Goal: Information Seeking & Learning: Learn about a topic

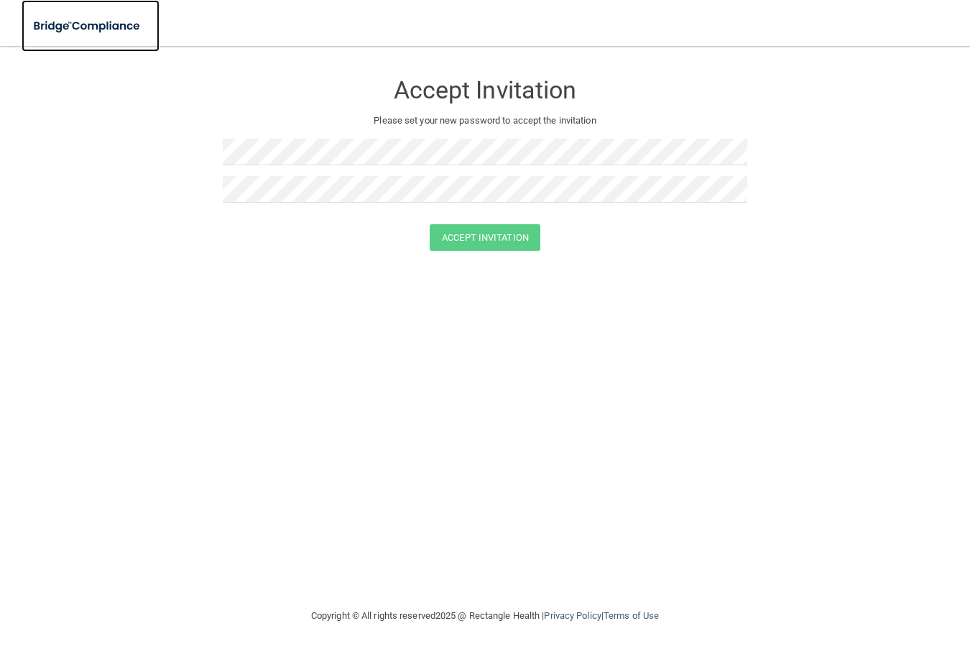
click at [121, 10] on link at bounding box center [91, 26] width 138 height 52
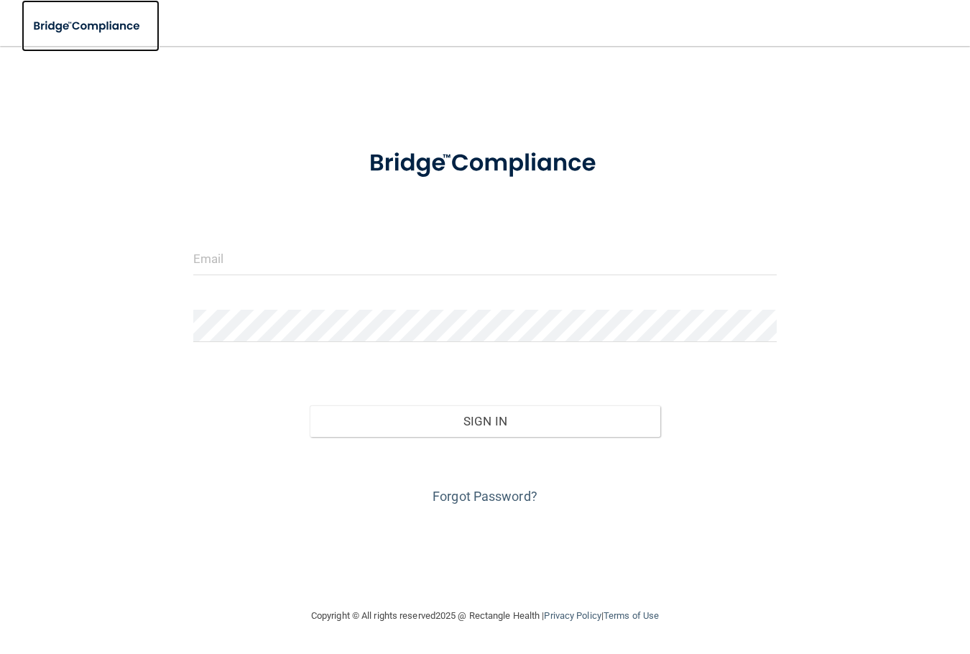
click at [119, 12] on img at bounding box center [88, 25] width 132 height 29
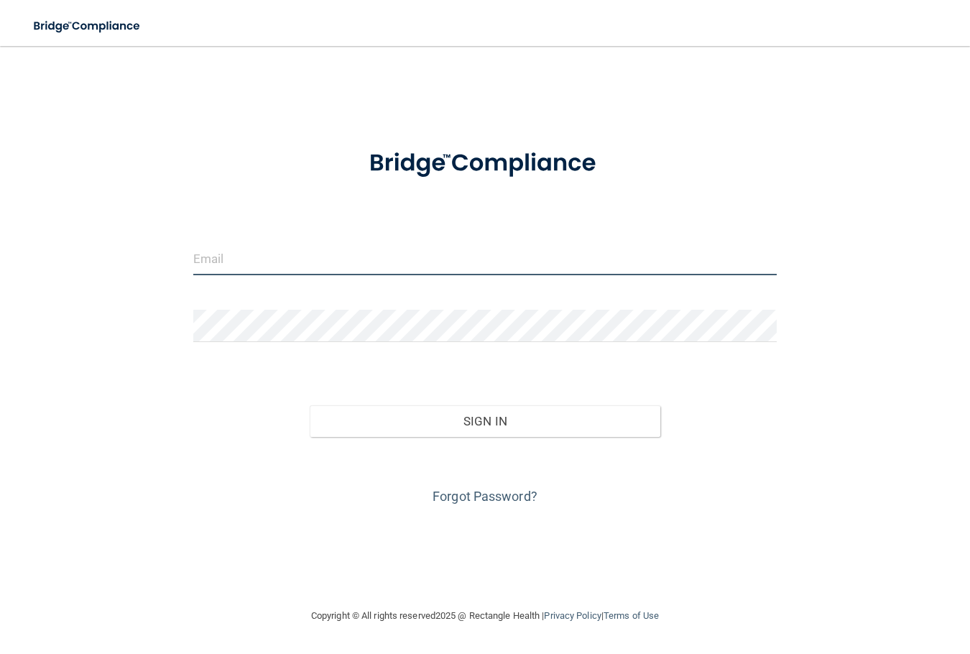
click at [200, 251] on input "email" at bounding box center [485, 259] width 584 height 32
type input "[EMAIL_ADDRESS][DOMAIN_NAME]"
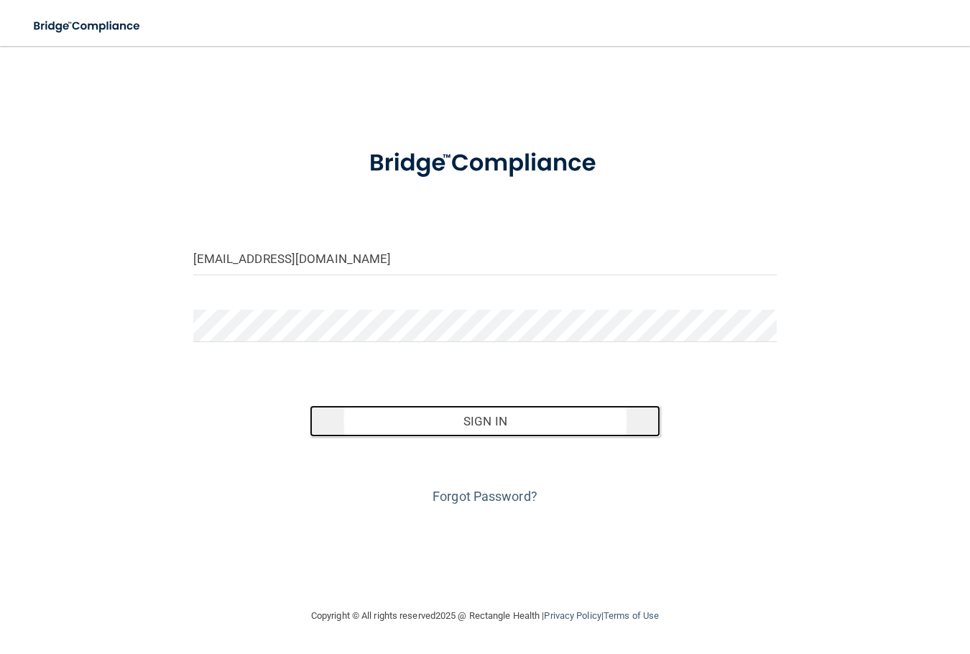
click at [510, 435] on button "Sign In" at bounding box center [485, 421] width 350 height 32
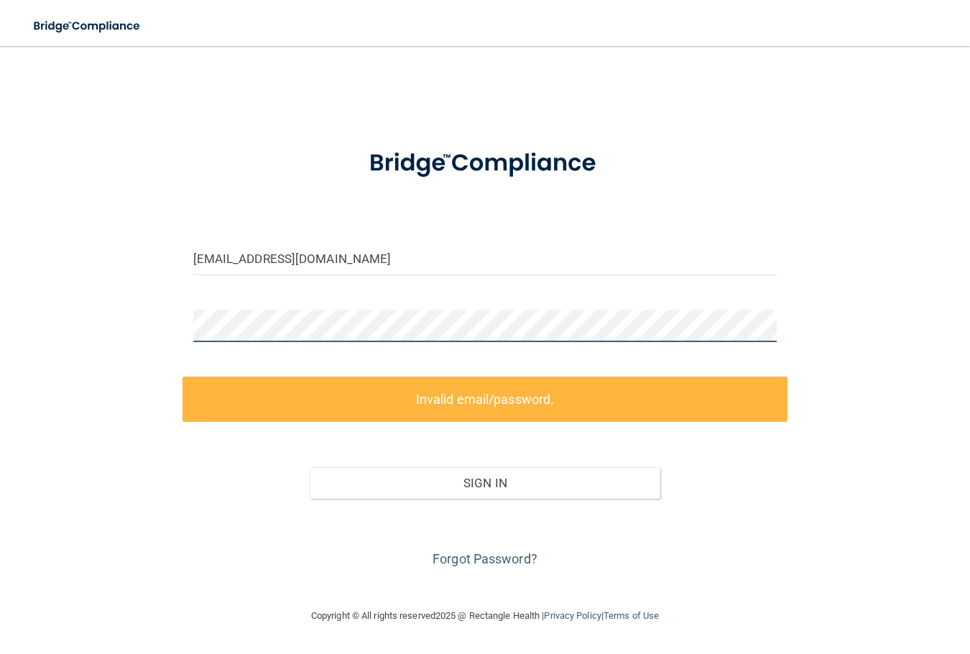
click at [0, 329] on html "Toggle navigation Manage My Enterprise Manage My Location [EMAIL_ADDRESS][DOMAI…" at bounding box center [485, 327] width 970 height 654
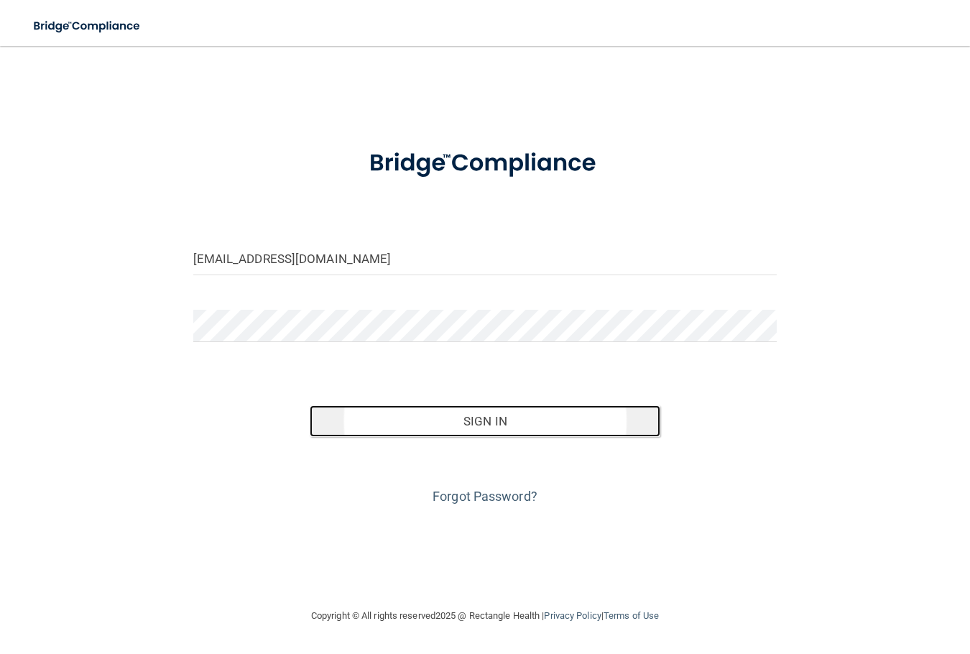
click at [478, 417] on button "Sign In" at bounding box center [485, 421] width 350 height 32
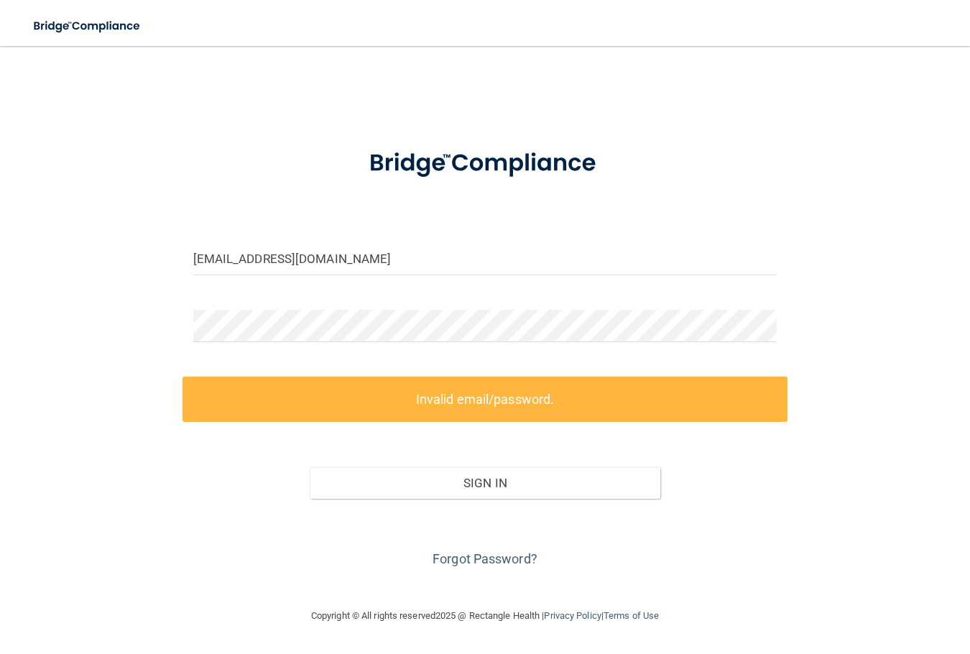
click at [327, 353] on form "[EMAIL_ADDRESS][DOMAIN_NAME] Invalid email/password. You don't have permission …" at bounding box center [485, 351] width 584 height 438
click at [0, 302] on html "Toggle navigation Manage My Enterprise Manage My Location [EMAIL_ADDRESS][DOMAI…" at bounding box center [485, 327] width 970 height 654
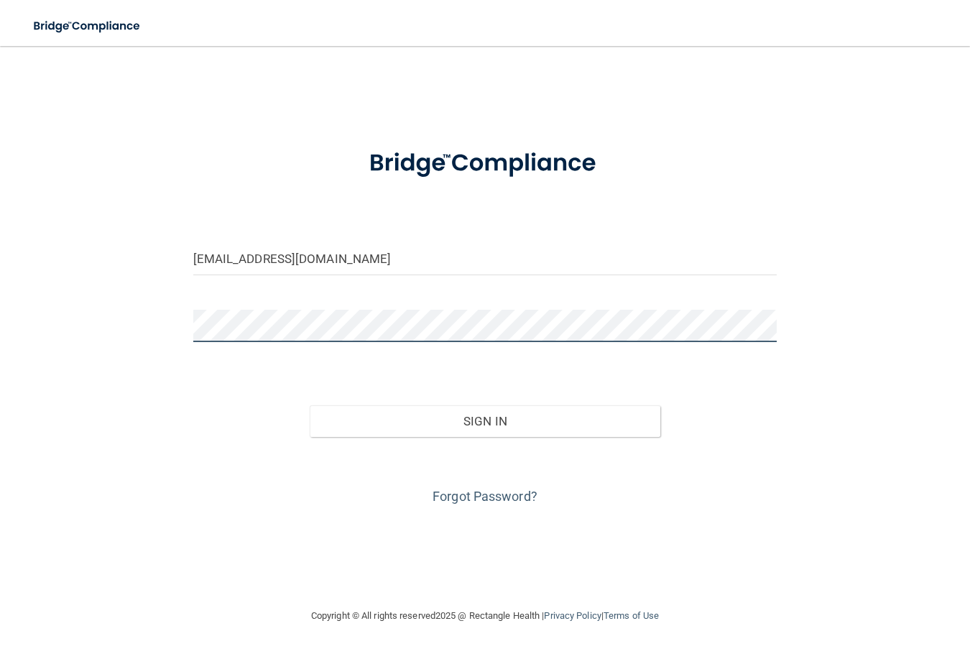
click at [310, 405] on button "Sign In" at bounding box center [485, 421] width 350 height 32
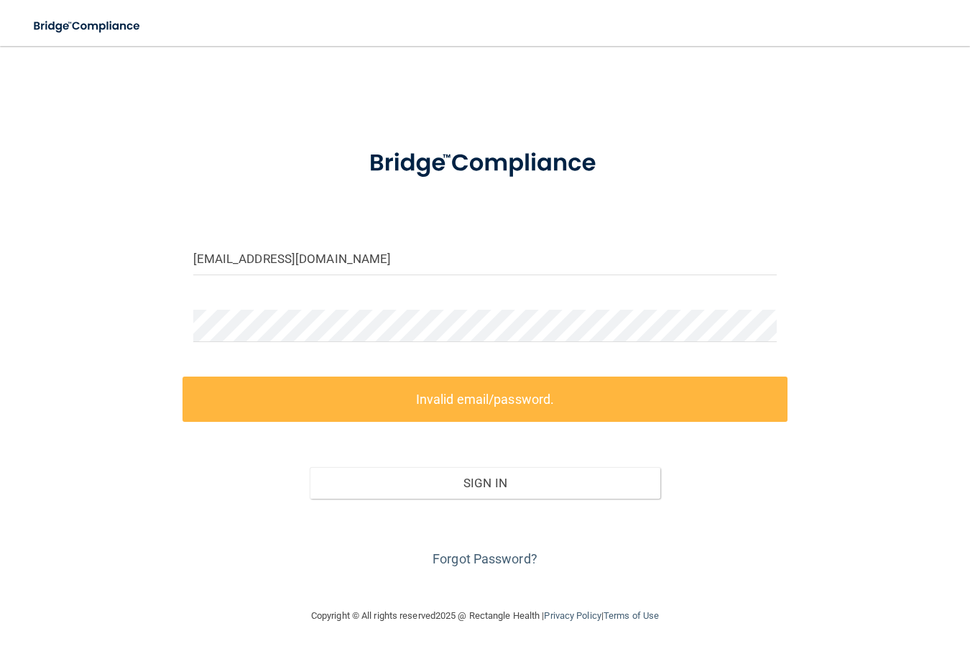
click at [791, 434] on div "[EMAIL_ADDRESS][DOMAIN_NAME] Invalid email/password. You don't have permission …" at bounding box center [485, 326] width 912 height 532
click at [266, 350] on div at bounding box center [484, 331] width 605 height 43
click at [781, 384] on label "Invalid email/password." at bounding box center [484, 398] width 605 height 45
click at [496, 570] on div "[EMAIL_ADDRESS][DOMAIN_NAME] Invalid email/password. You don't have permission …" at bounding box center [485, 326] width 912 height 532
click at [501, 564] on link "Forgot Password?" at bounding box center [484, 558] width 105 height 15
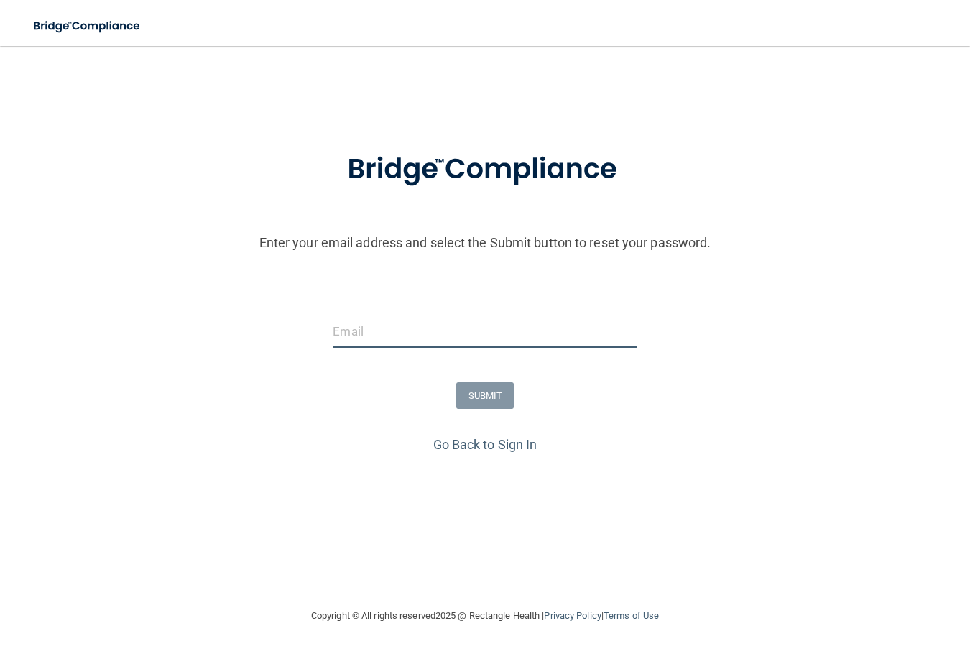
click at [424, 340] on input "email" at bounding box center [485, 331] width 304 height 32
type input "[EMAIL_ADDRESS][DOMAIN_NAME]"
click at [488, 405] on button "SUBMIT" at bounding box center [485, 395] width 58 height 27
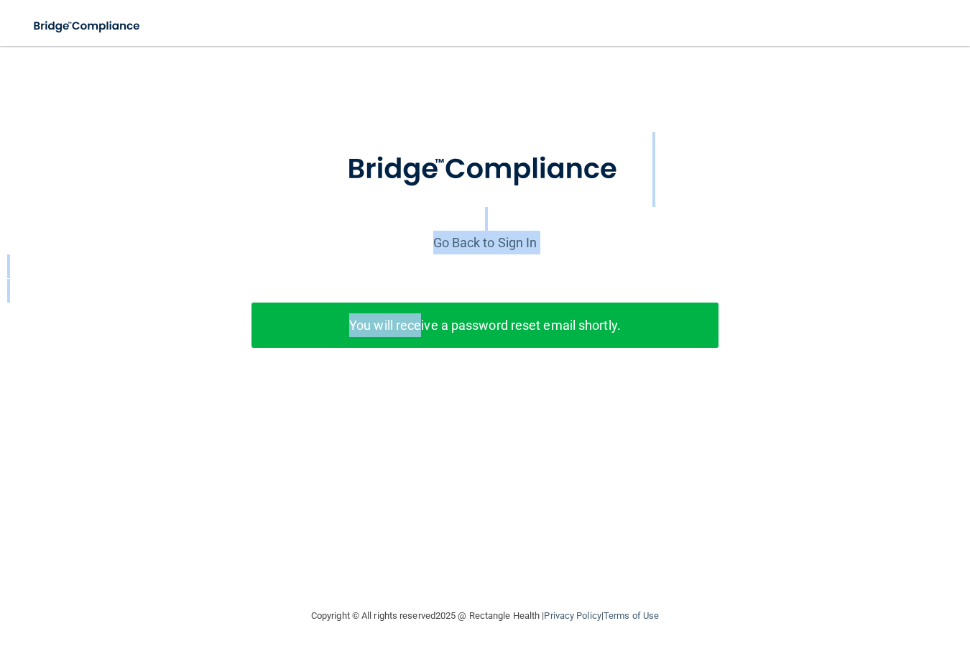
drag, startPoint x: 419, startPoint y: 319, endPoint x: 496, endPoint y: 202, distance: 139.6
click at [496, 202] on div "Enter your email address and select the Submit button to reset your password. […" at bounding box center [484, 272] width 955 height 280
click at [494, 231] on div "Go Back to Sign In" at bounding box center [484, 243] width 977 height 24
click at [493, 235] on link "Go Back to Sign In" at bounding box center [485, 242] width 104 height 15
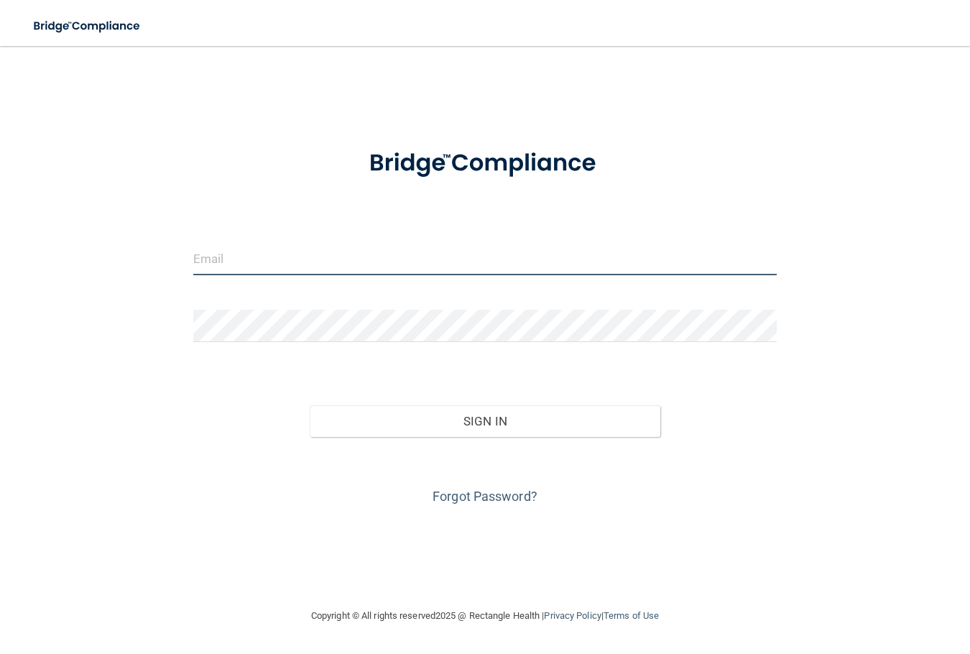
click at [440, 259] on input "email" at bounding box center [485, 259] width 584 height 32
type input "[EMAIL_ADDRESS][DOMAIN_NAME]"
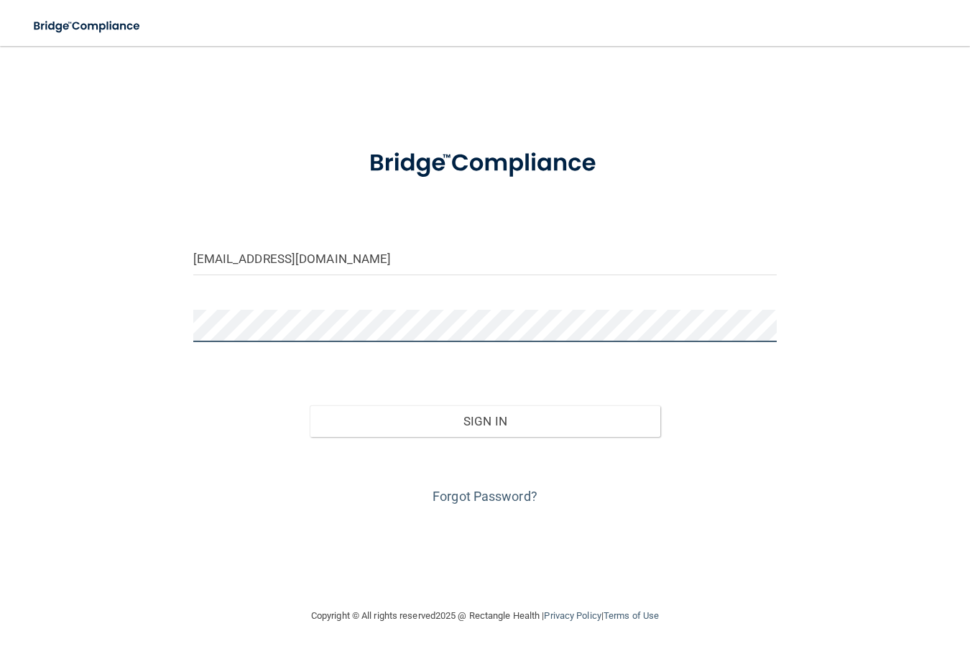
click at [310, 405] on button "Sign In" at bounding box center [485, 421] width 350 height 32
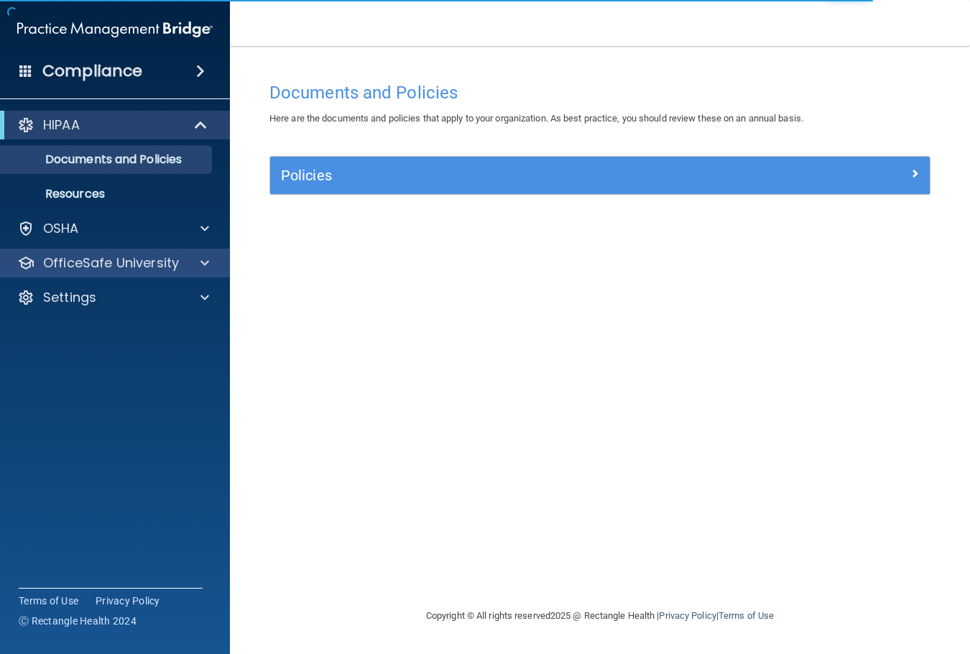
click at [102, 252] on div "OfficeSafe University" at bounding box center [115, 262] width 231 height 29
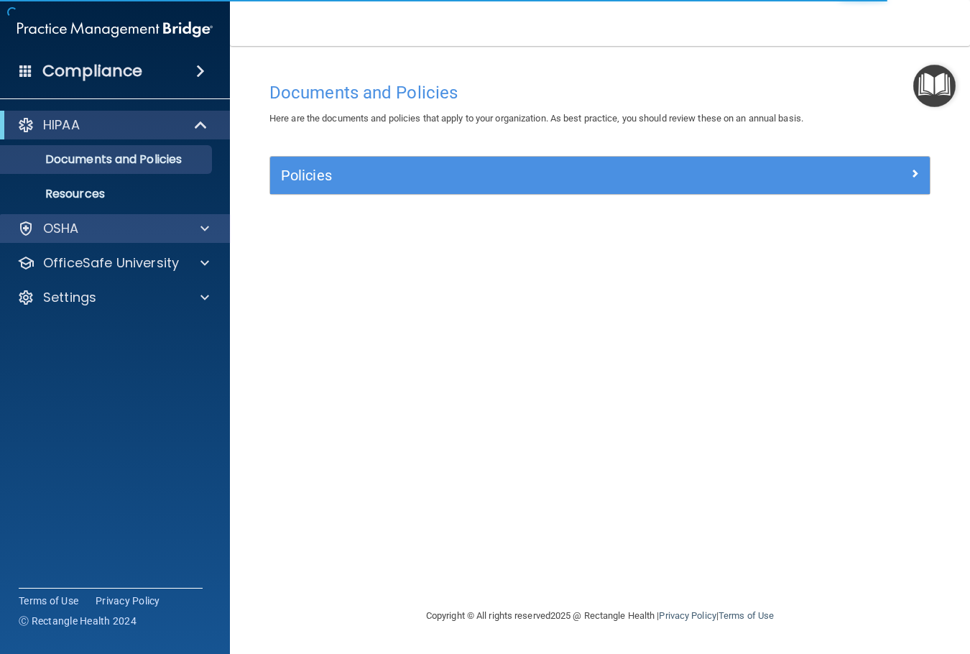
click at [102, 239] on div "OSHA" at bounding box center [115, 228] width 231 height 29
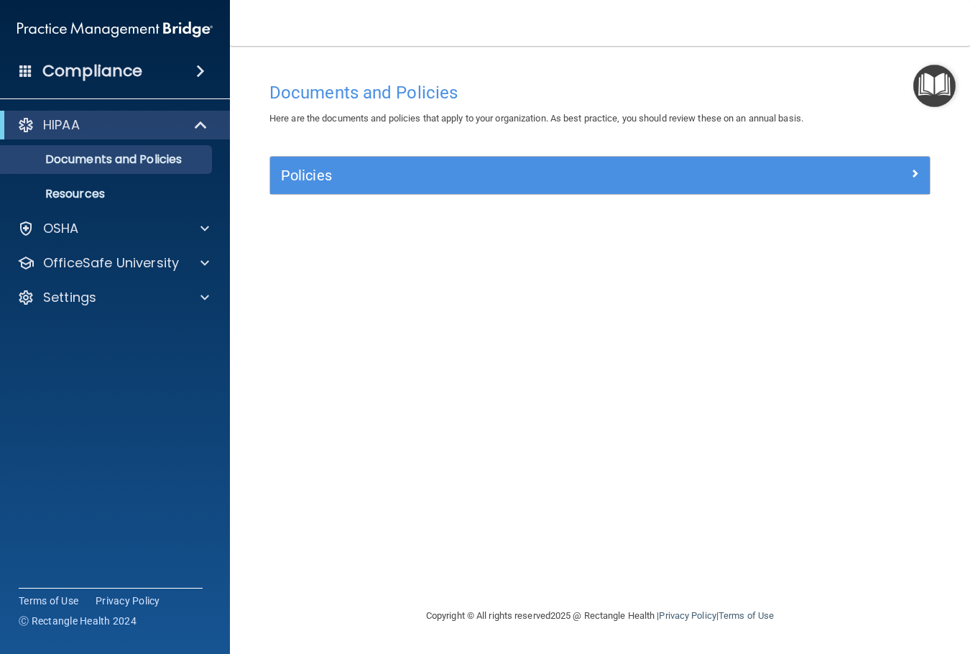
click at [113, 76] on h4 "Compliance" at bounding box center [92, 71] width 100 height 20
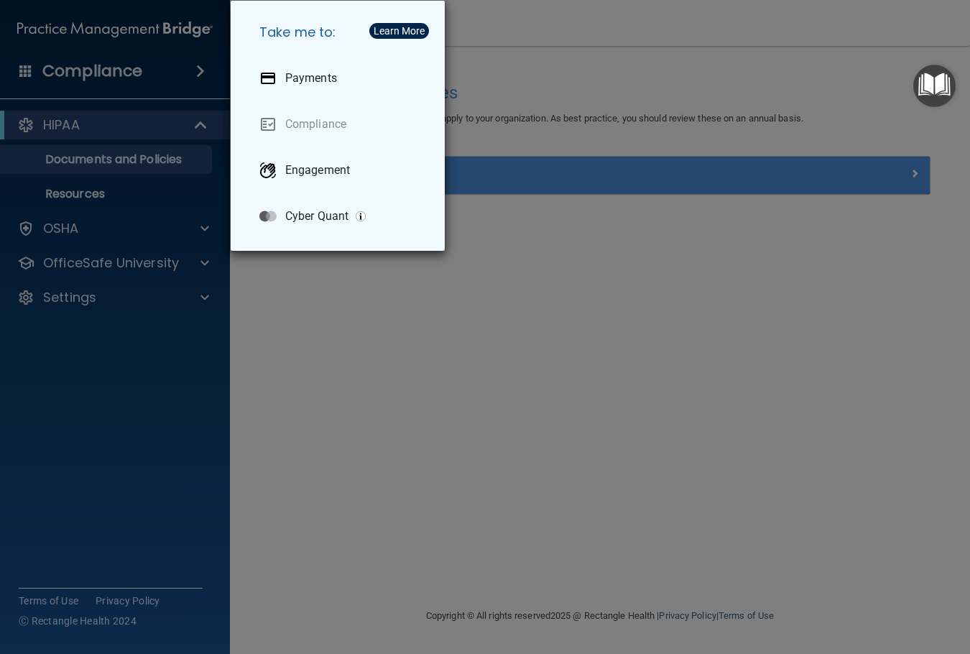
click at [100, 203] on div "Take me to: Payments Compliance Engagement Cyber Quant" at bounding box center [485, 327] width 970 height 654
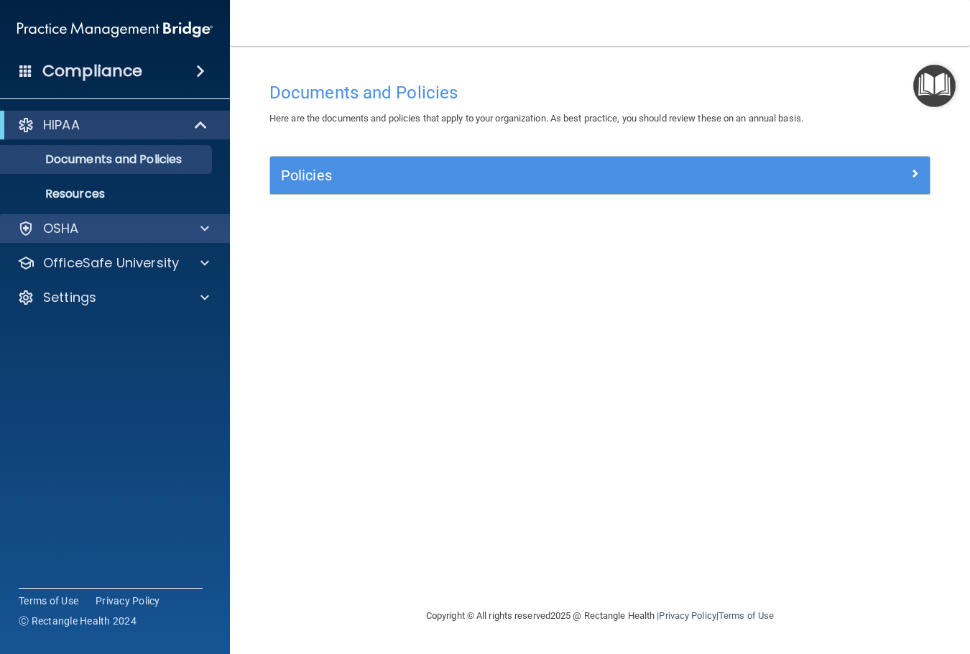
click at [96, 219] on div "OSHA" at bounding box center [115, 228] width 231 height 29
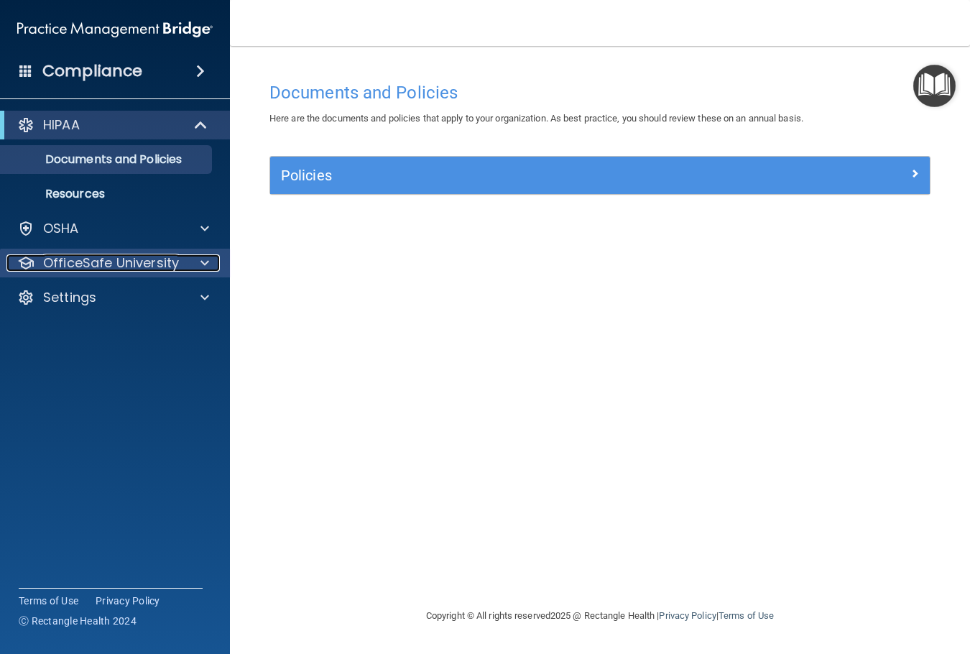
click at [145, 254] on p "OfficeSafe University" at bounding box center [111, 262] width 136 height 17
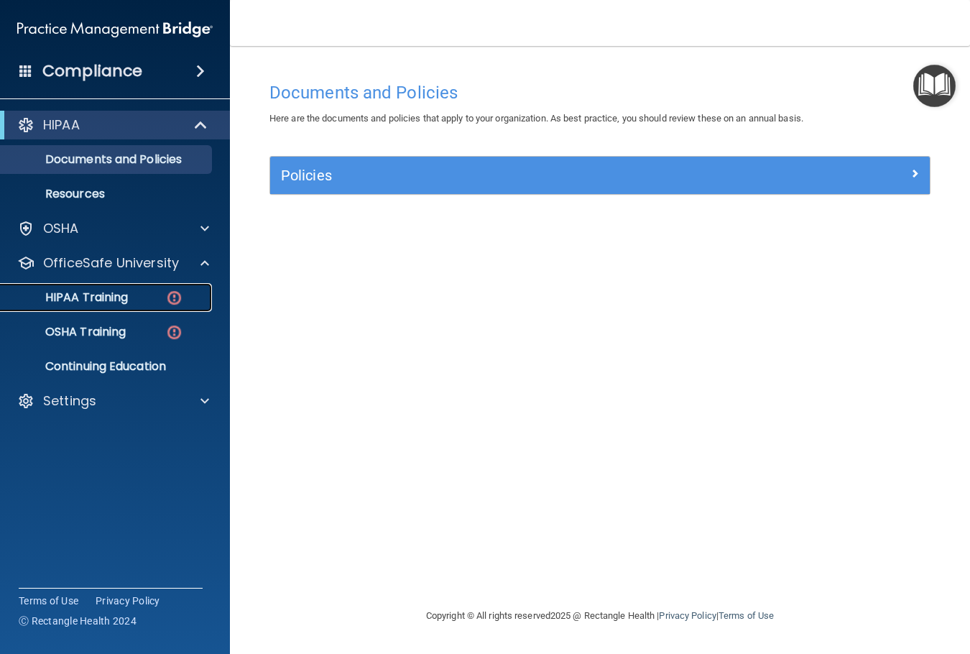
click at [163, 296] on div "HIPAA Training" at bounding box center [107, 297] width 196 height 14
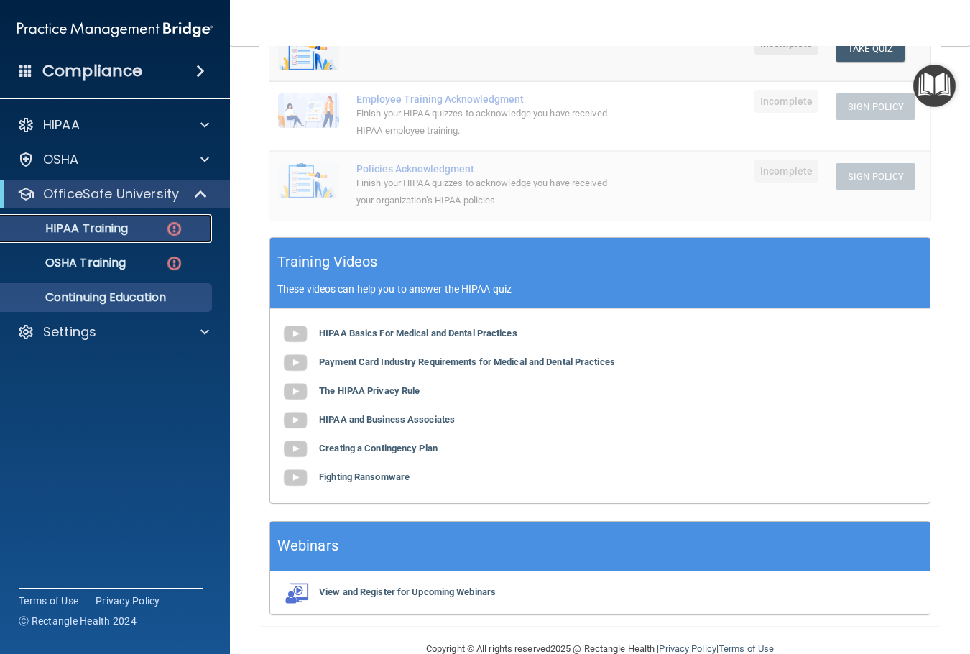
scroll to position [409, 0]
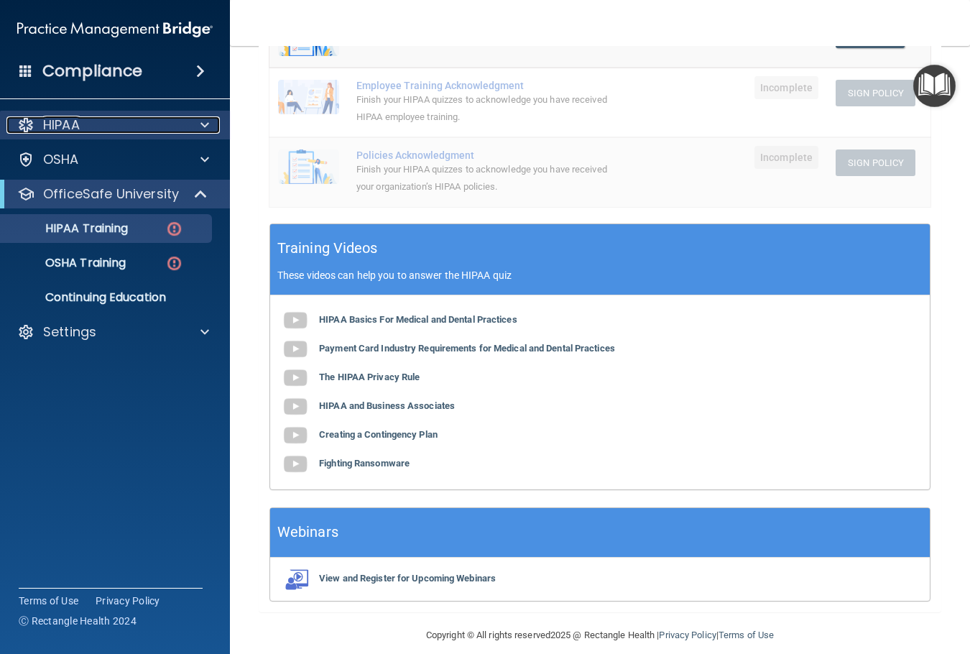
click at [75, 126] on p "HIPAA" at bounding box center [61, 124] width 37 height 17
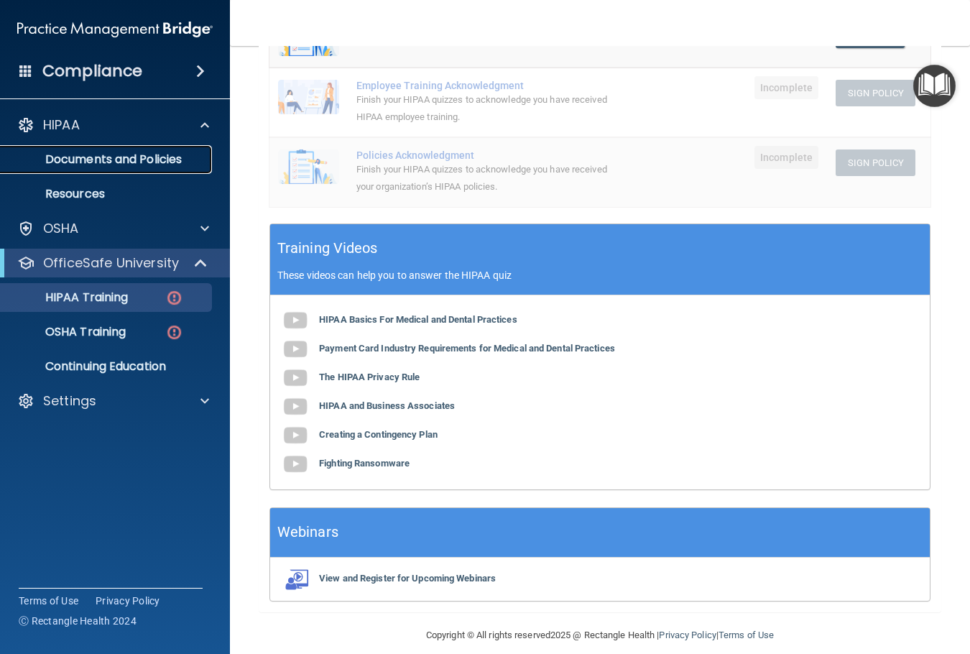
click at [80, 153] on p "Documents and Policies" at bounding box center [107, 159] width 196 height 14
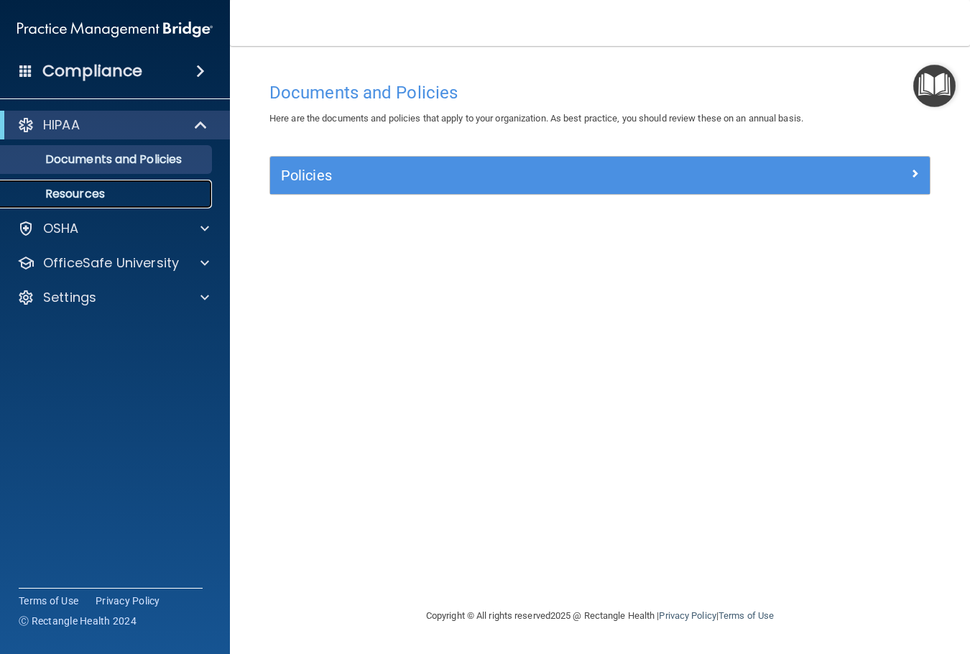
click at [130, 192] on p "Resources" at bounding box center [107, 194] width 196 height 14
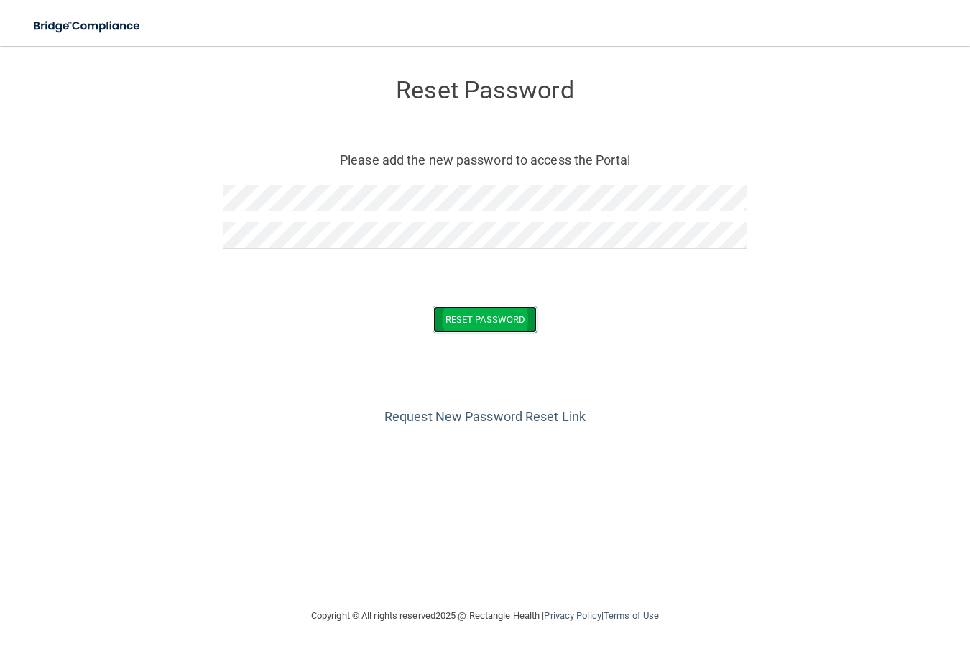
click at [473, 316] on button "Reset Password" at bounding box center [484, 319] width 103 height 27
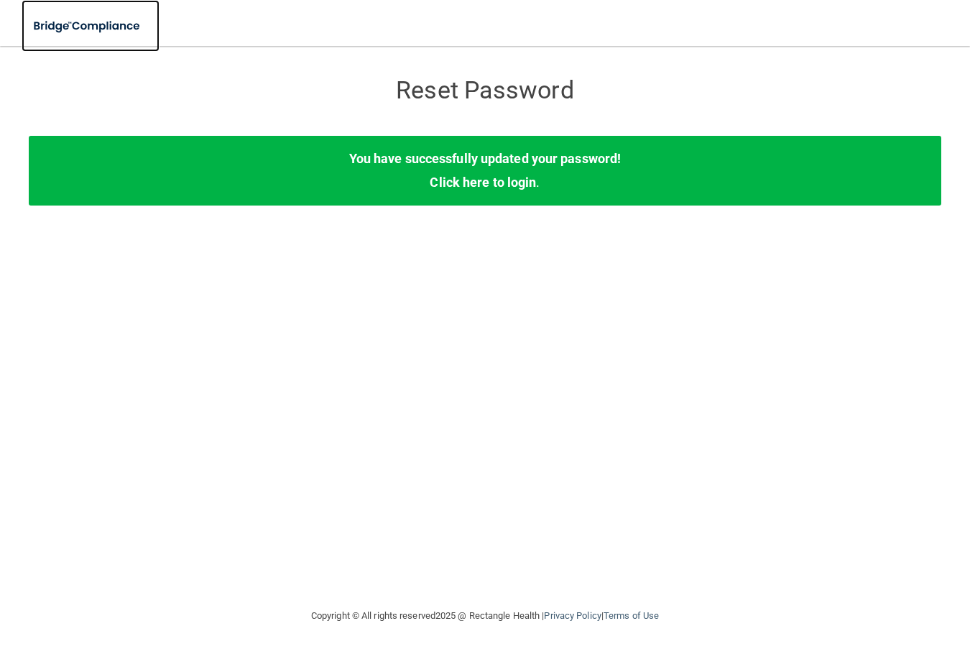
click at [101, 31] on img at bounding box center [88, 25] width 132 height 29
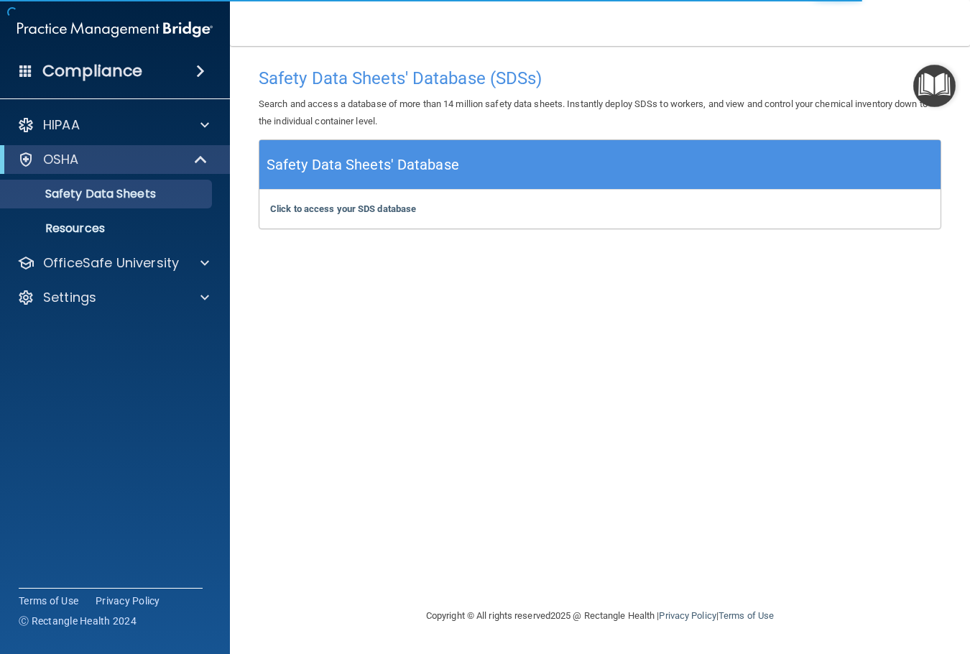
click at [363, 200] on div "Click to access your SDS database Click to access your SDS database" at bounding box center [599, 209] width 681 height 39
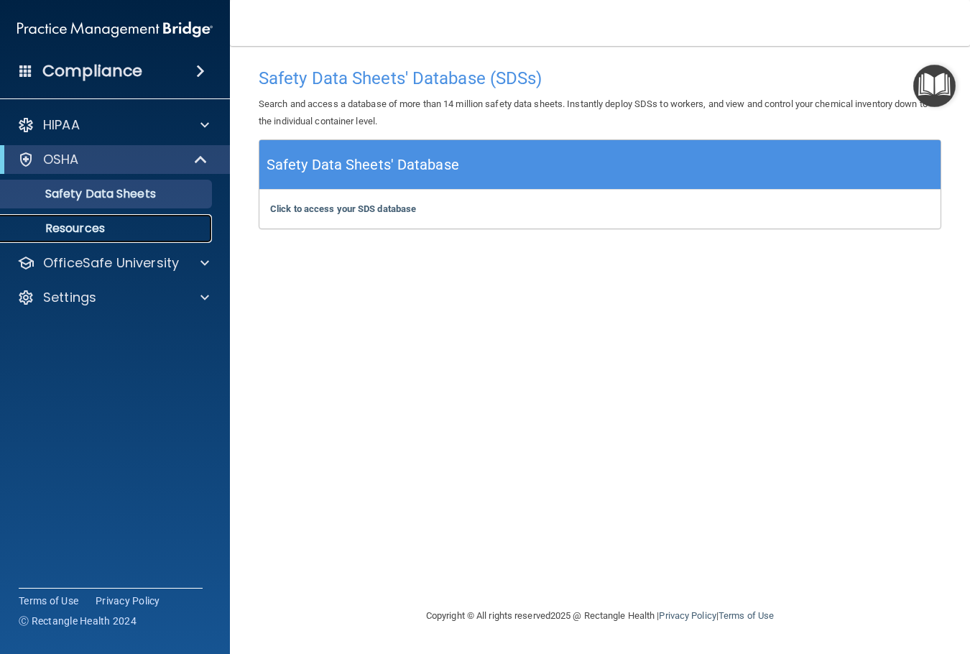
click at [91, 230] on p "Resources" at bounding box center [107, 228] width 196 height 14
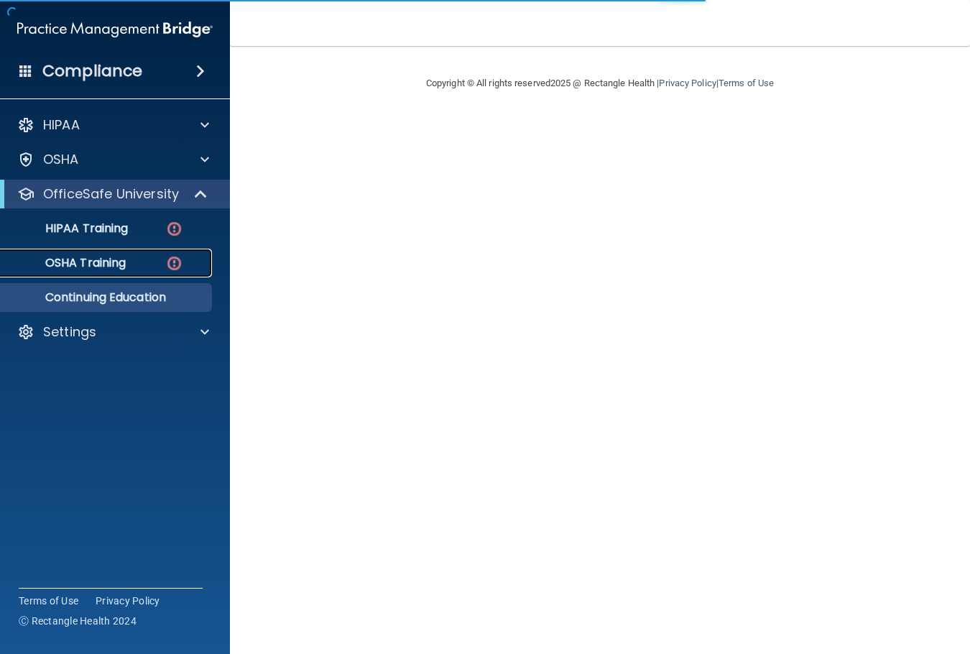
click at [159, 269] on div "OSHA Training" at bounding box center [107, 263] width 196 height 14
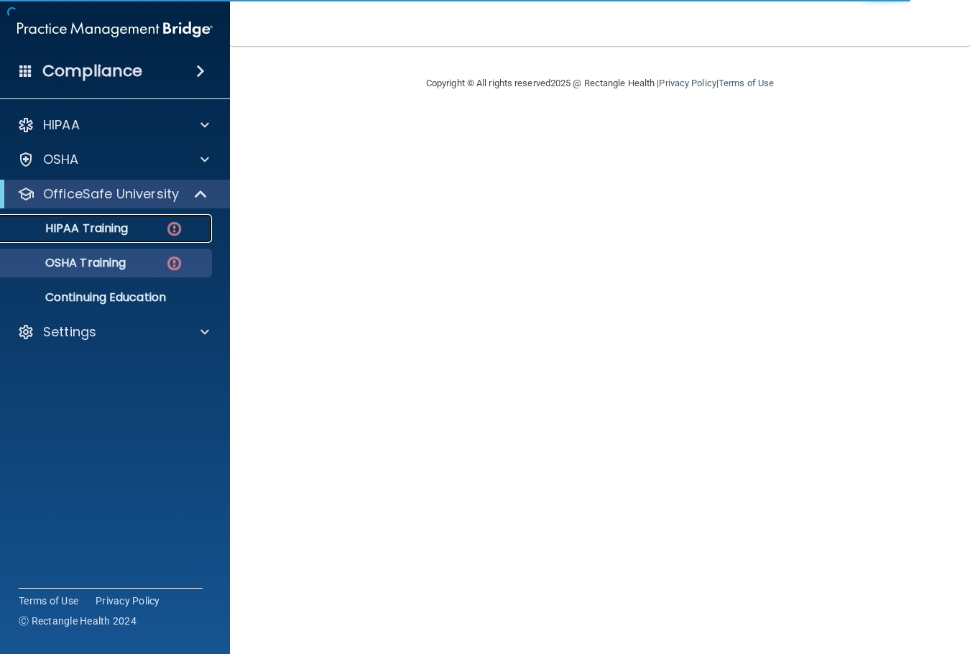
click at [147, 228] on div "HIPAA Training" at bounding box center [107, 228] width 196 height 14
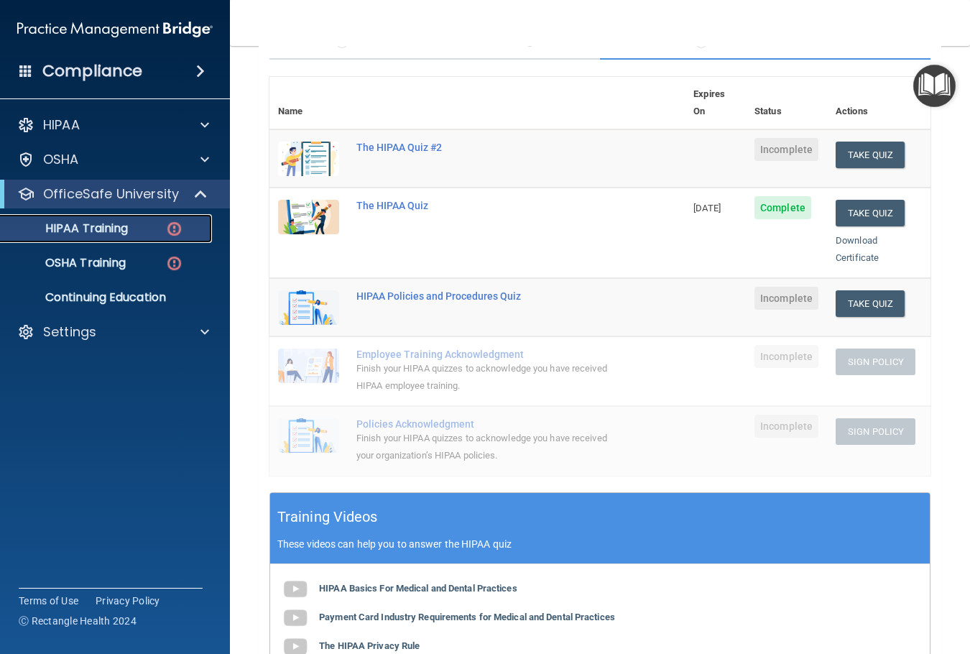
scroll to position [287, 0]
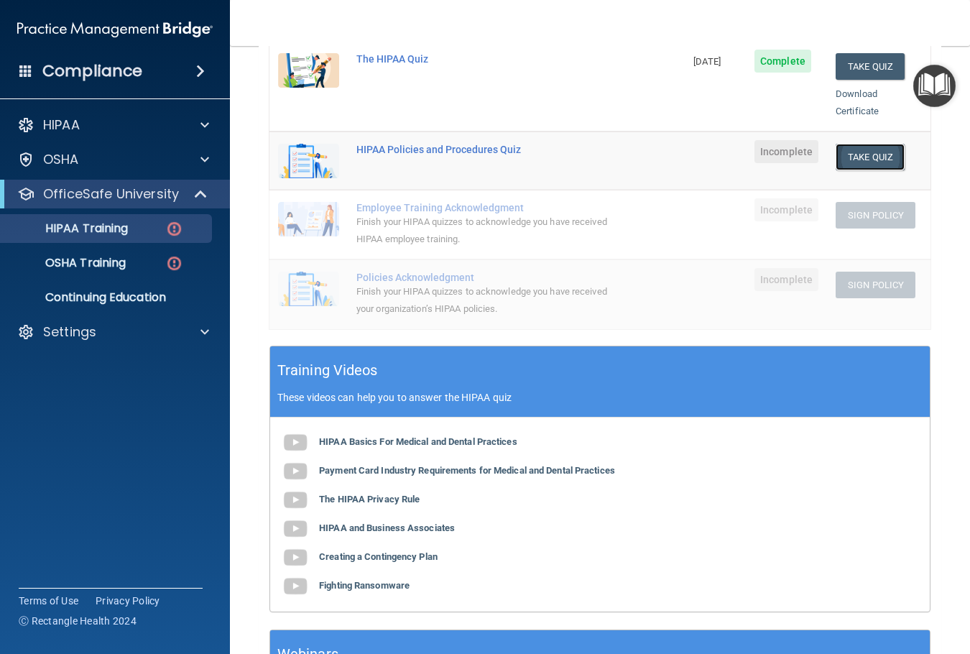
click at [847, 146] on button "Take Quiz" at bounding box center [869, 157] width 69 height 27
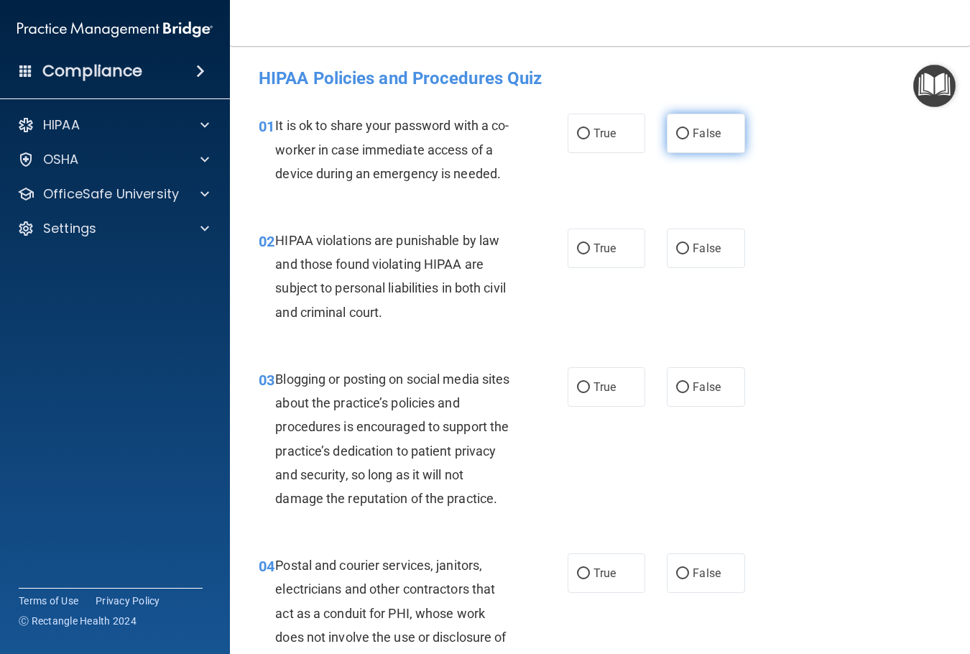
click at [705, 151] on label "False" at bounding box center [705, 133] width 78 height 40
click at [689, 139] on input "False" at bounding box center [682, 134] width 13 height 11
radio input "true"
click at [630, 268] on label "True" at bounding box center [606, 248] width 78 height 40
click at [590, 254] on input "True" at bounding box center [583, 248] width 13 height 11
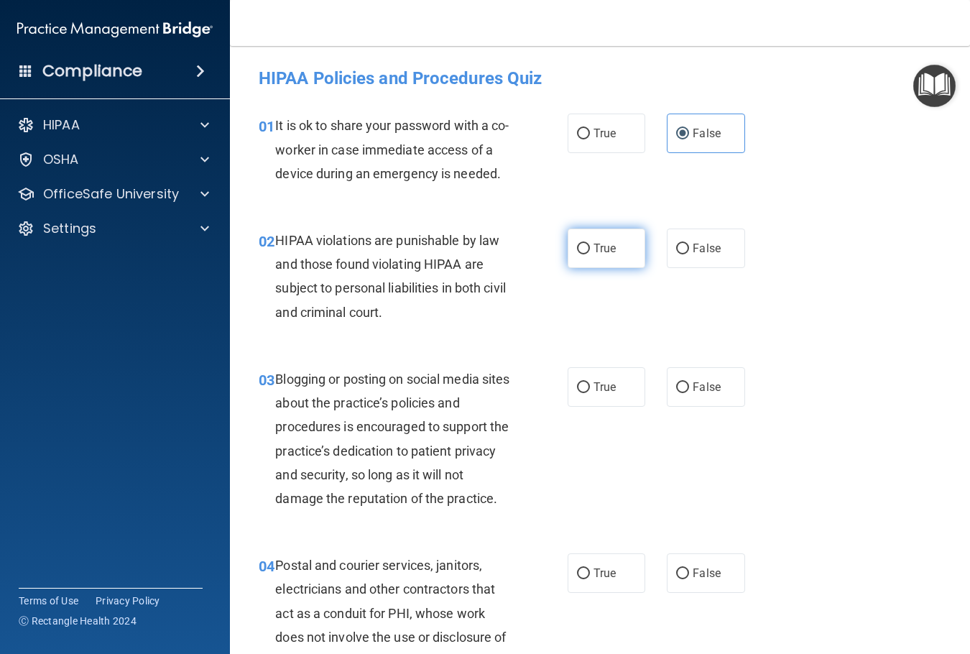
radio input "true"
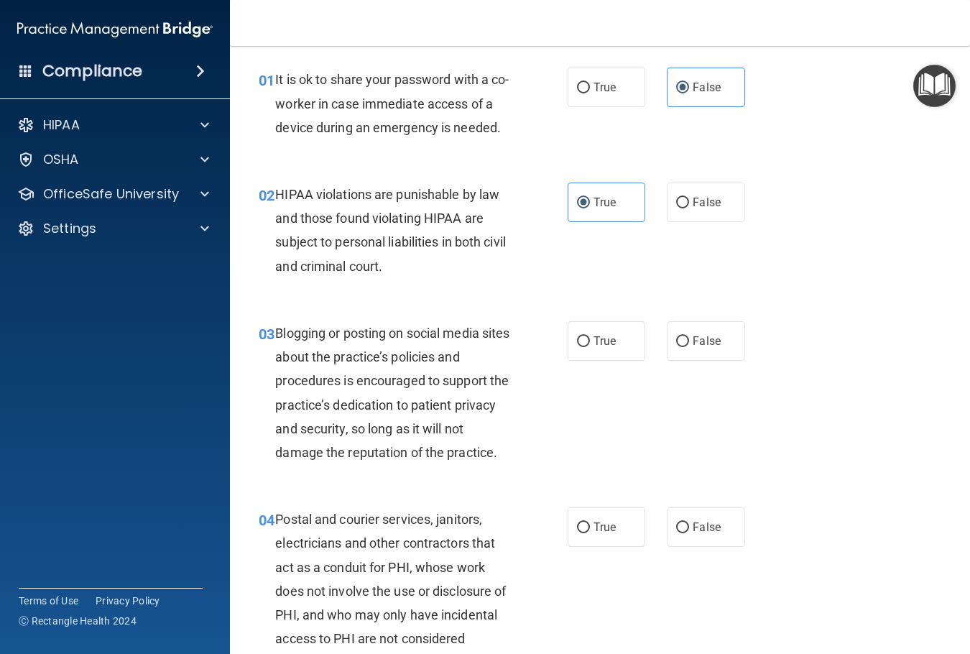
scroll to position [72, 0]
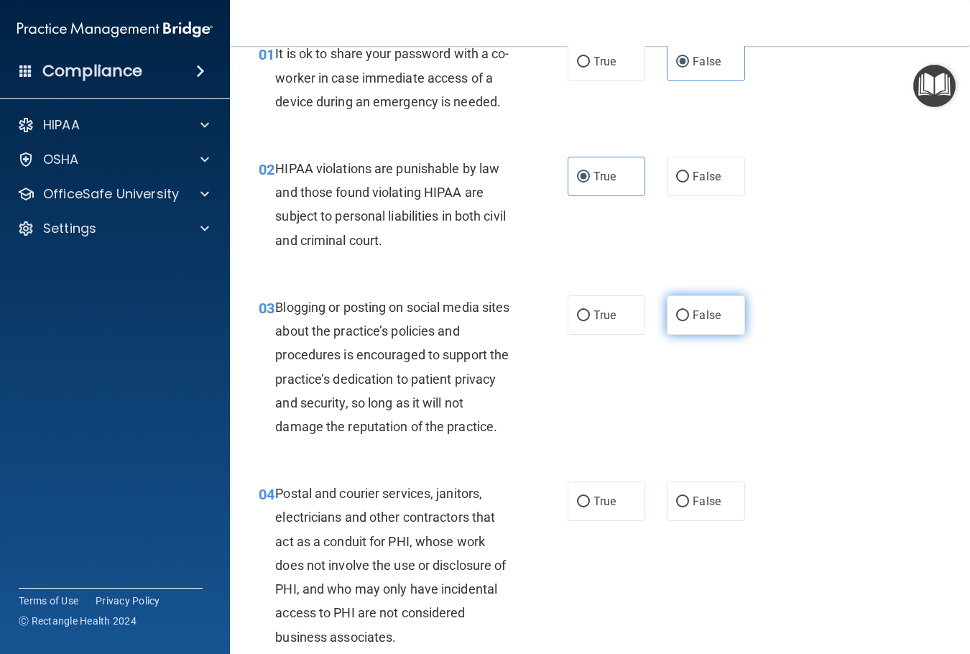
click at [687, 335] on label "False" at bounding box center [705, 315] width 78 height 40
click at [687, 321] on input "False" at bounding box center [682, 315] width 13 height 11
radio input "true"
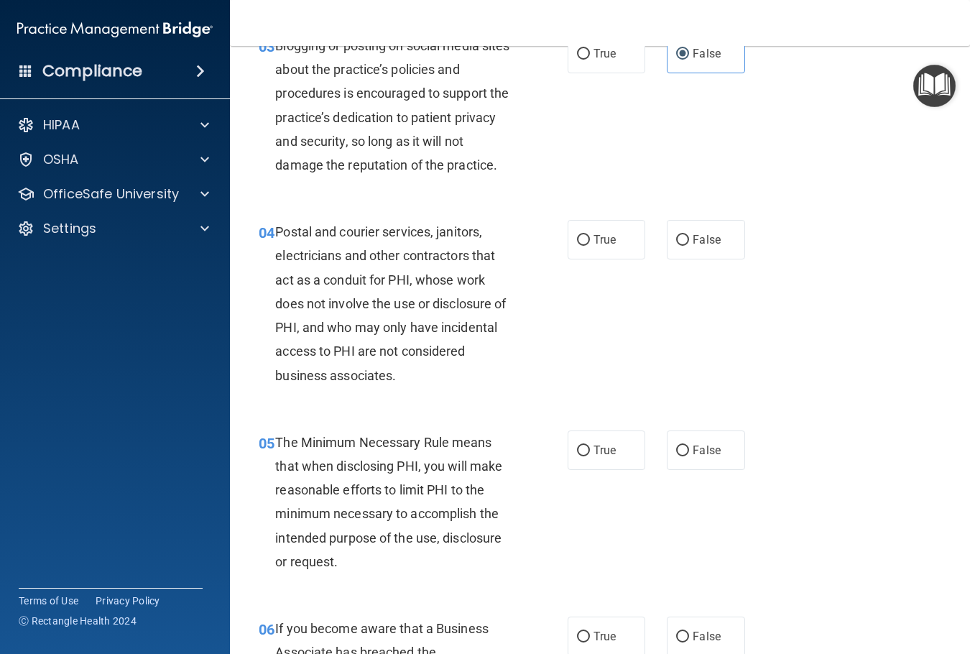
scroll to position [359, 0]
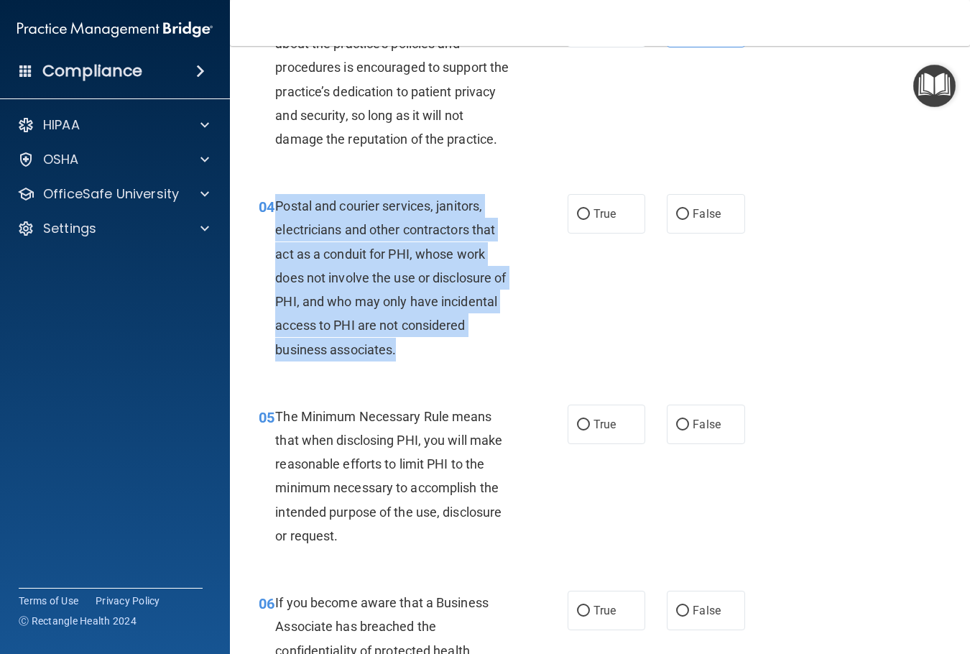
drag, startPoint x: 277, startPoint y: 254, endPoint x: 405, endPoint y: 355, distance: 162.6
click at [502, 361] on div "Postal and courier services, janitors, electricians and other contractors that …" at bounding box center [399, 277] width 248 height 167
copy span "Postal and courier services, janitors, electricians and other contractors that …"
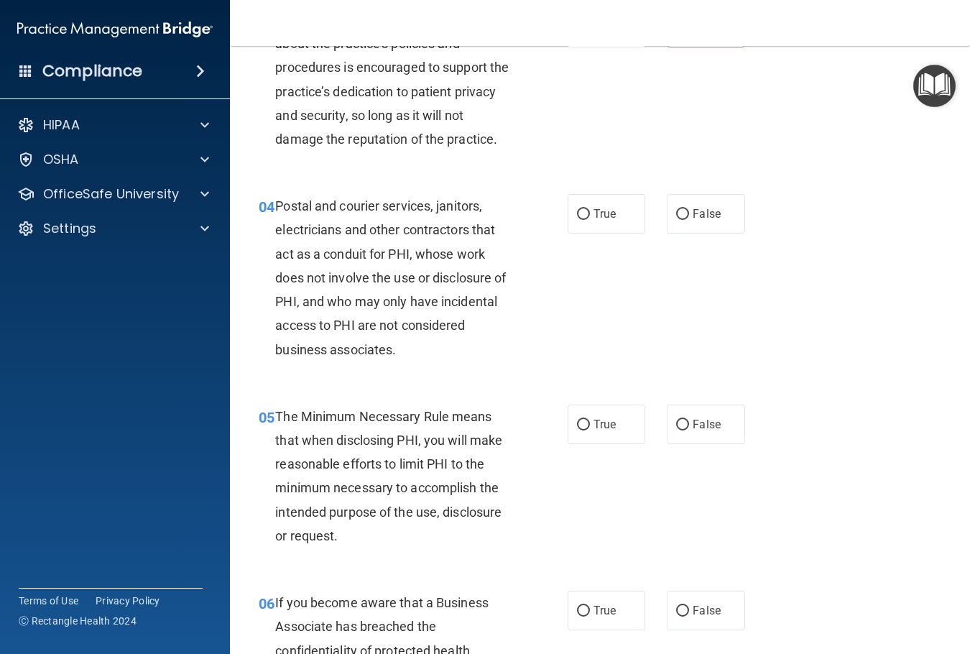
click at [323, 36] on nav "Toggle navigation Ashley Villegas villegasash13@gmail.com Manage My Enterprise …" at bounding box center [600, 23] width 740 height 46
click at [692, 220] on span "False" at bounding box center [706, 214] width 28 height 14
click at [689, 220] on input "False" at bounding box center [682, 214] width 13 height 11
radio input "true"
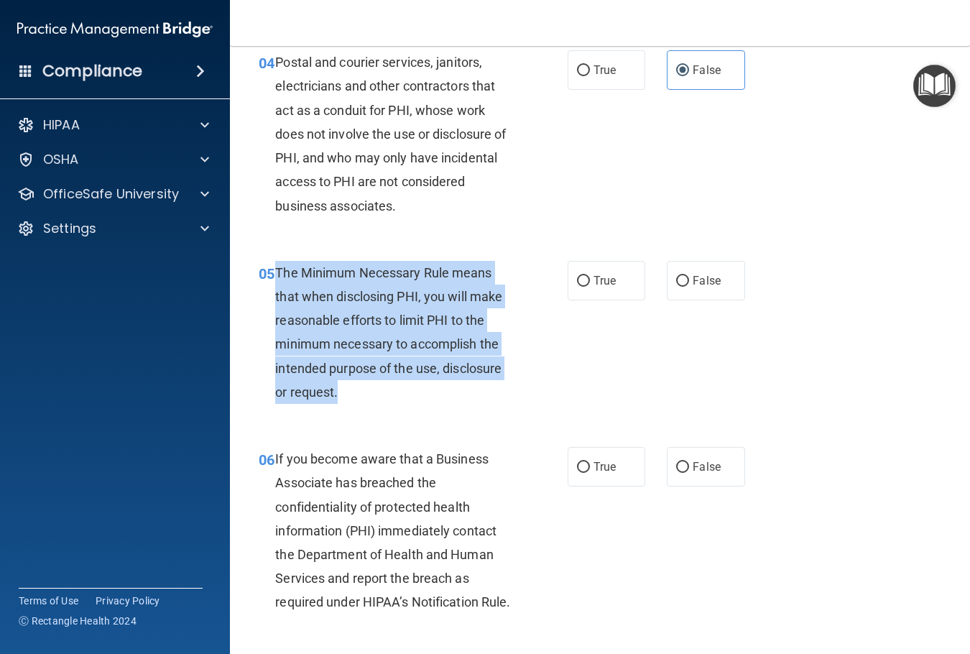
drag, startPoint x: 276, startPoint y: 324, endPoint x: 544, endPoint y: 434, distance: 289.5
click at [544, 411] on div "05 The Minimum Necessary Rule means that when disclosing PHI, you will make rea…" at bounding box center [413, 336] width 352 height 150
copy span "The Minimum Necessary Rule means that when disclosing PHI, you will make reason…"
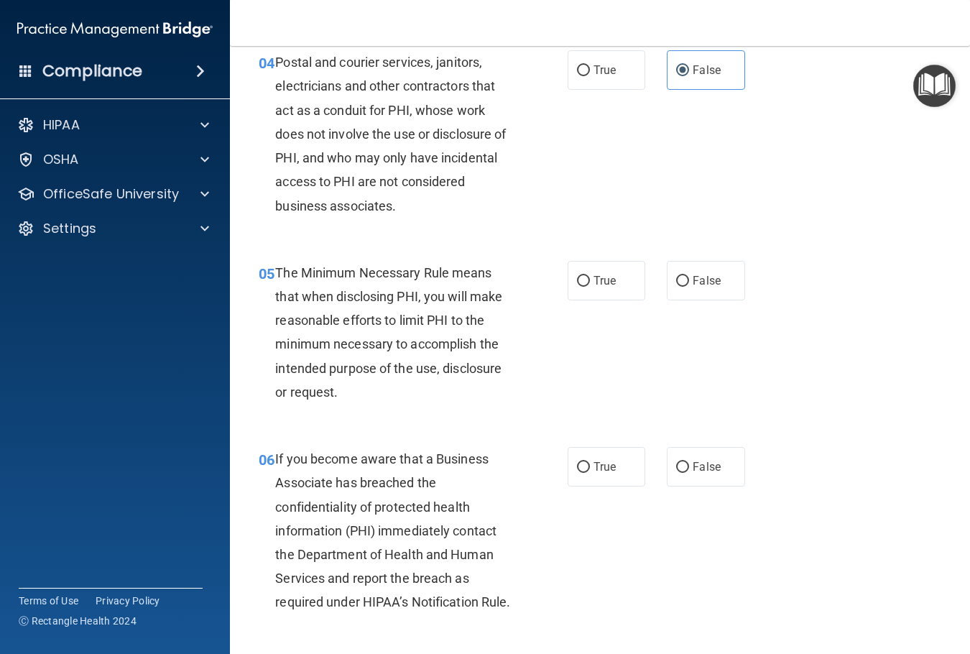
click at [596, 203] on div "04 Postal and courier services, janitors, electricians and other contractors th…" at bounding box center [600, 137] width 704 height 210
click at [621, 90] on label "True" at bounding box center [606, 70] width 78 height 40
click at [590, 76] on input "True" at bounding box center [583, 70] width 13 height 11
radio input "true"
radio input "false"
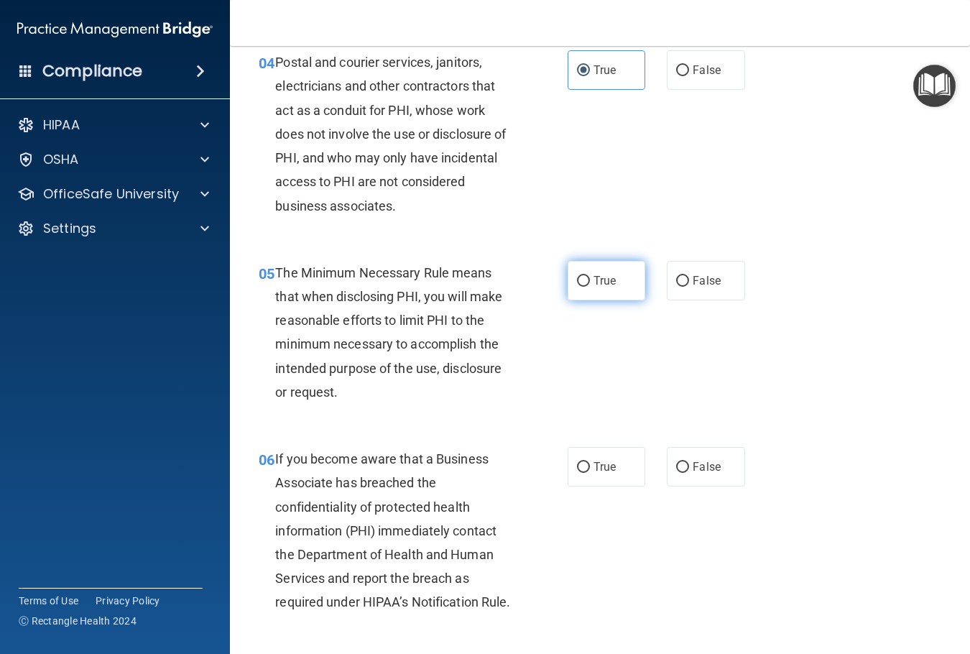
click at [595, 300] on label "True" at bounding box center [606, 281] width 78 height 40
click at [590, 287] on input "True" at bounding box center [583, 281] width 13 height 11
radio input "true"
click at [696, 486] on label "False" at bounding box center [705, 467] width 78 height 40
click at [689, 473] on input "False" at bounding box center [682, 467] width 13 height 11
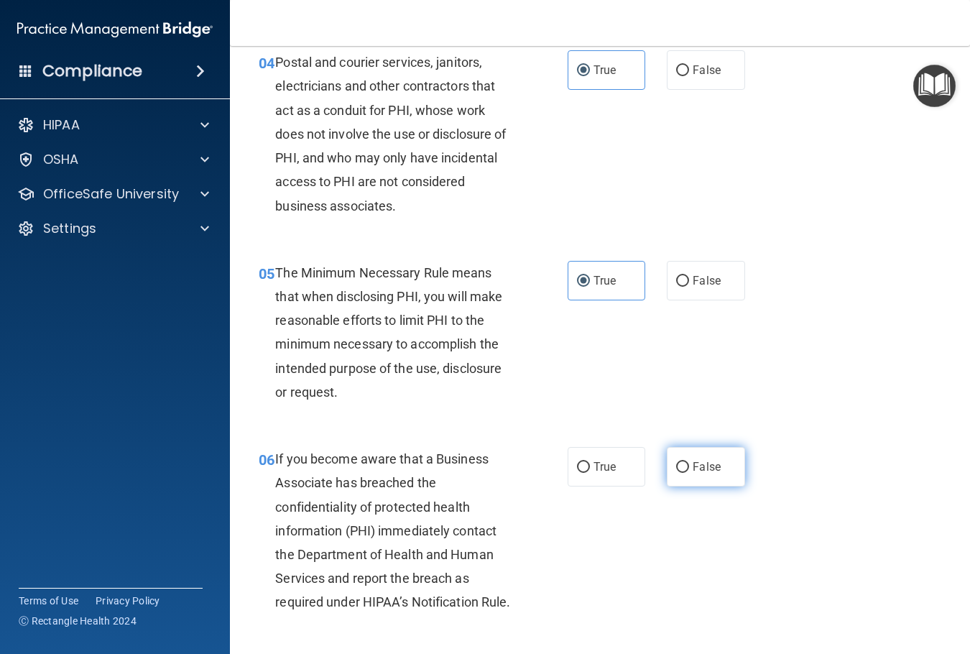
radio input "true"
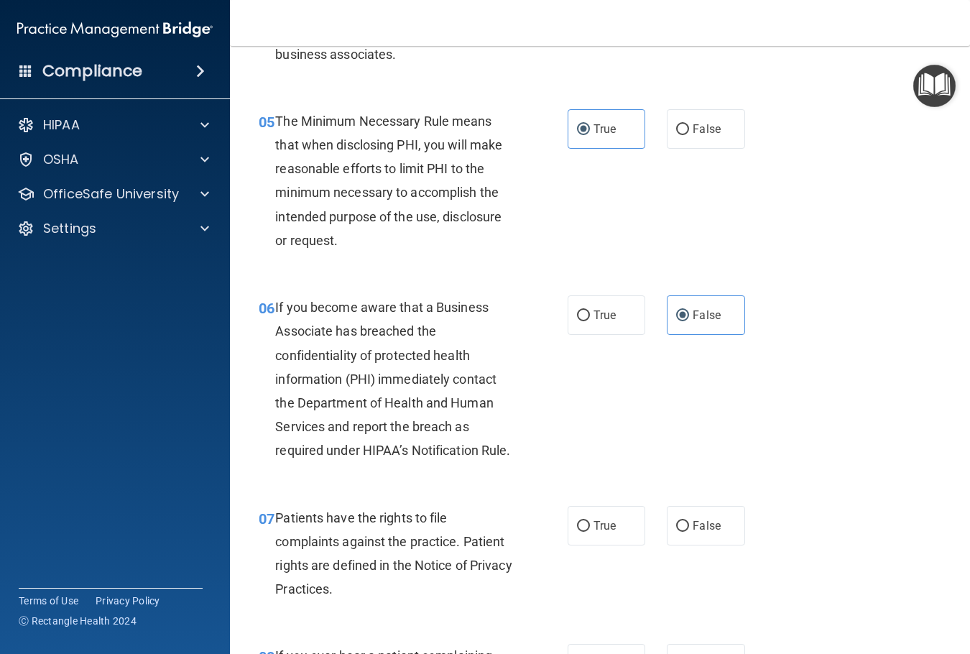
scroll to position [790, 0]
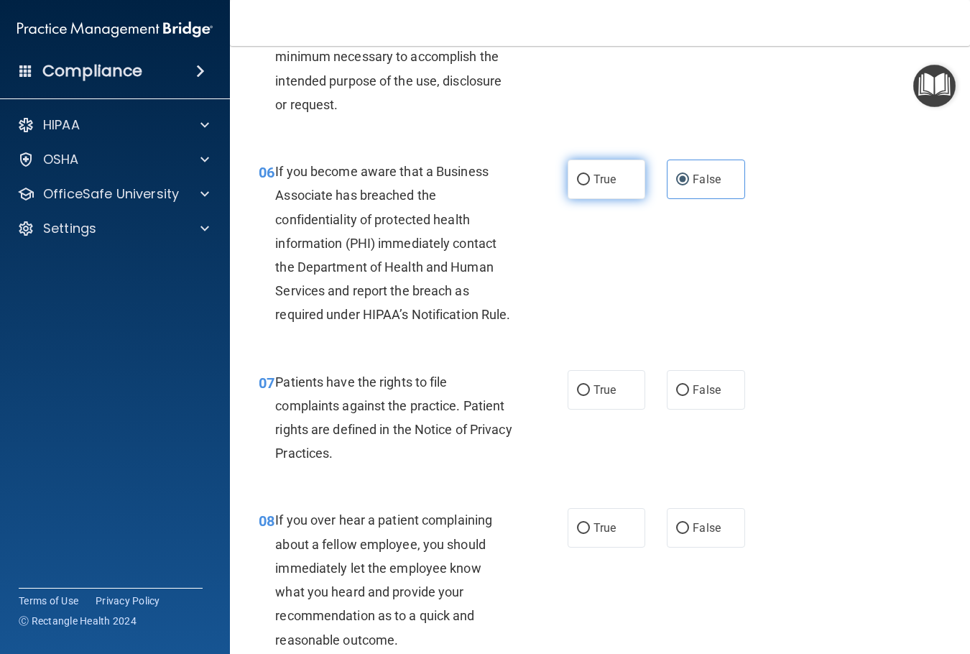
click at [572, 199] on label "True" at bounding box center [606, 179] width 78 height 40
click at [577, 185] on input "True" at bounding box center [583, 180] width 13 height 11
radio input "true"
click at [692, 199] on label "False" at bounding box center [705, 179] width 78 height 40
click at [689, 185] on input "False" at bounding box center [682, 180] width 13 height 11
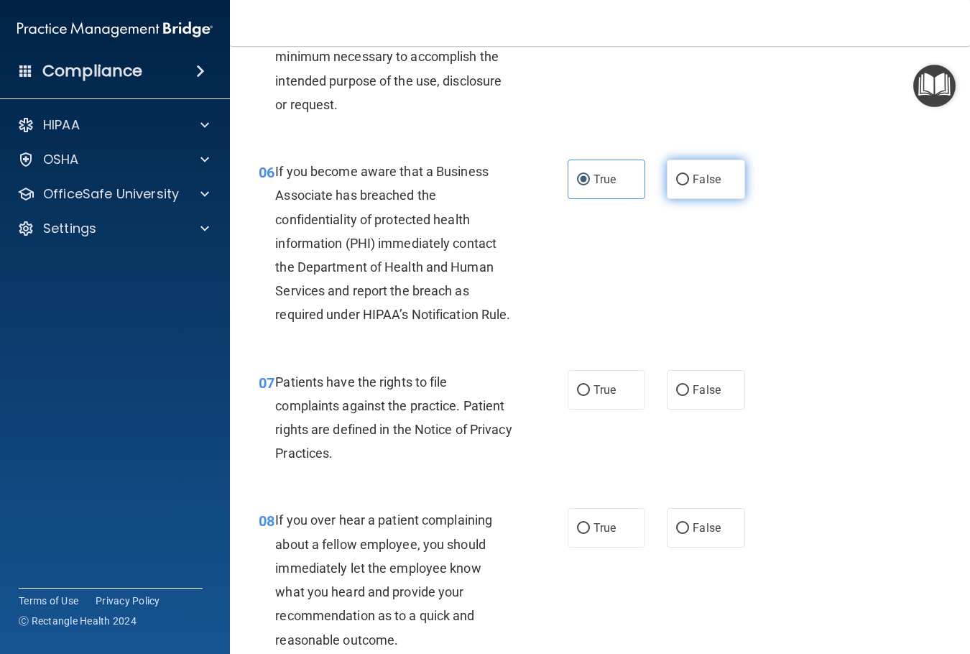
radio input "true"
radio input "false"
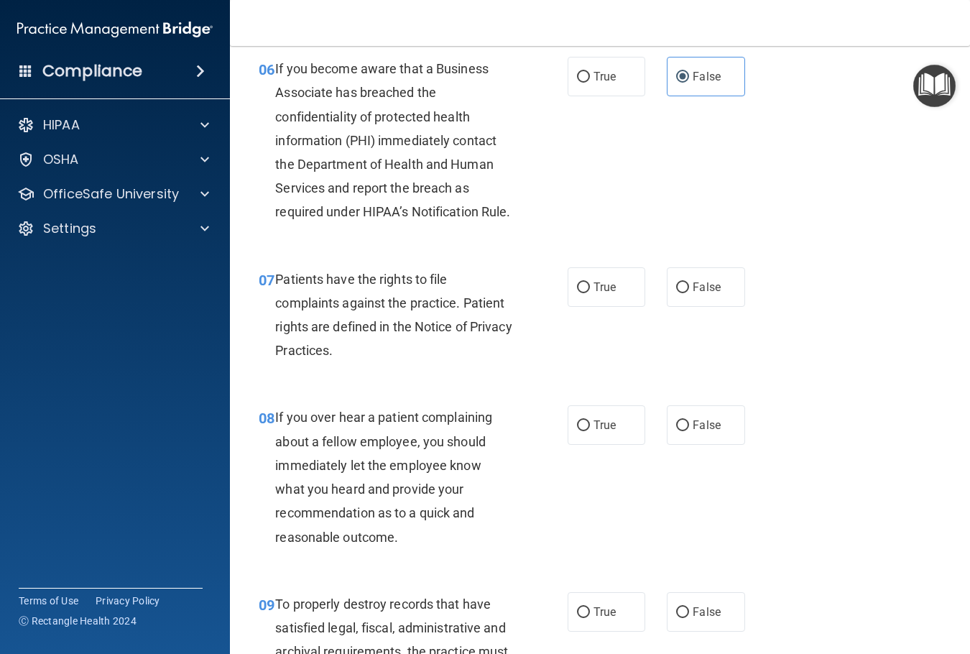
scroll to position [1077, 0]
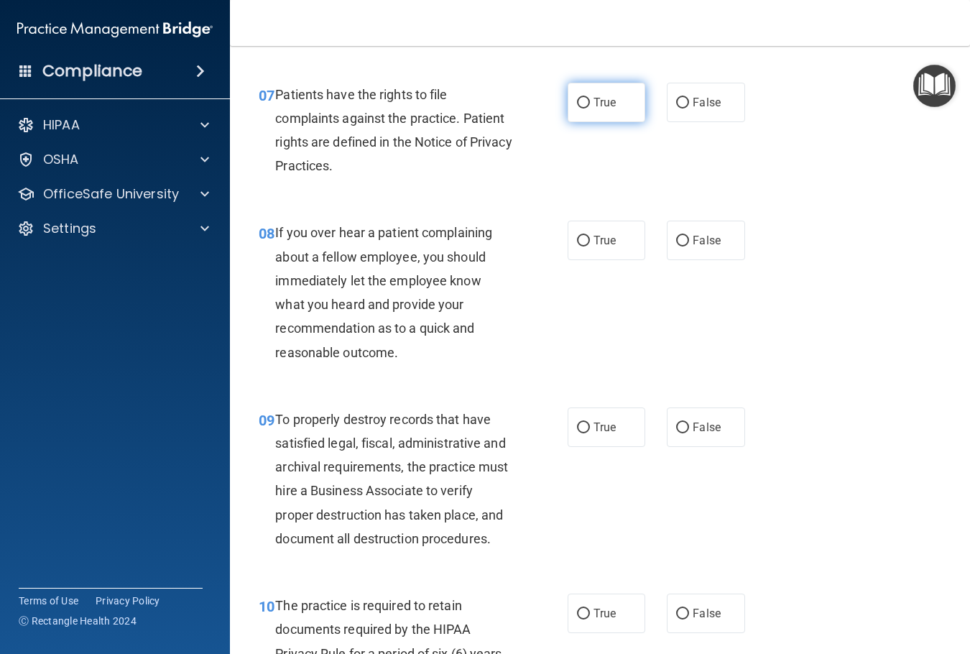
click at [604, 109] on span "True" at bounding box center [604, 103] width 22 height 14
click at [590, 108] on input "True" at bounding box center [583, 103] width 13 height 11
radio input "true"
click at [692, 247] on span "False" at bounding box center [706, 240] width 28 height 14
click at [687, 246] on input "False" at bounding box center [682, 241] width 13 height 11
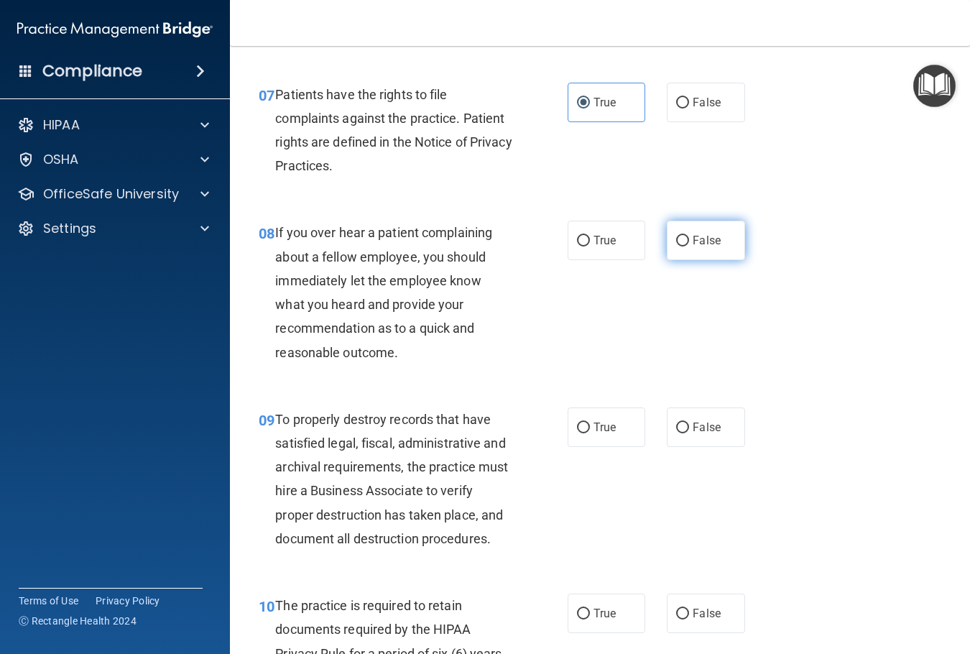
radio input "true"
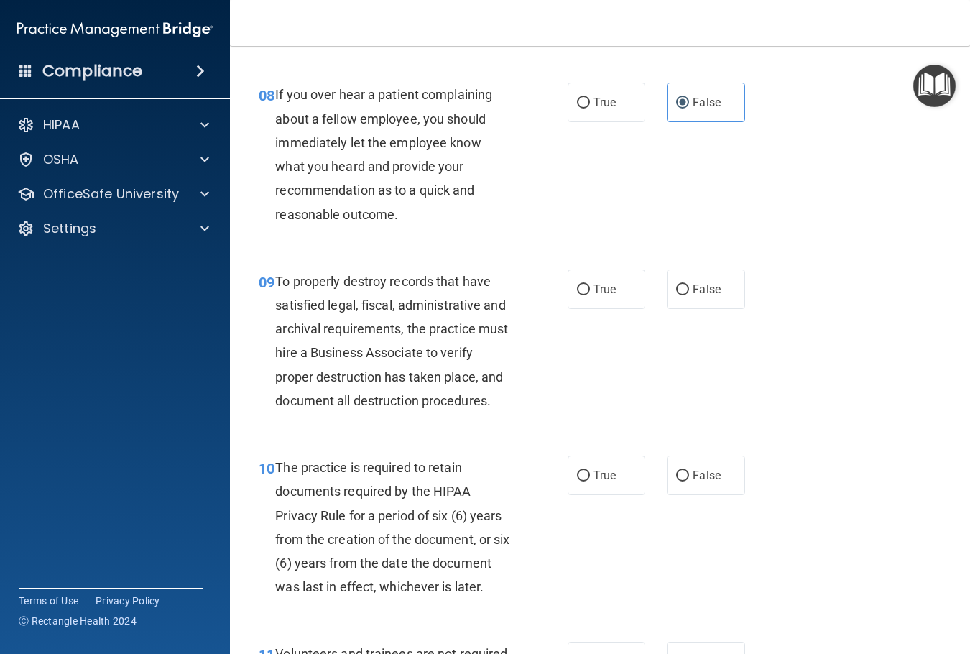
scroll to position [1221, 0]
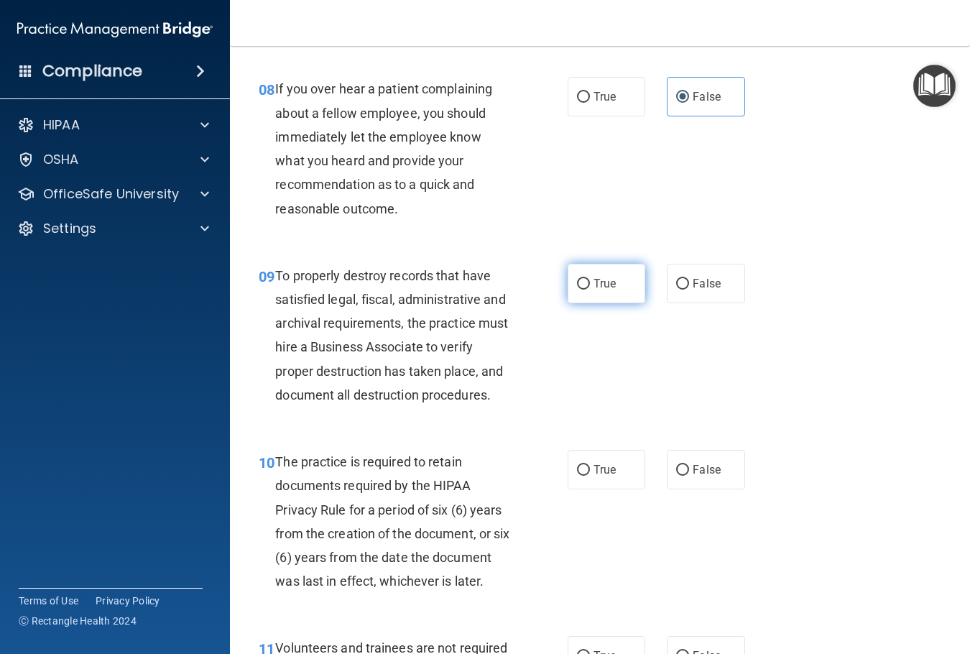
click at [567, 303] on label "True" at bounding box center [606, 284] width 78 height 40
click at [577, 289] on input "True" at bounding box center [583, 284] width 13 height 11
radio input "true"
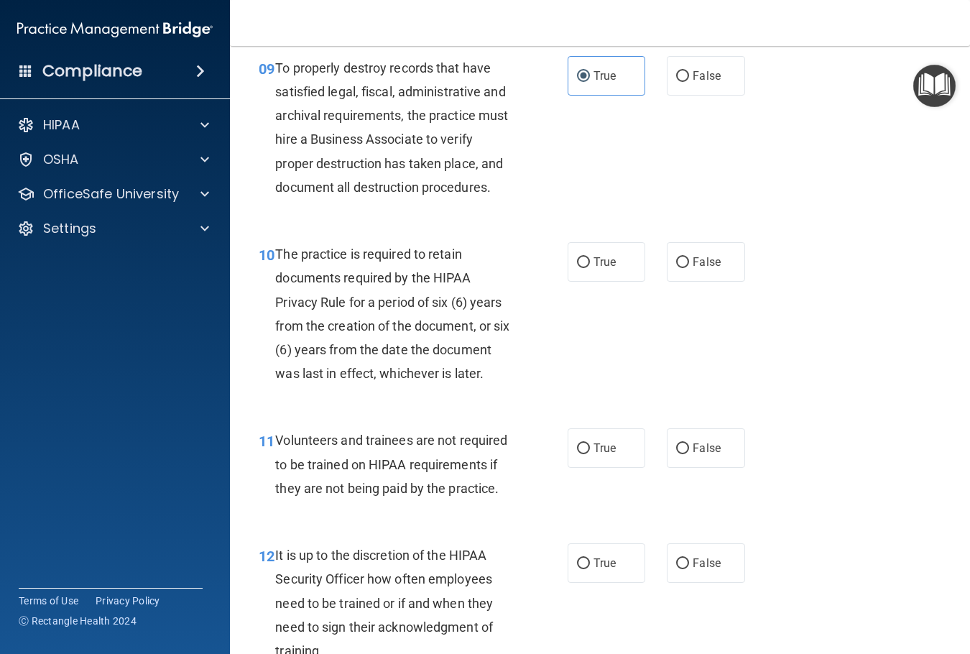
scroll to position [1436, 0]
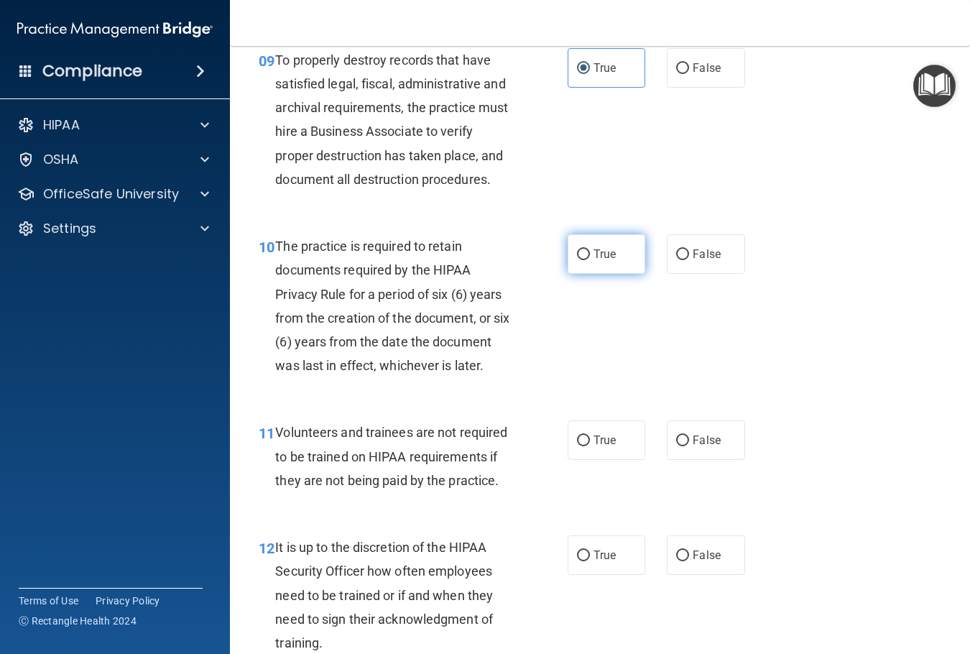
click at [598, 261] on span "True" at bounding box center [604, 254] width 22 height 14
click at [590, 260] on input "True" at bounding box center [583, 254] width 13 height 11
radio input "true"
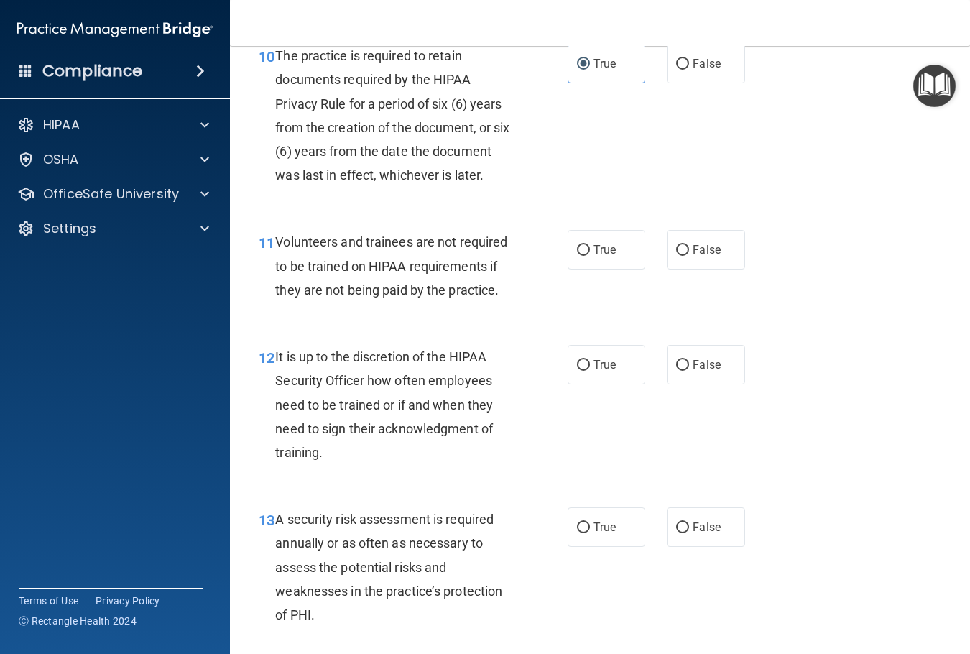
scroll to position [1652, 0]
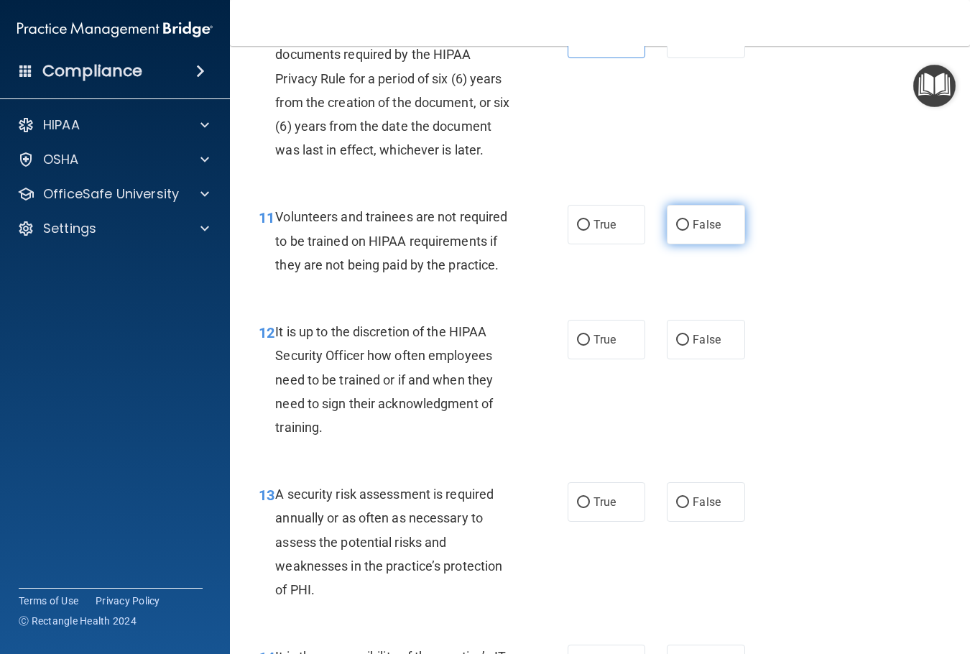
click at [692, 231] on span "False" at bounding box center [706, 225] width 28 height 14
click at [689, 231] on input "False" at bounding box center [682, 225] width 13 height 11
radio input "true"
click at [704, 359] on label "False" at bounding box center [705, 340] width 78 height 40
click at [689, 345] on input "False" at bounding box center [682, 340] width 13 height 11
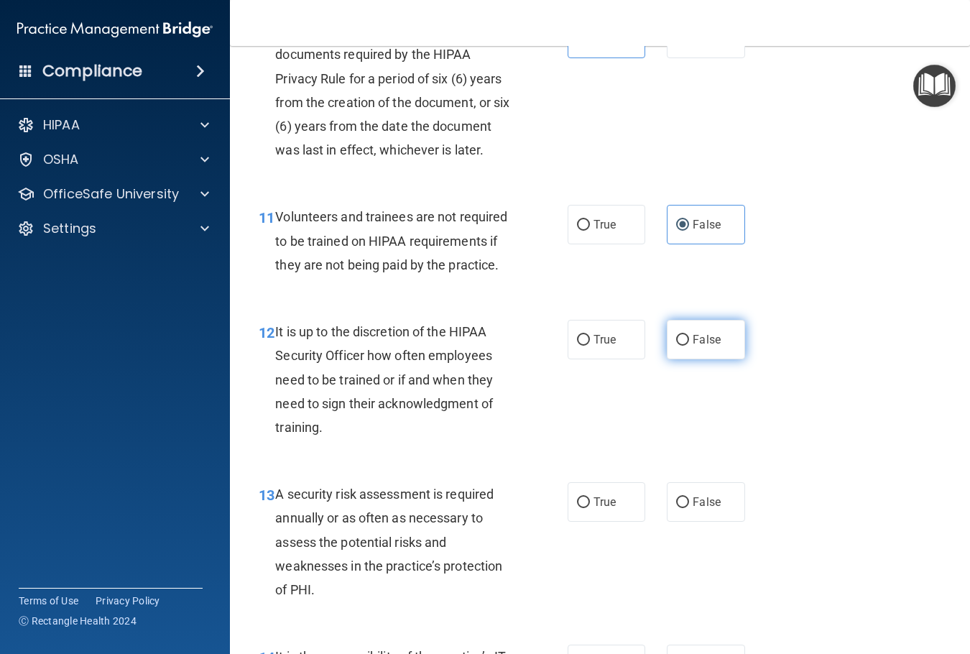
radio input "true"
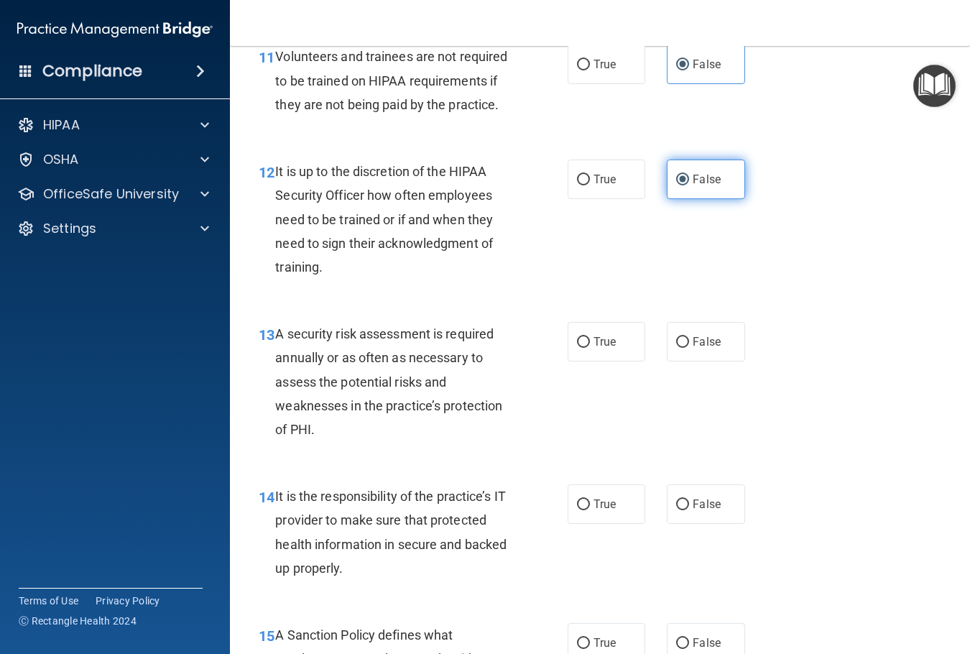
scroll to position [1867, 0]
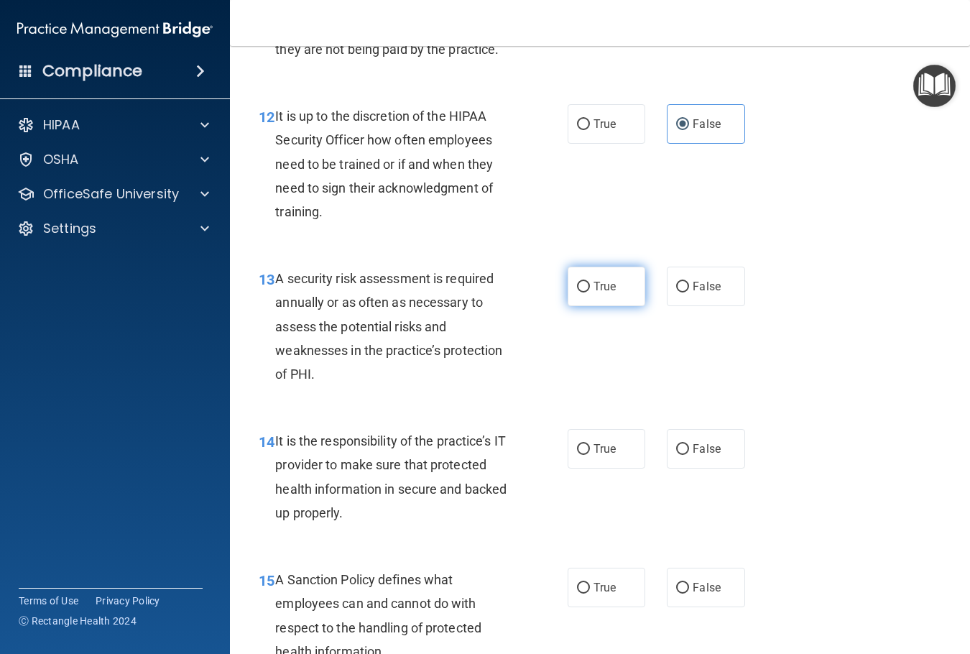
click at [599, 306] on label "True" at bounding box center [606, 286] width 78 height 40
click at [590, 292] on input "True" at bounding box center [583, 287] width 13 height 11
radio input "true"
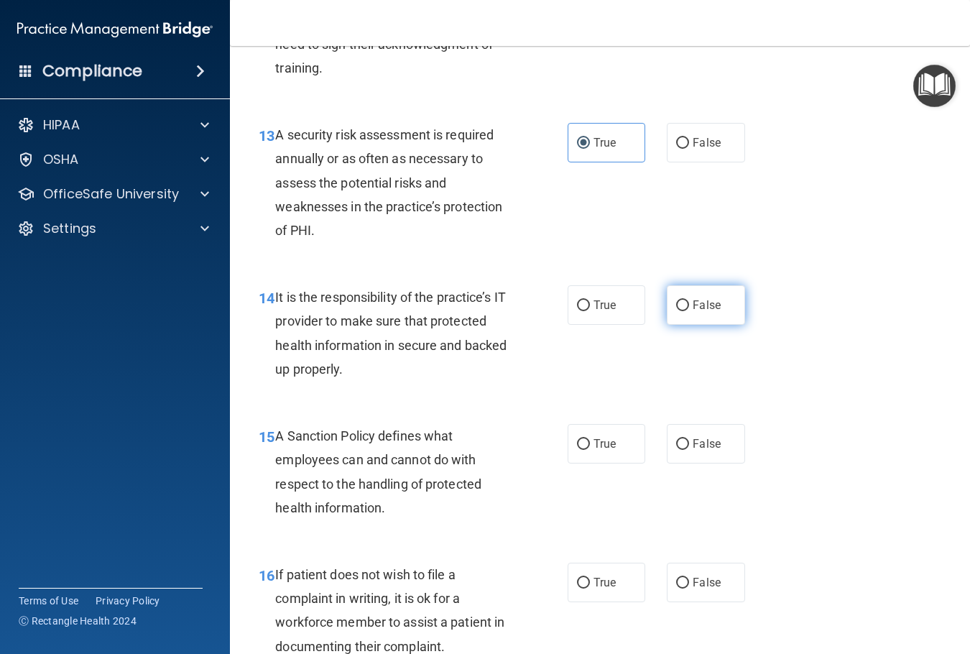
click at [733, 325] on label "False" at bounding box center [705, 305] width 78 height 40
click at [689, 311] on input "False" at bounding box center [682, 305] width 13 height 11
radio input "true"
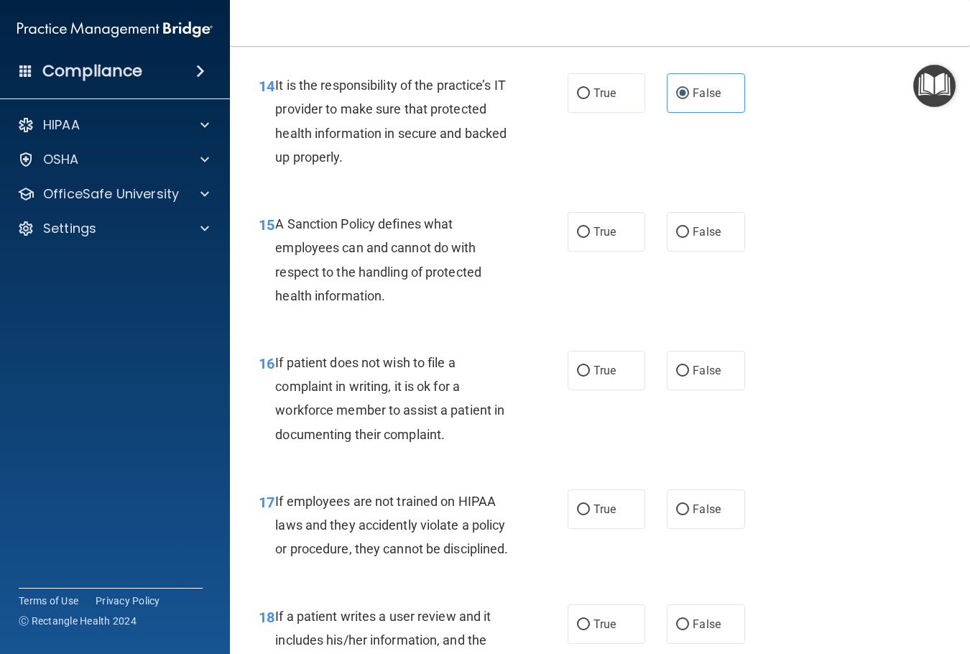
scroll to position [2226, 0]
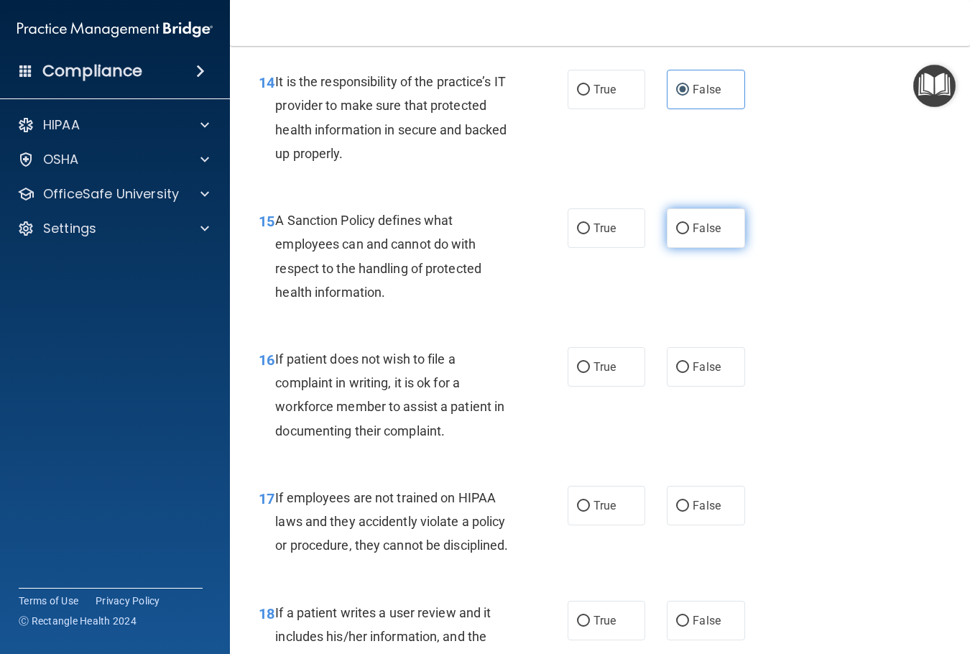
click at [720, 248] on label "False" at bounding box center [705, 228] width 78 height 40
click at [689, 234] on input "False" at bounding box center [682, 228] width 13 height 11
radio input "true"
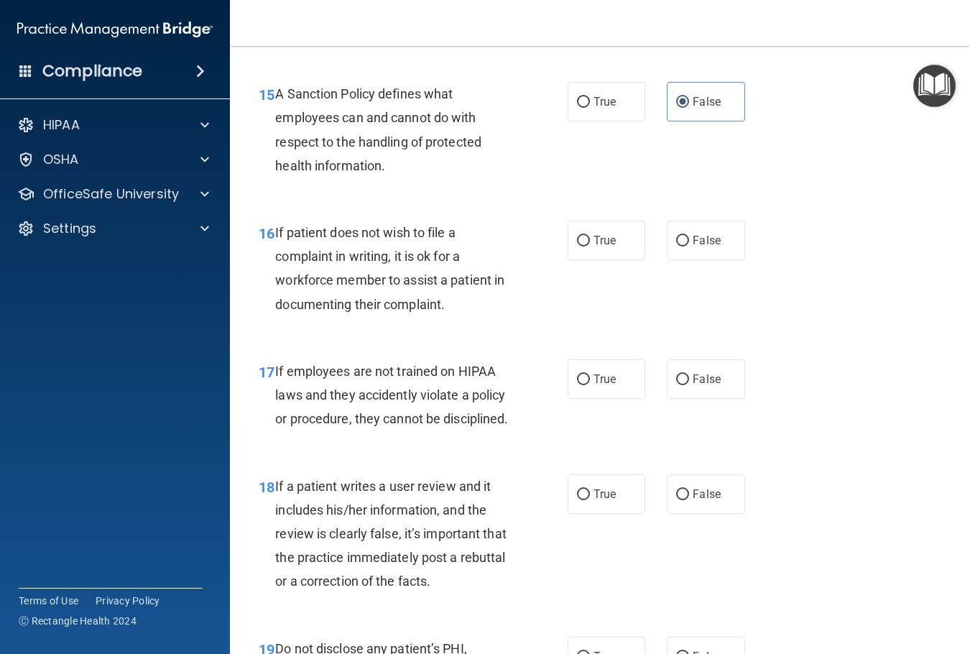
scroll to position [2370, 0]
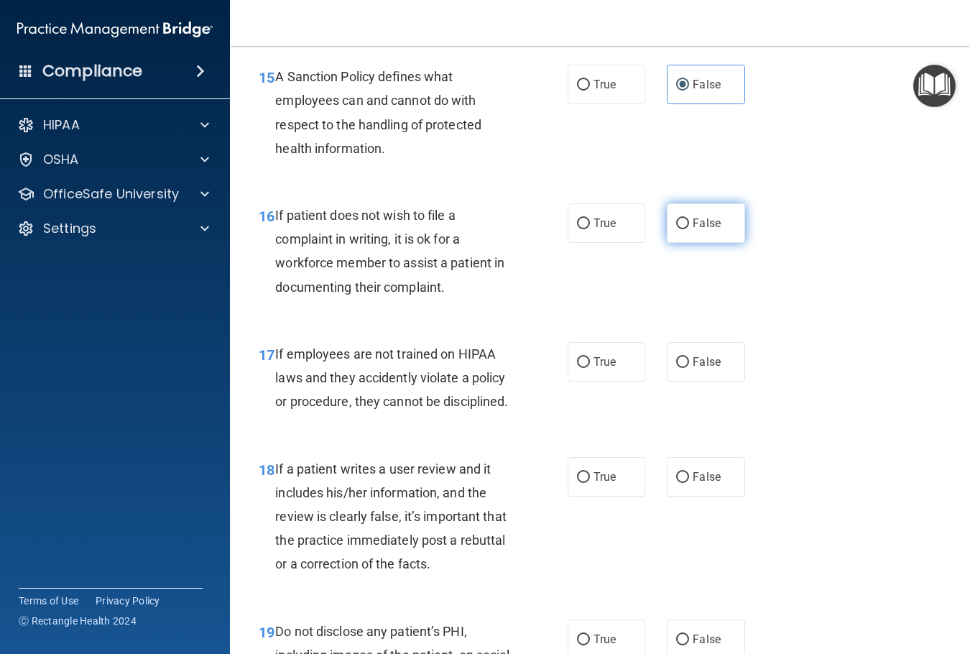
click at [672, 243] on label "False" at bounding box center [705, 223] width 78 height 40
click at [676, 229] on input "False" at bounding box center [682, 223] width 13 height 11
radio input "true"
click at [708, 368] on span "False" at bounding box center [706, 362] width 28 height 14
click at [689, 368] on input "False" at bounding box center [682, 362] width 13 height 11
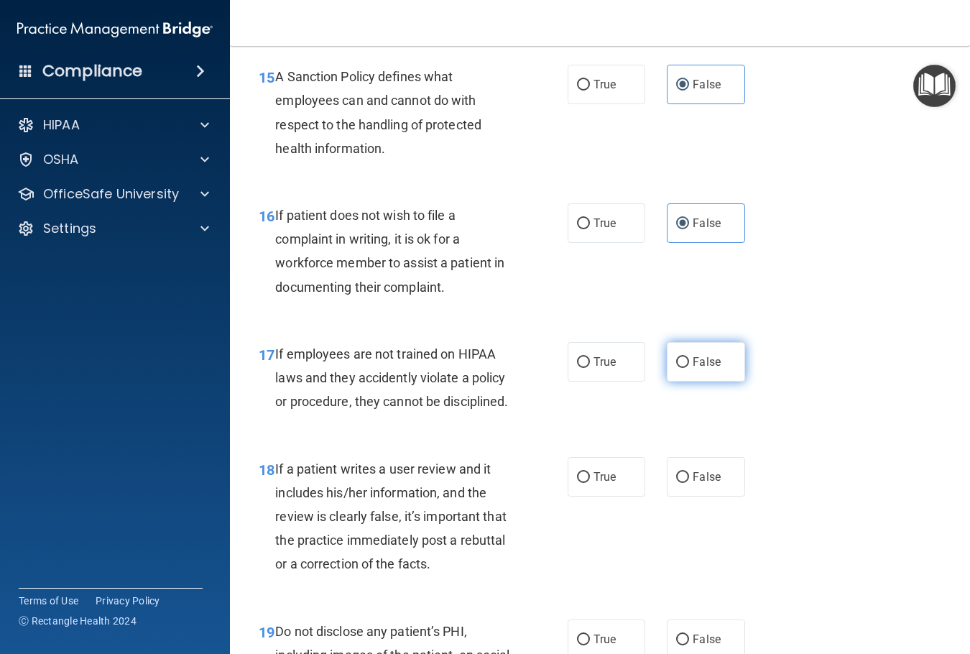
radio input "true"
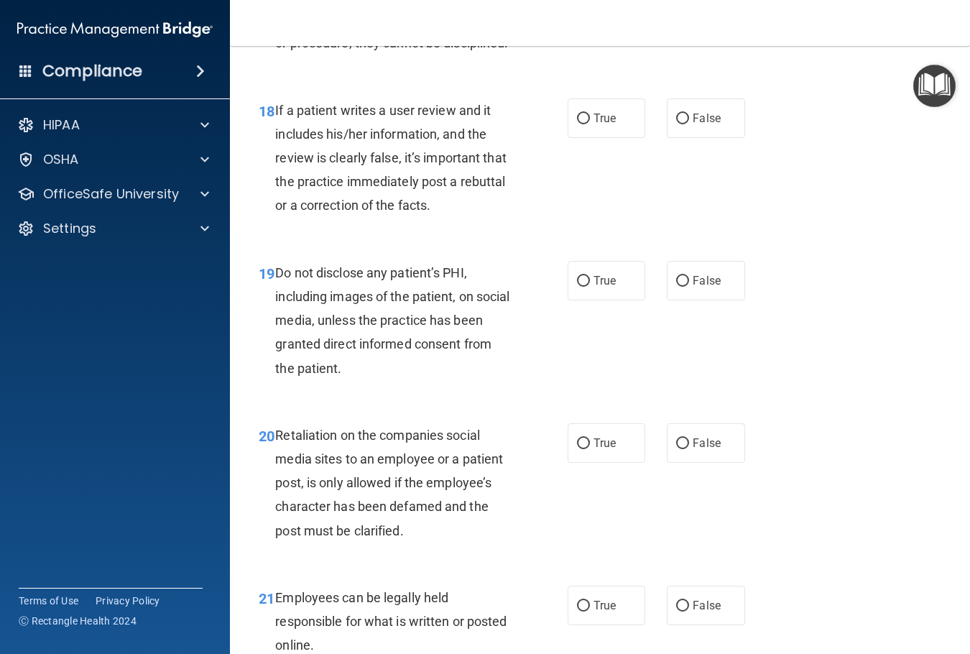
scroll to position [2729, 0]
click at [703, 137] on label "False" at bounding box center [705, 118] width 78 height 40
click at [689, 124] on input "False" at bounding box center [682, 118] width 13 height 11
radio input "true"
click at [606, 287] on span "True" at bounding box center [604, 280] width 22 height 14
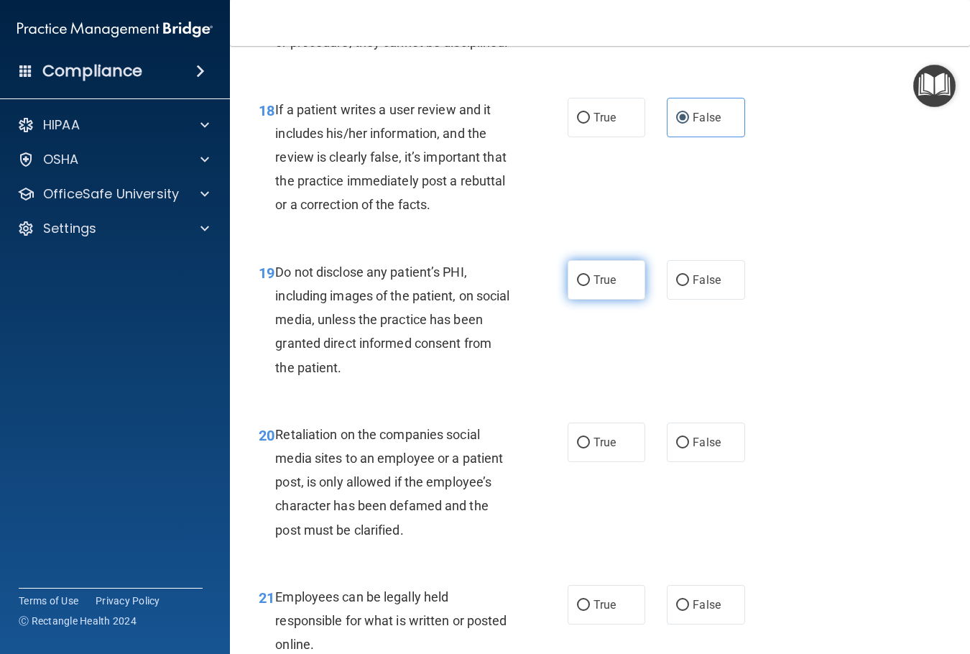
click at [590, 286] on input "True" at bounding box center [583, 280] width 13 height 11
radio input "true"
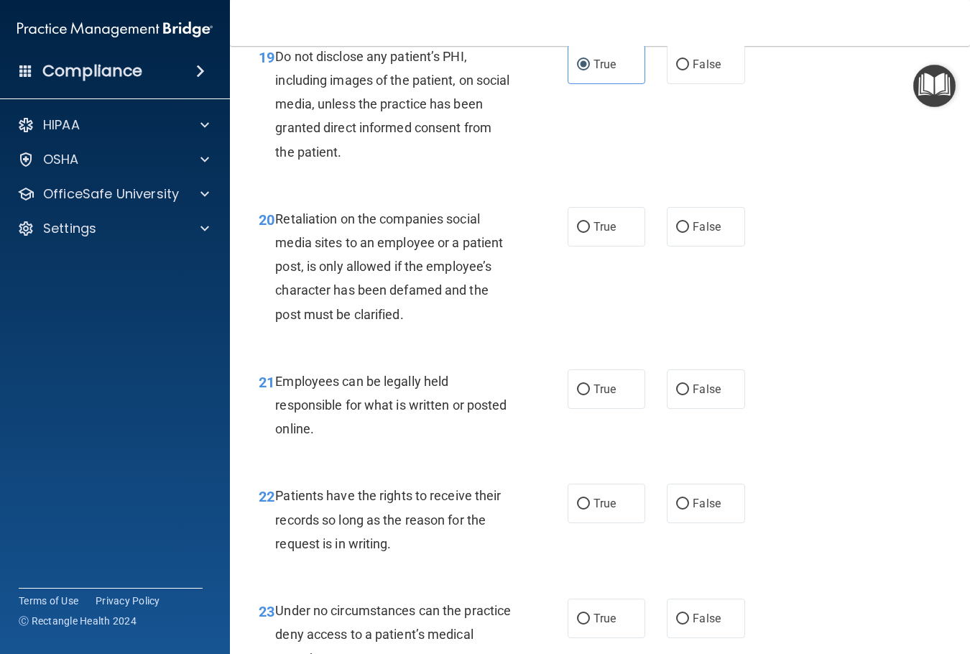
scroll to position [3016, 0]
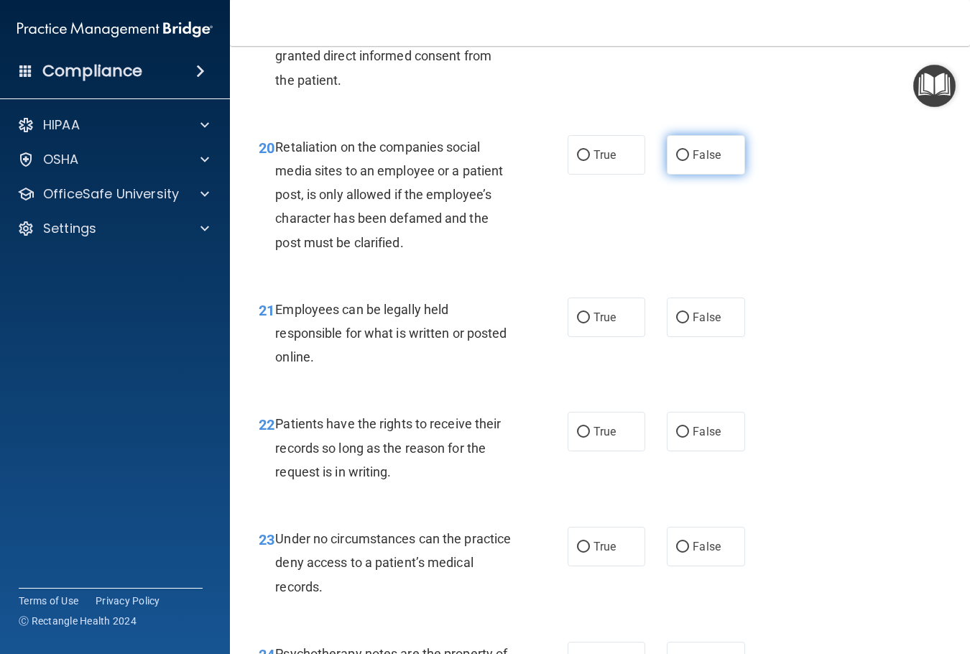
click at [680, 161] on input "False" at bounding box center [682, 155] width 13 height 11
radio input "true"
click at [593, 324] on span "True" at bounding box center [604, 317] width 22 height 14
click at [589, 323] on input "True" at bounding box center [583, 317] width 13 height 11
radio input "true"
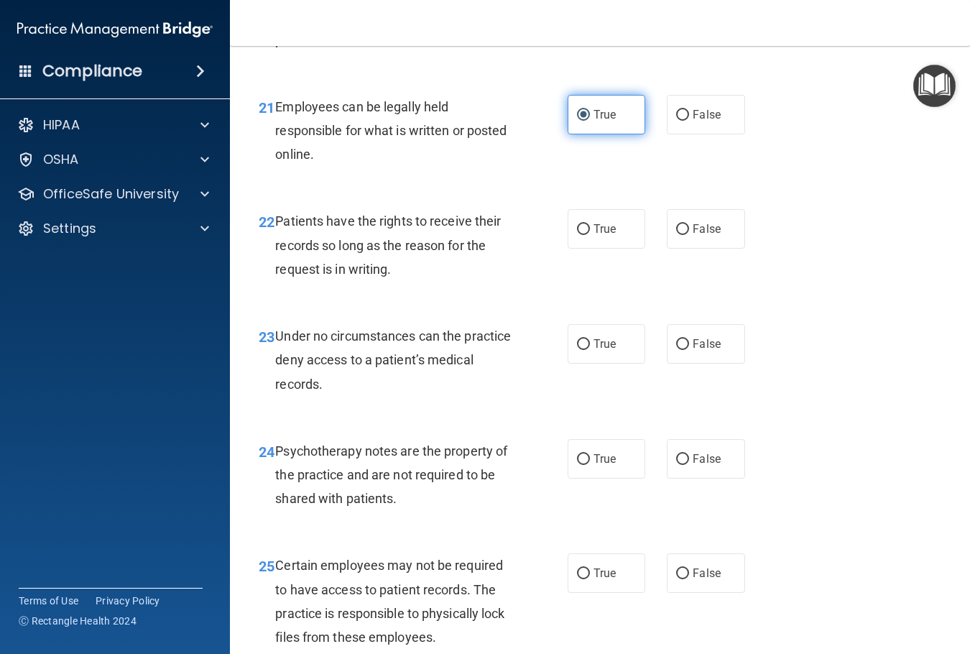
scroll to position [3232, 0]
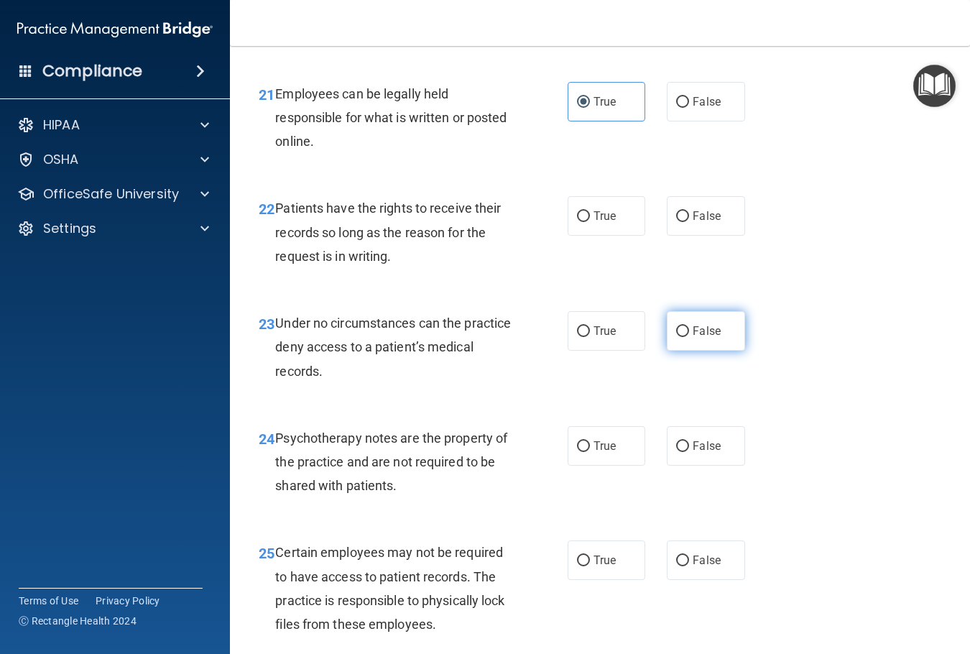
click at [691, 350] on label "False" at bounding box center [705, 331] width 78 height 40
click at [689, 337] on input "False" at bounding box center [682, 331] width 13 height 11
radio input "true"
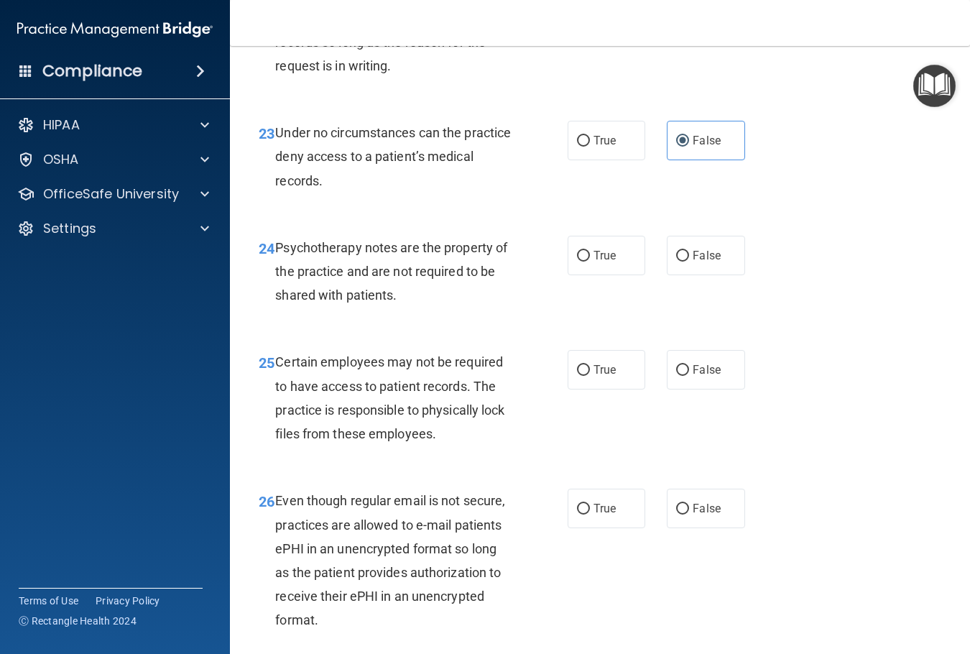
scroll to position [3447, 0]
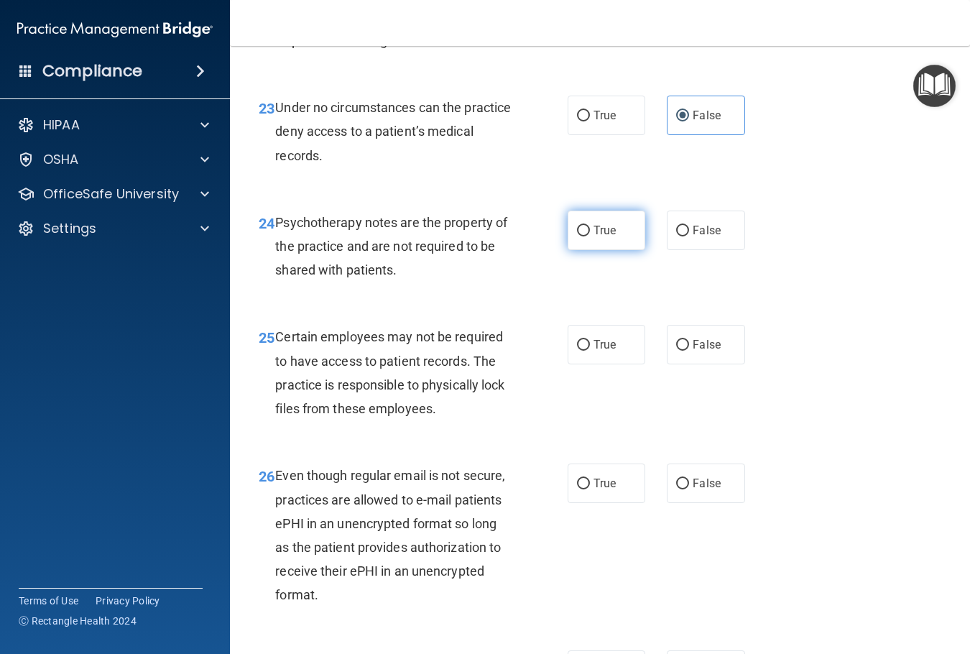
click at [603, 237] on span "True" at bounding box center [604, 230] width 22 height 14
click at [590, 236] on input "True" at bounding box center [583, 231] width 13 height 11
radio input "true"
click at [623, 364] on label "True" at bounding box center [606, 345] width 78 height 40
click at [590, 350] on input "True" at bounding box center [583, 345] width 13 height 11
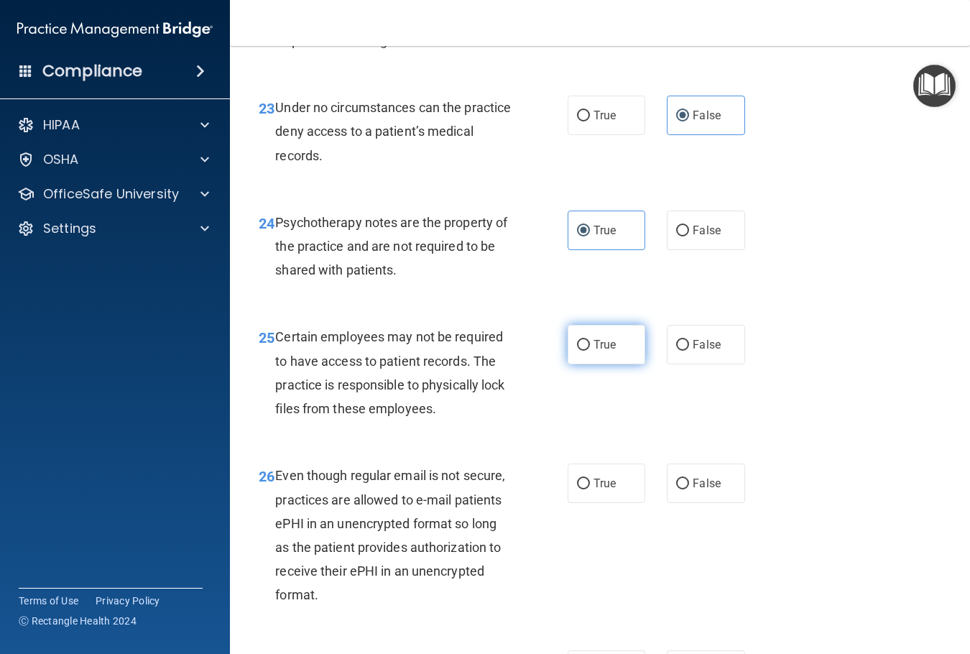
radio input "true"
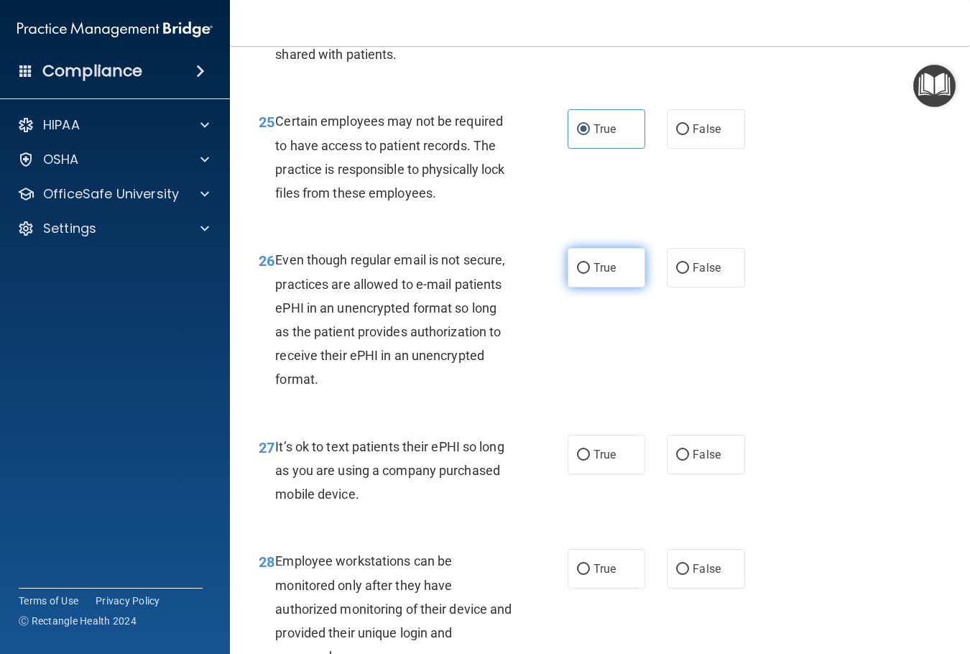
click at [600, 274] on span "True" at bounding box center [604, 268] width 22 height 14
click at [590, 274] on input "True" at bounding box center [583, 268] width 13 height 11
radio input "true"
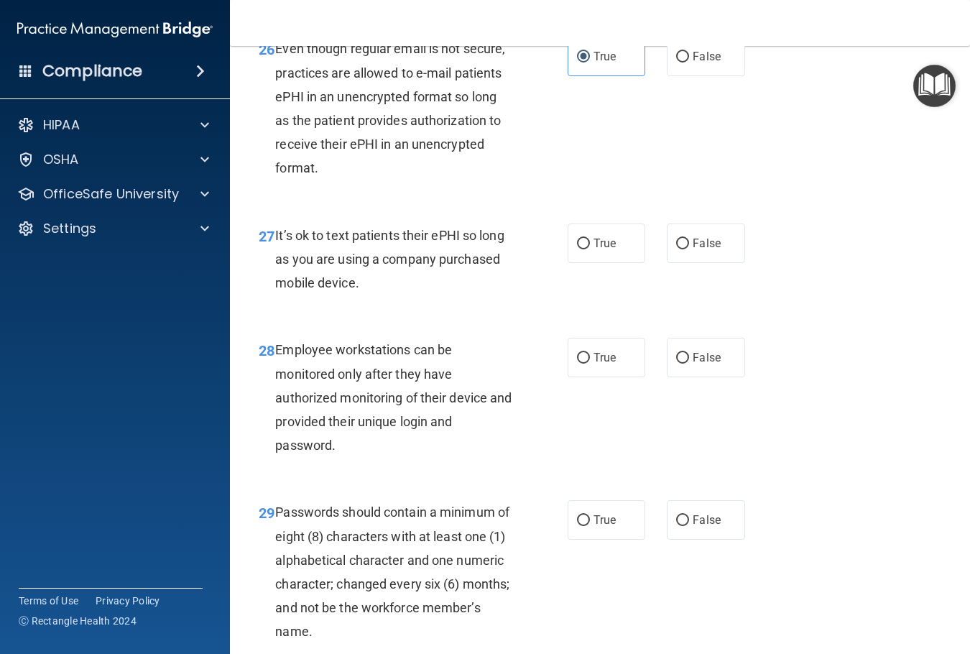
scroll to position [3878, 0]
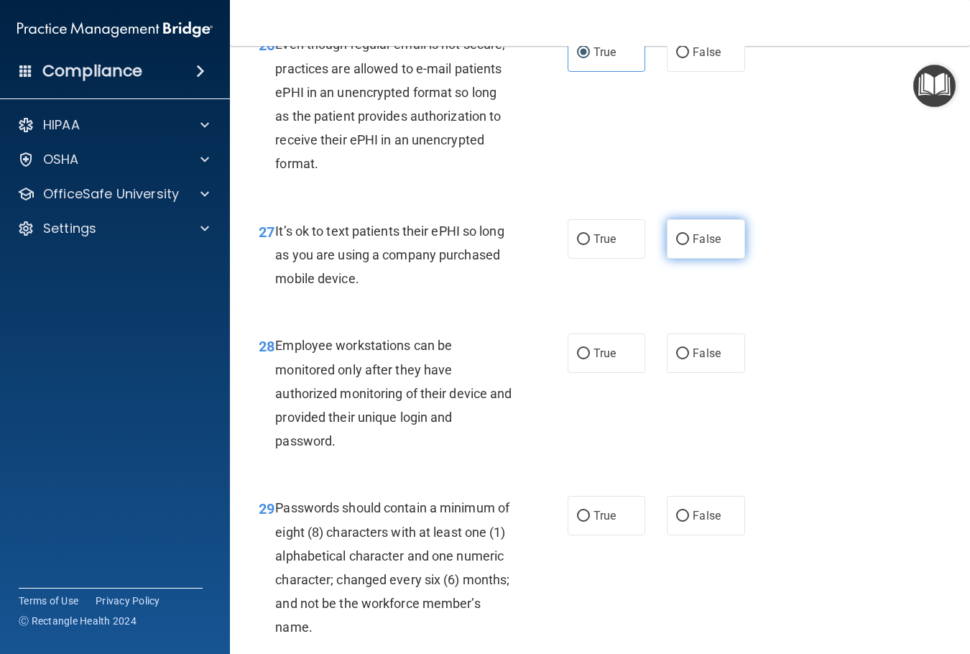
click at [697, 259] on label "False" at bounding box center [705, 239] width 78 height 40
click at [689, 245] on input "False" at bounding box center [682, 239] width 13 height 11
radio input "true"
click at [706, 360] on span "False" at bounding box center [706, 353] width 28 height 14
click at [689, 359] on input "False" at bounding box center [682, 353] width 13 height 11
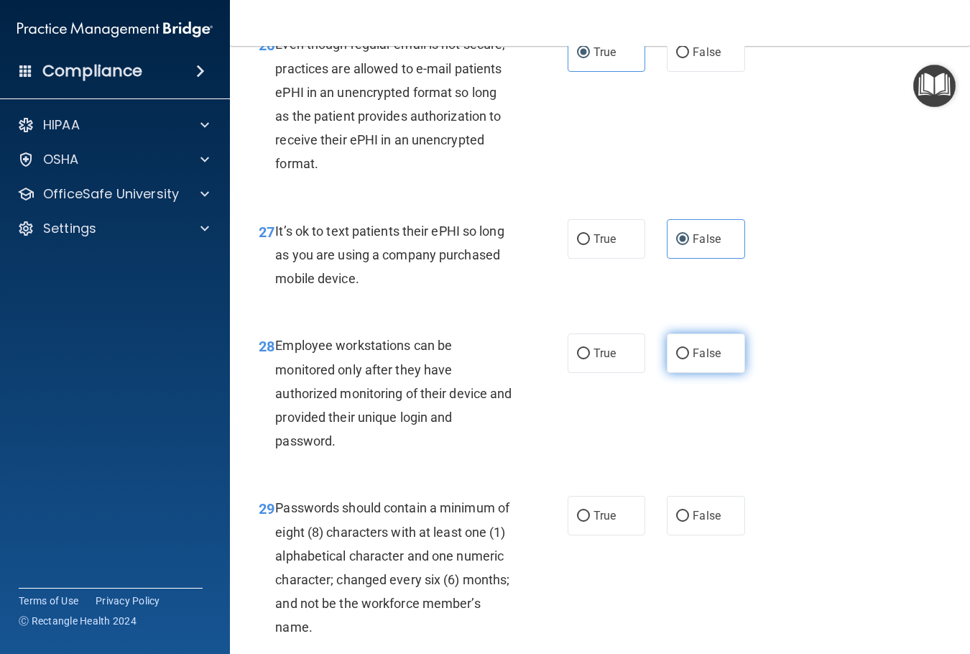
radio input "true"
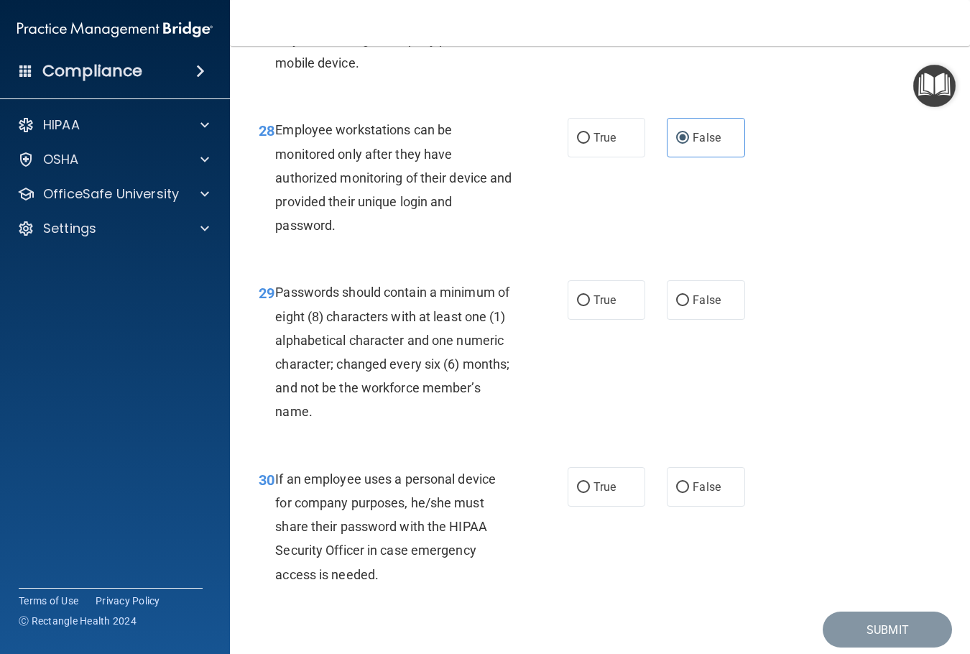
scroll to position [4166, 0]
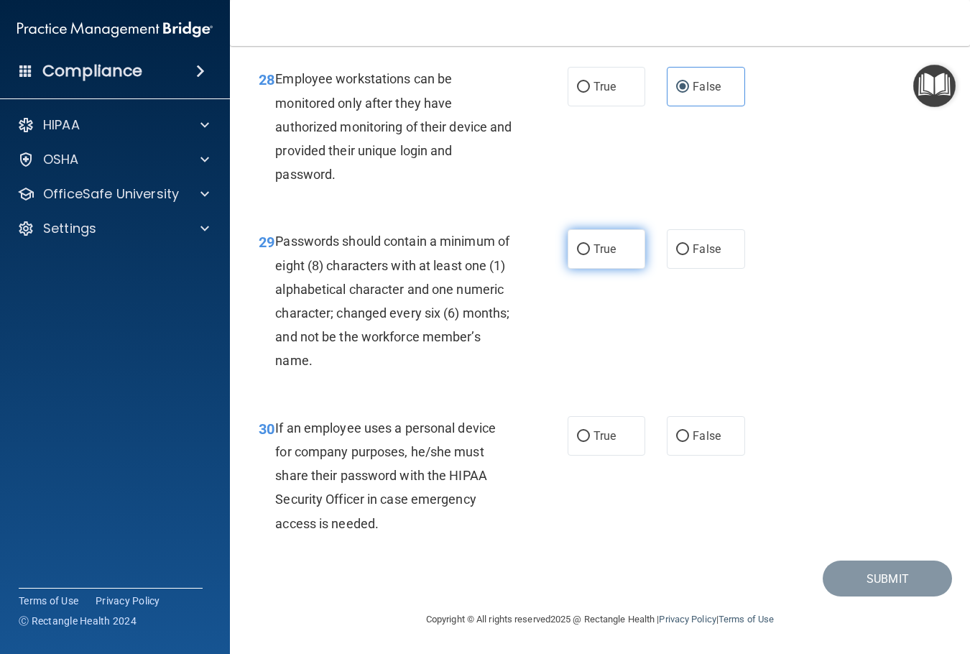
click at [606, 256] on span "True" at bounding box center [604, 249] width 22 height 14
click at [590, 255] on input "True" at bounding box center [583, 249] width 13 height 11
radio input "true"
click at [717, 432] on label "False" at bounding box center [705, 436] width 78 height 40
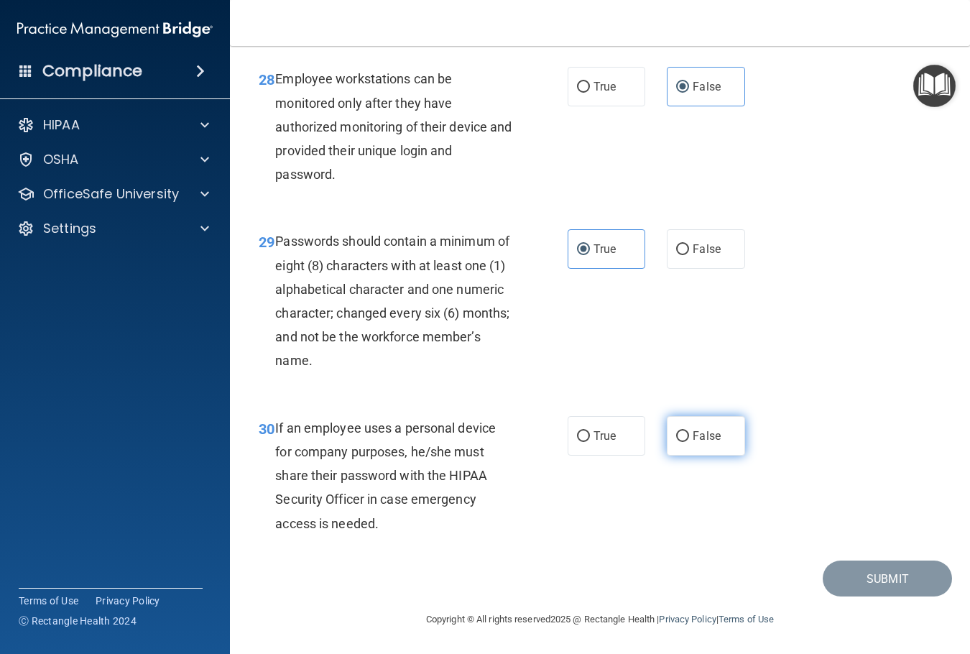
click at [689, 432] on input "False" at bounding box center [682, 436] width 13 height 11
radio input "true"
click at [745, 480] on div "30 If an employee uses a personal device for company purposes, he/she must shar…" at bounding box center [600, 479] width 704 height 162
click at [628, 535] on div "30 If an employee uses a personal device for company purposes, he/she must shar…" at bounding box center [600, 479] width 704 height 162
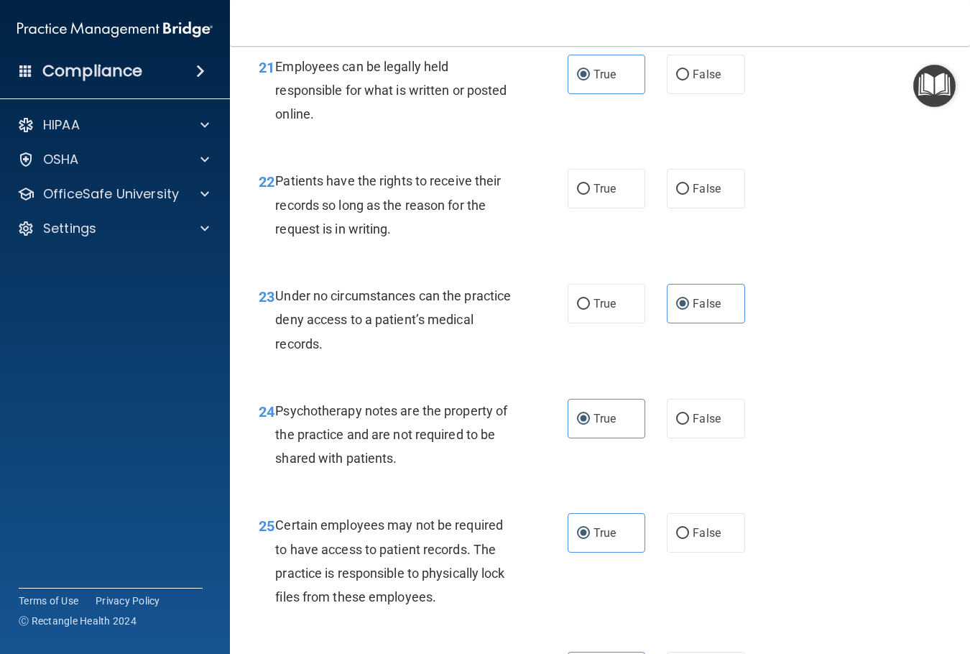
scroll to position [3258, 0]
click at [666, 209] on label "False" at bounding box center [705, 189] width 78 height 40
click at [676, 195] on input "False" at bounding box center [682, 190] width 13 height 11
radio input "true"
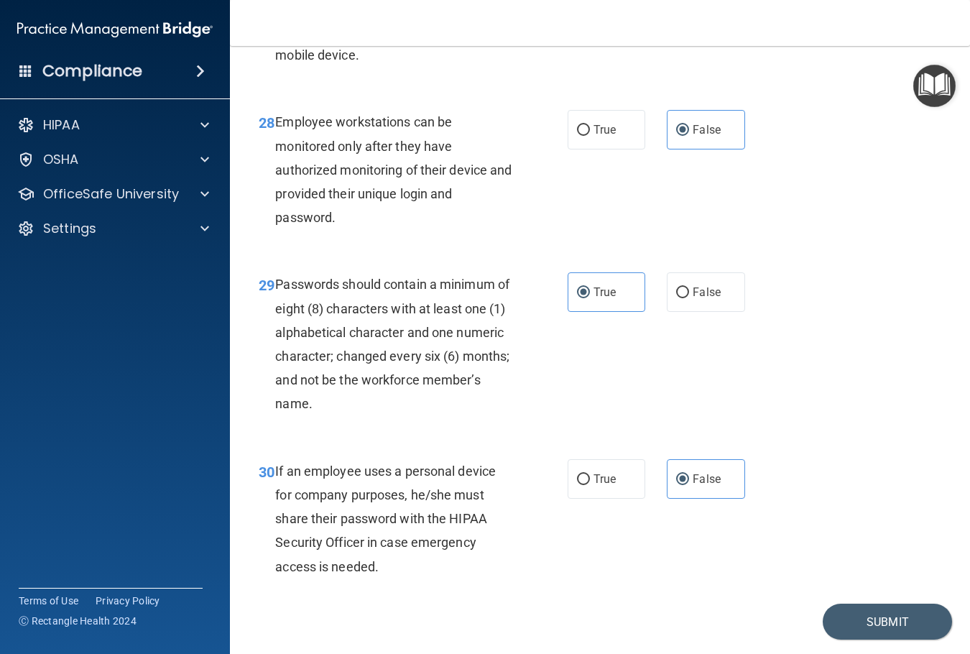
scroll to position [4264, 0]
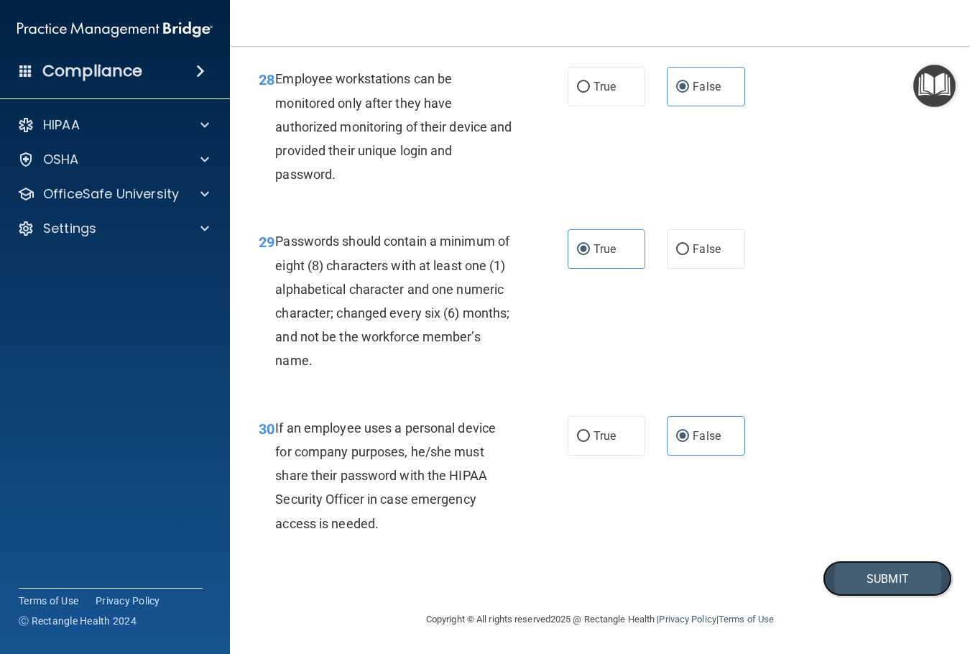
click at [855, 585] on button "Submit" at bounding box center [886, 578] width 129 height 37
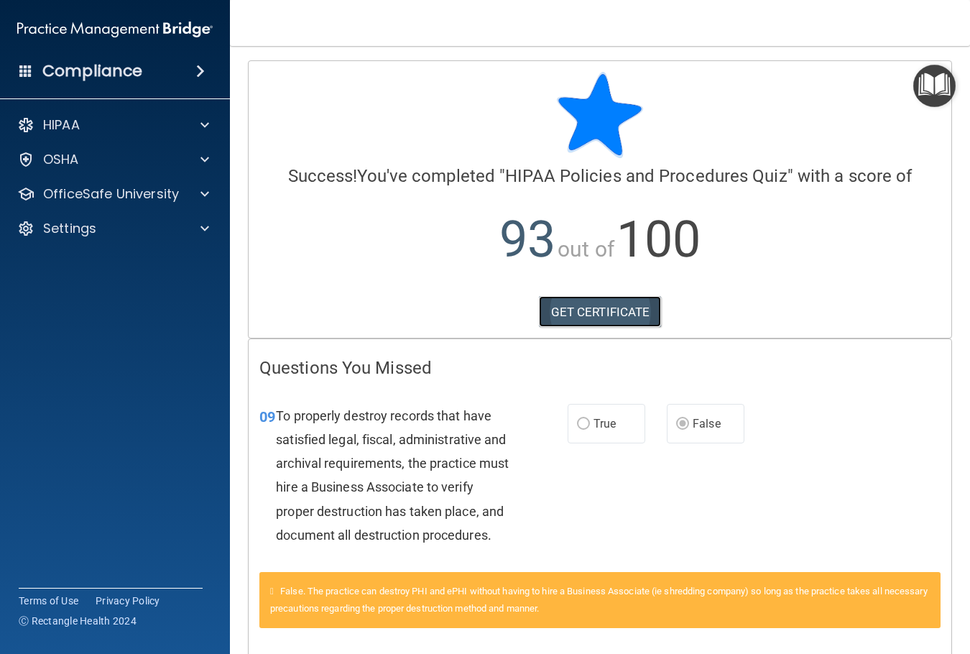
click at [618, 317] on link "GET CERTIFICATE" at bounding box center [600, 312] width 123 height 32
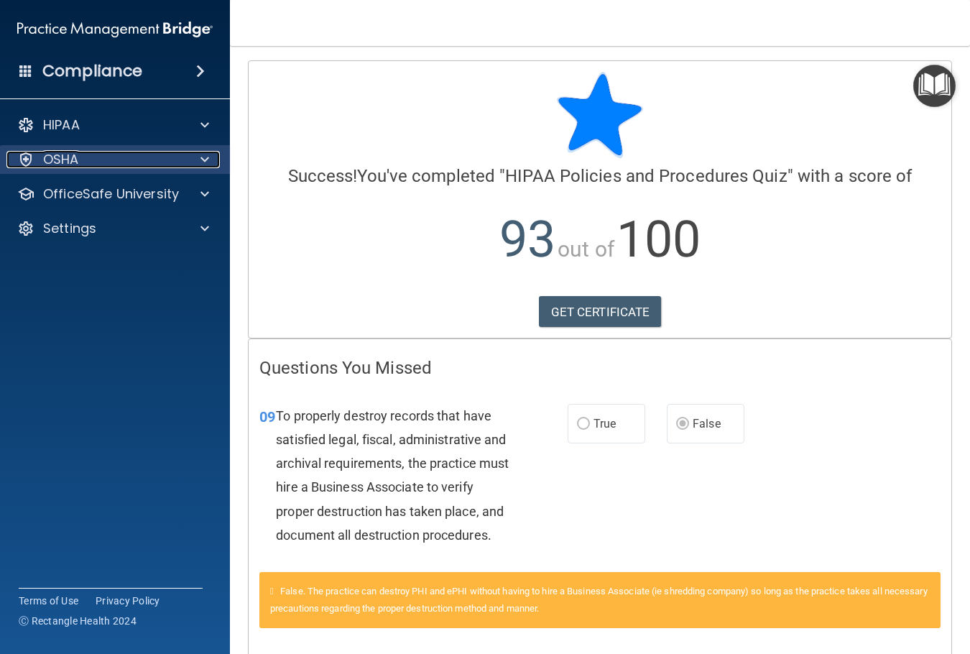
click at [131, 158] on div "OSHA" at bounding box center [95, 159] width 178 height 17
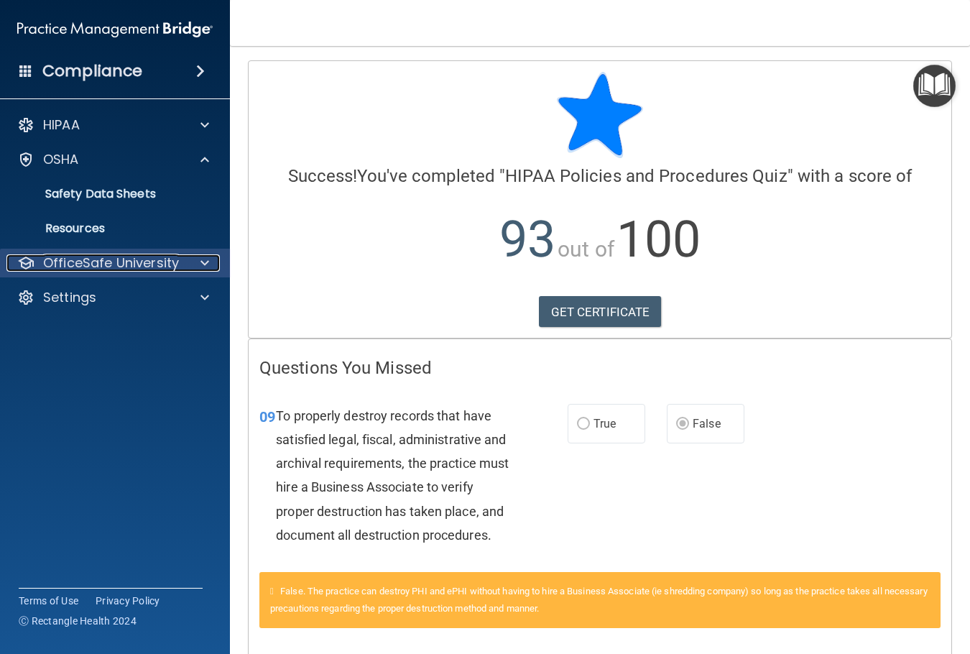
click at [90, 269] on p "OfficeSafe University" at bounding box center [111, 262] width 136 height 17
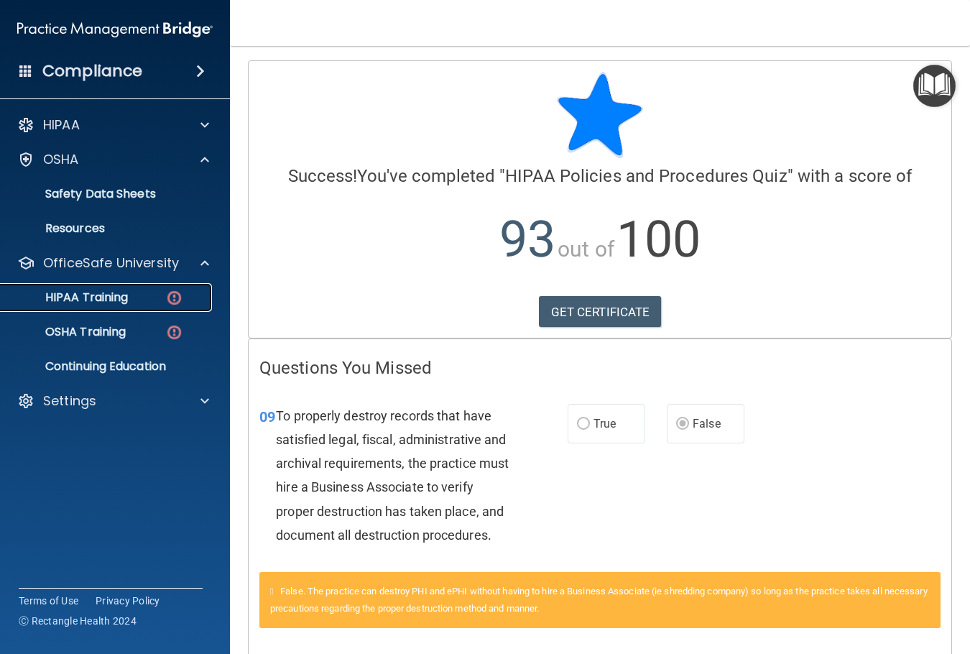
click at [91, 304] on p "HIPAA Training" at bounding box center [68, 297] width 119 height 14
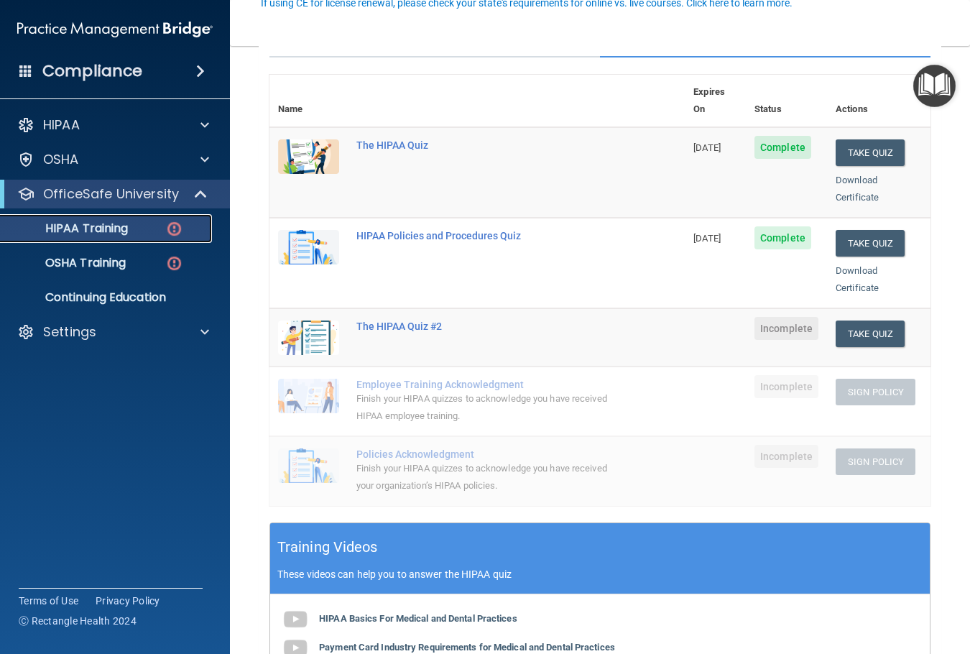
scroll to position [144, 0]
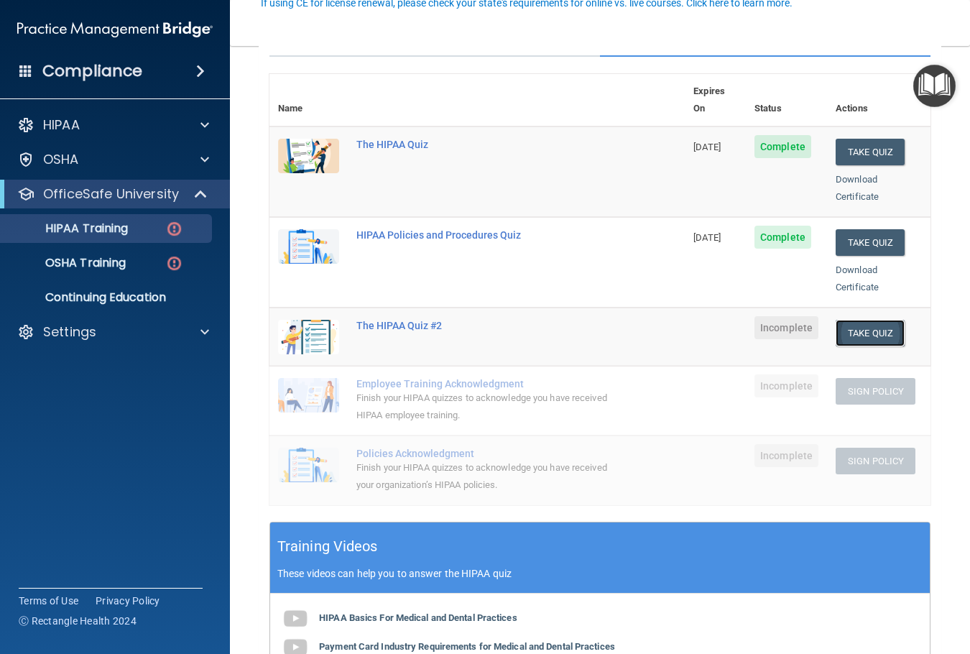
click at [874, 320] on button "Take Quiz" at bounding box center [869, 333] width 69 height 27
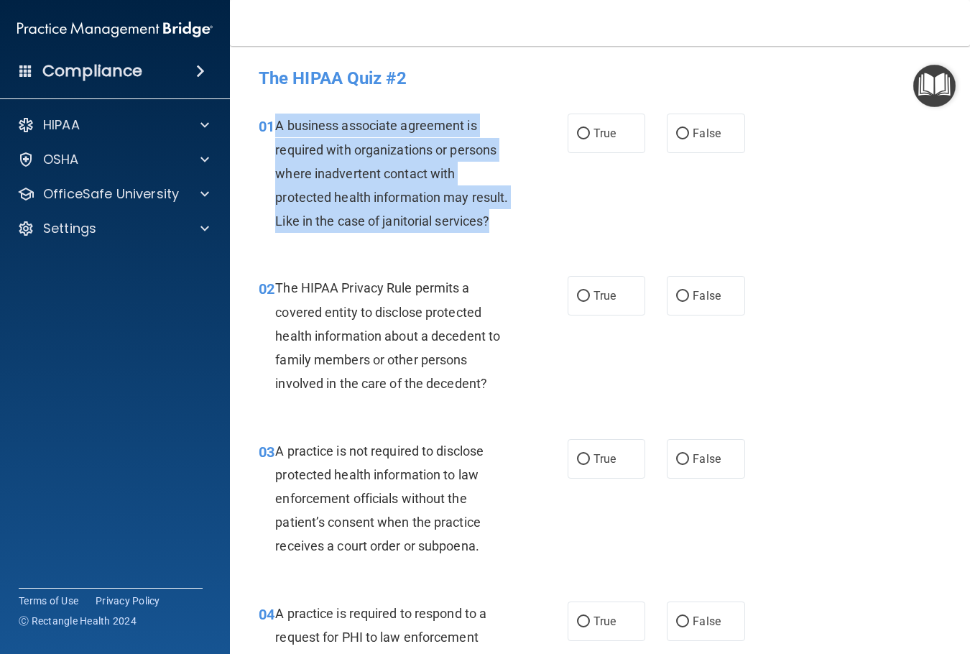
drag, startPoint x: 274, startPoint y: 124, endPoint x: 443, endPoint y: 247, distance: 209.3
click at [443, 240] on div "01 A business associate agreement is required with organizations or persons whe…" at bounding box center [413, 176] width 352 height 126
copy div "A business associate agreement is required with organizations or persons where …"
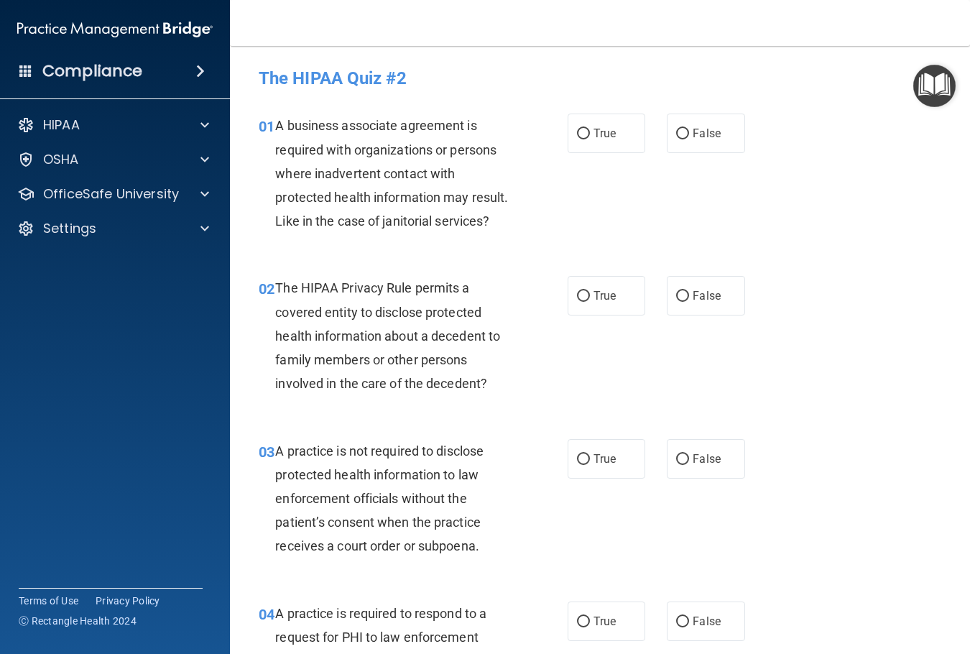
click at [422, 63] on div "The HIPAA Quiz #2" at bounding box center [600, 77] width 704 height 35
click at [705, 149] on label "False" at bounding box center [705, 133] width 78 height 40
click at [689, 139] on input "False" at bounding box center [682, 134] width 13 height 11
radio input "true"
click at [593, 315] on label "True" at bounding box center [606, 296] width 78 height 40
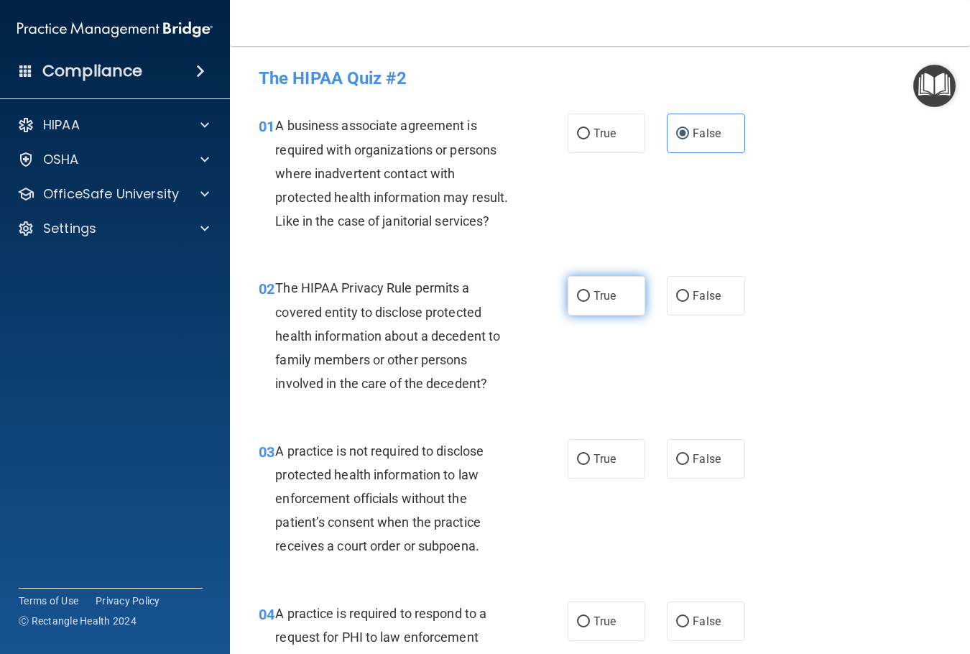
click at [590, 302] on input "True" at bounding box center [583, 296] width 13 height 11
radio input "true"
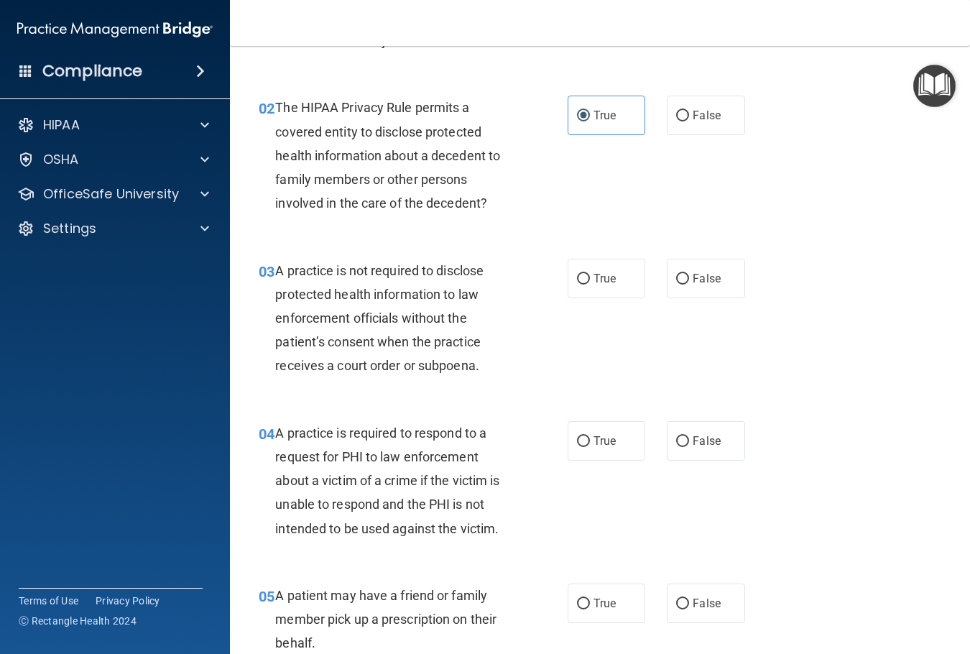
scroll to position [215, 0]
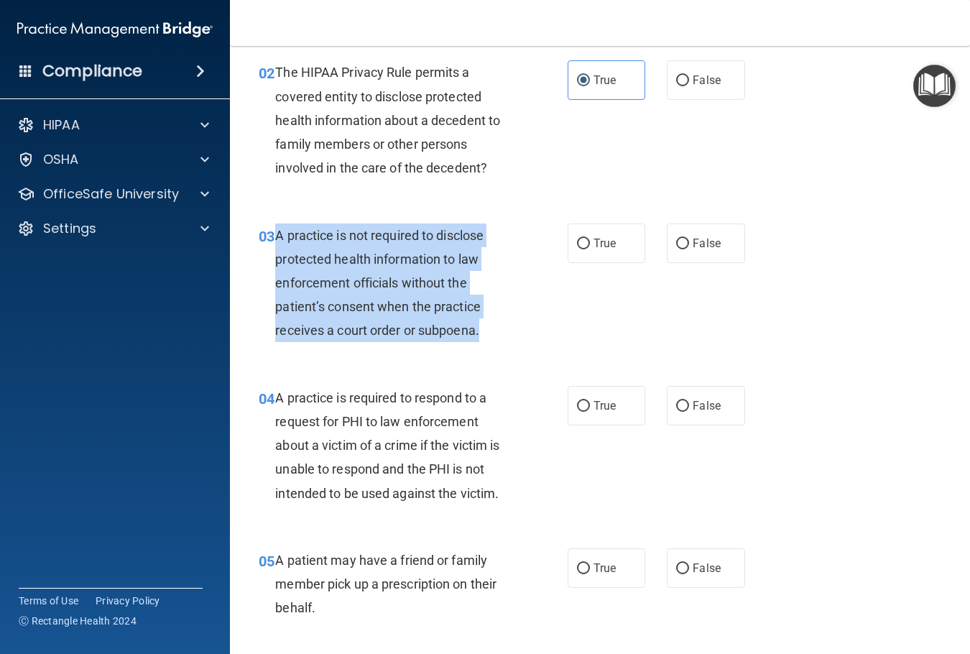
drag, startPoint x: 271, startPoint y: 257, endPoint x: 502, endPoint y: 357, distance: 251.2
click at [502, 350] on div "03 A practice is not required to disclose protected health information to law e…" at bounding box center [413, 286] width 352 height 126
copy div "A practice is not required to disclose protected health information to law enfo…"
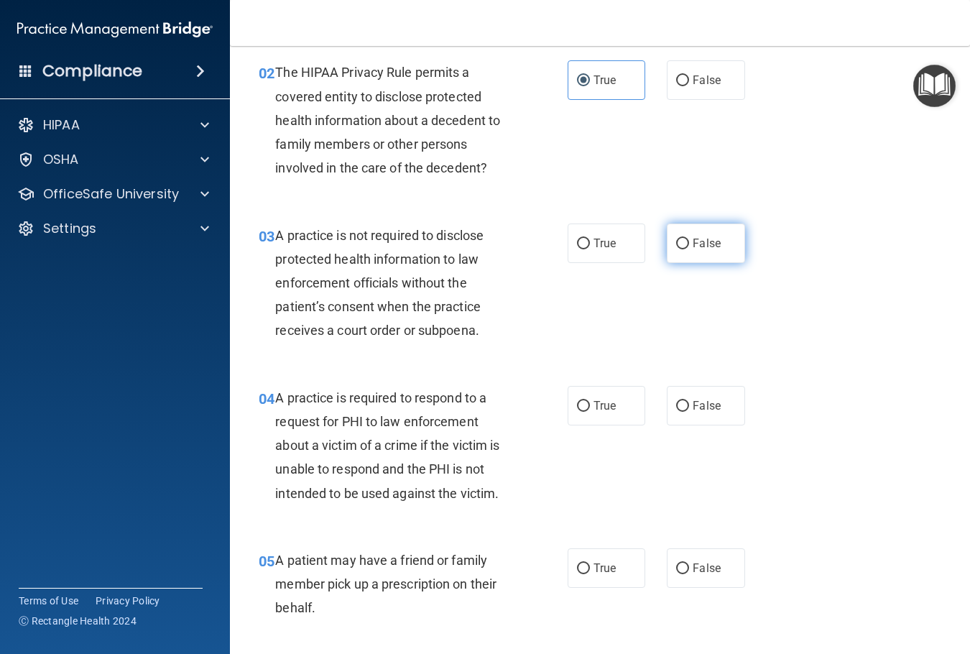
click at [692, 250] on span "False" at bounding box center [706, 243] width 28 height 14
click at [687, 249] on input "False" at bounding box center [682, 243] width 13 height 11
radio input "true"
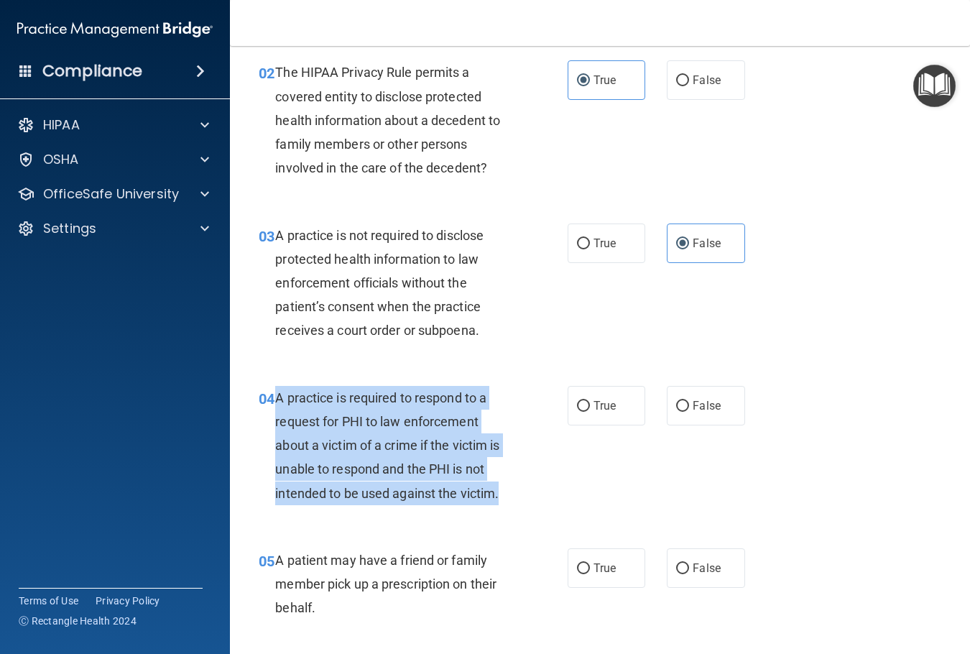
drag, startPoint x: 273, startPoint y: 419, endPoint x: 508, endPoint y: 518, distance: 254.6
click at [507, 512] on div "04 A practice is required to respond to a request for PHI to law enforcement ab…" at bounding box center [413, 449] width 352 height 126
copy div "A practice is required to respond to a request for PHI to law enforcement about…"
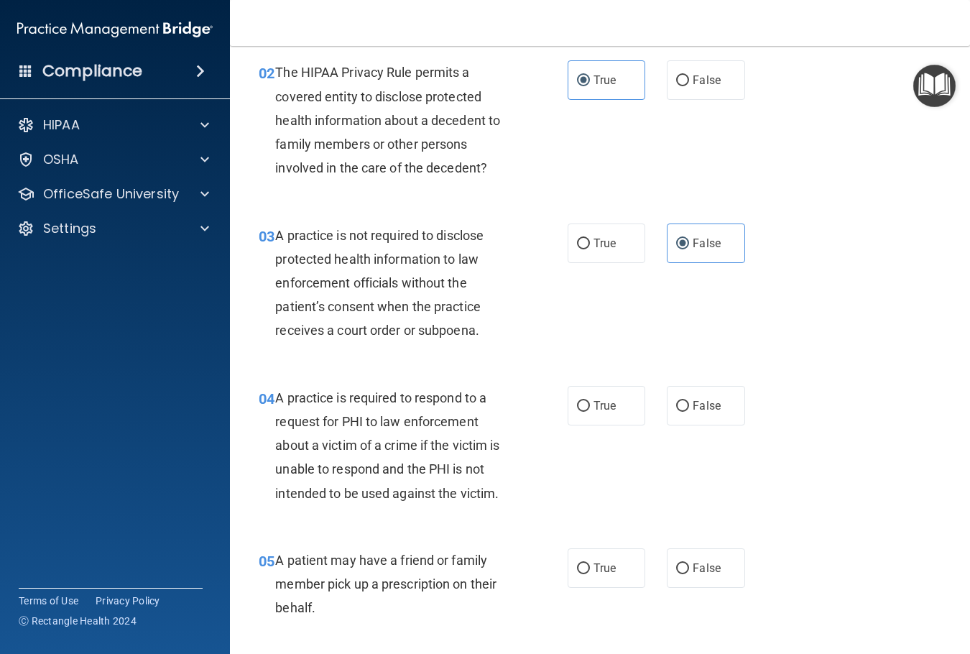
click at [694, 412] on span "False" at bounding box center [706, 406] width 28 height 14
click at [689, 412] on input "False" at bounding box center [682, 406] width 13 height 11
radio input "true"
click at [303, 106] on div "The HIPAA Privacy Rule permits a covered entity to disclose protected health in…" at bounding box center [399, 119] width 248 height 119
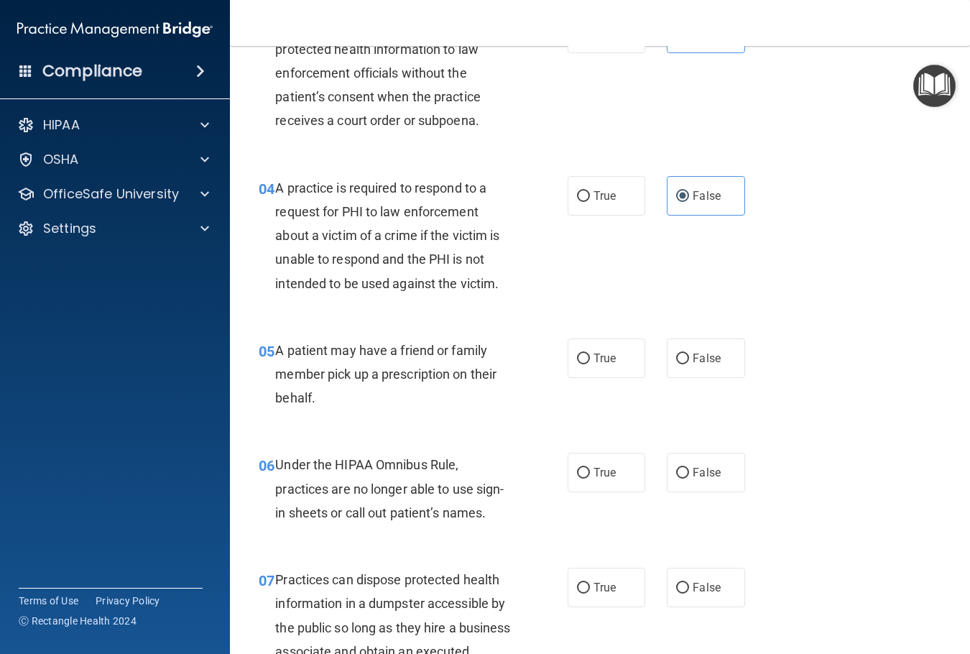
scroll to position [431, 0]
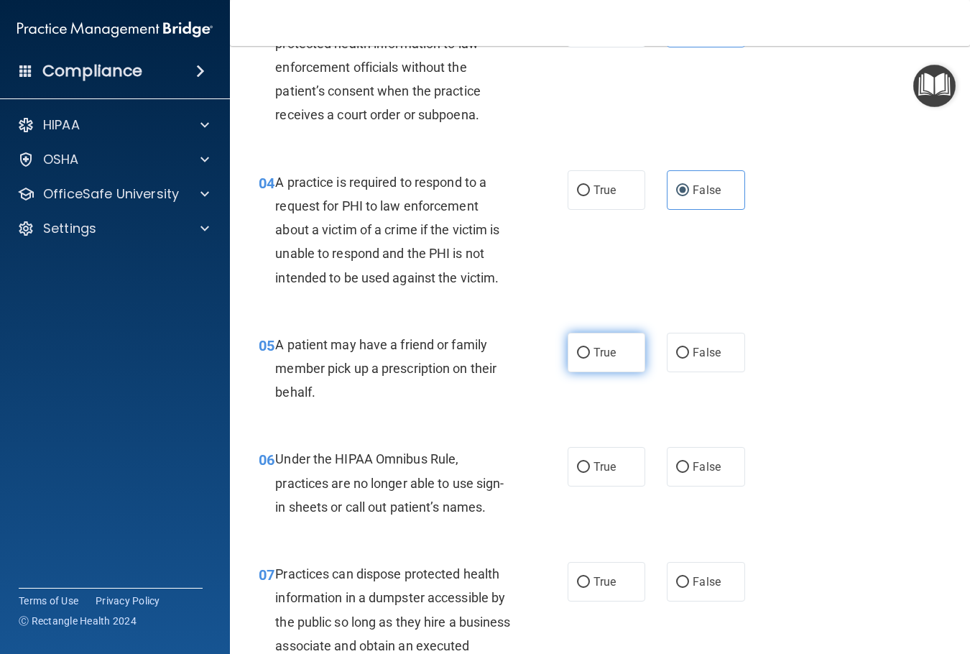
click at [616, 372] on label "True" at bounding box center [606, 353] width 78 height 40
click at [590, 358] on input "True" at bounding box center [583, 353] width 13 height 11
radio input "true"
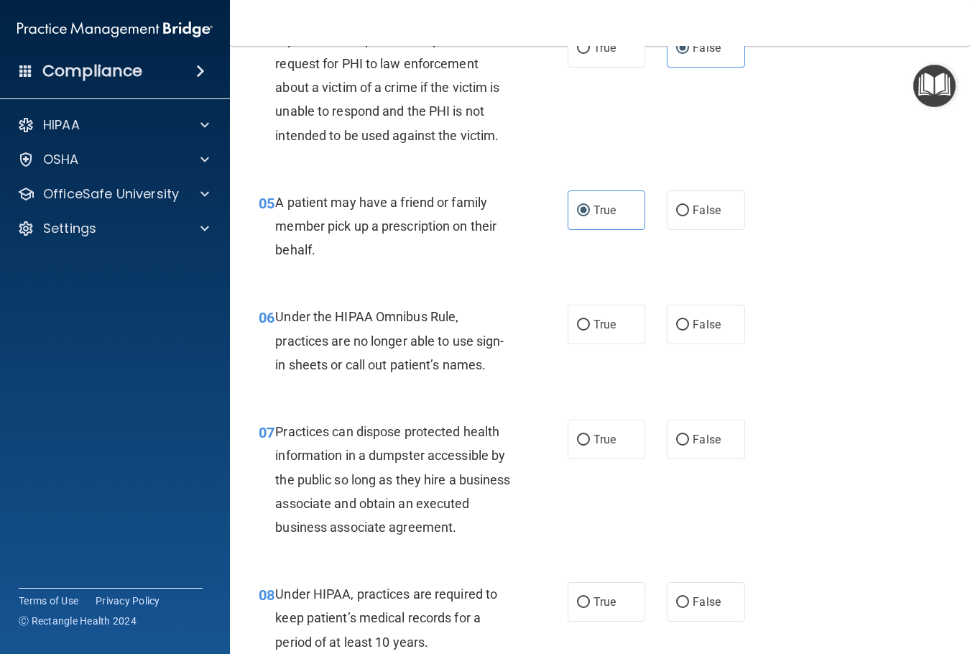
scroll to position [575, 0]
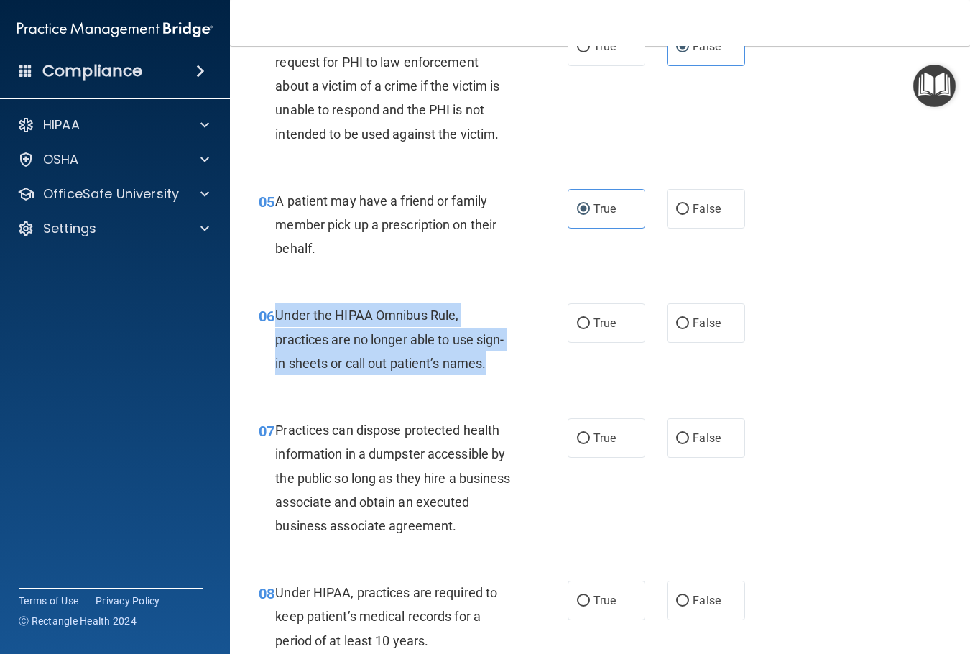
drag, startPoint x: 276, startPoint y: 342, endPoint x: 508, endPoint y: 405, distance: 240.4
click at [508, 382] on div "06 Under the HIPAA Omnibus Rule, practices are no longer able to use sign-in sh…" at bounding box center [413, 342] width 352 height 79
copy span "Under the HIPAA Omnibus Rule, practices are no longer able to use sign-in sheet…"
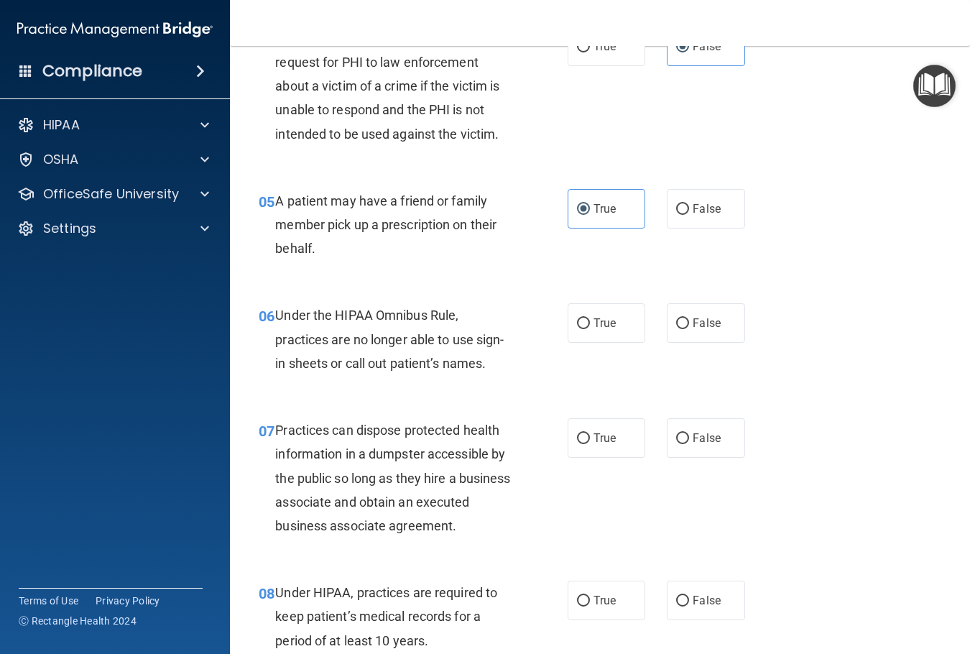
click at [694, 121] on div "04 A practice is required to respond to a request for PHI to law enforcement ab…" at bounding box center [600, 90] width 704 height 162
click at [692, 330] on span "False" at bounding box center [706, 323] width 28 height 14
click at [688, 329] on input "False" at bounding box center [682, 323] width 13 height 11
radio input "true"
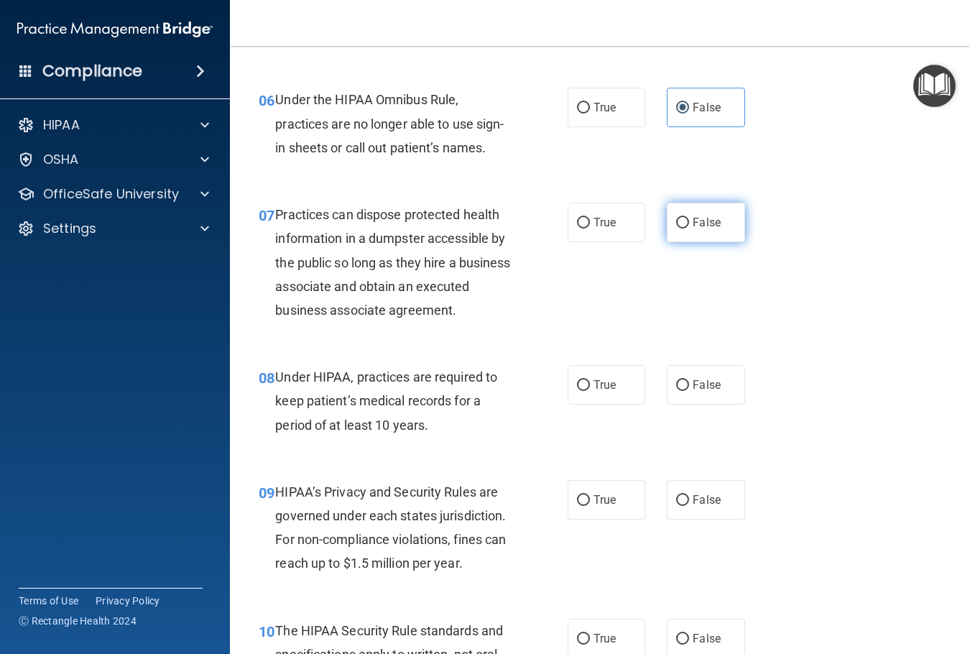
click at [692, 229] on span "False" at bounding box center [706, 222] width 28 height 14
click at [689, 228] on input "False" at bounding box center [682, 223] width 13 height 11
radio input "true"
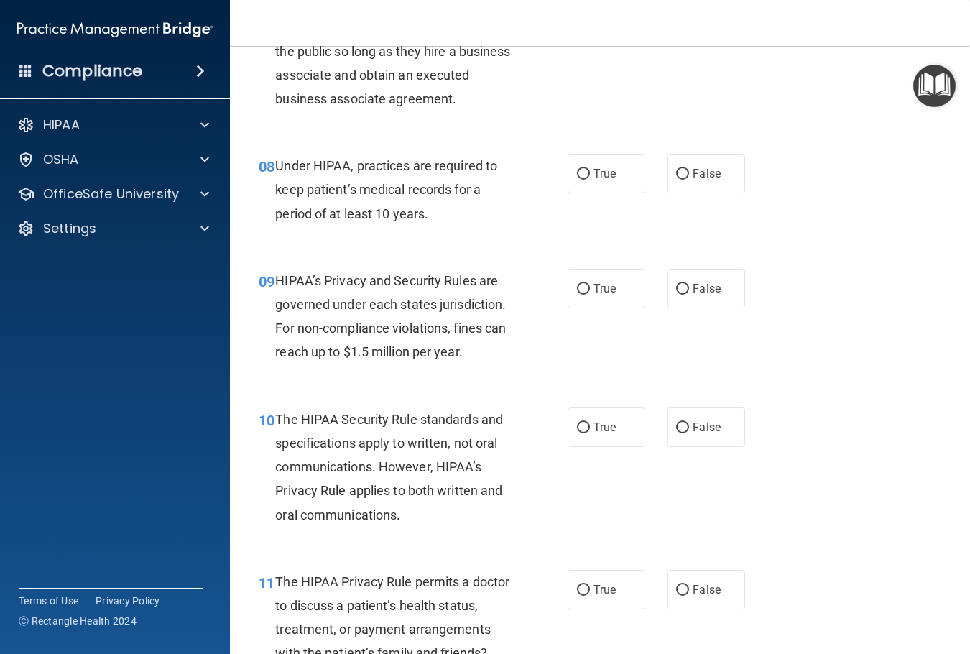
scroll to position [1005, 0]
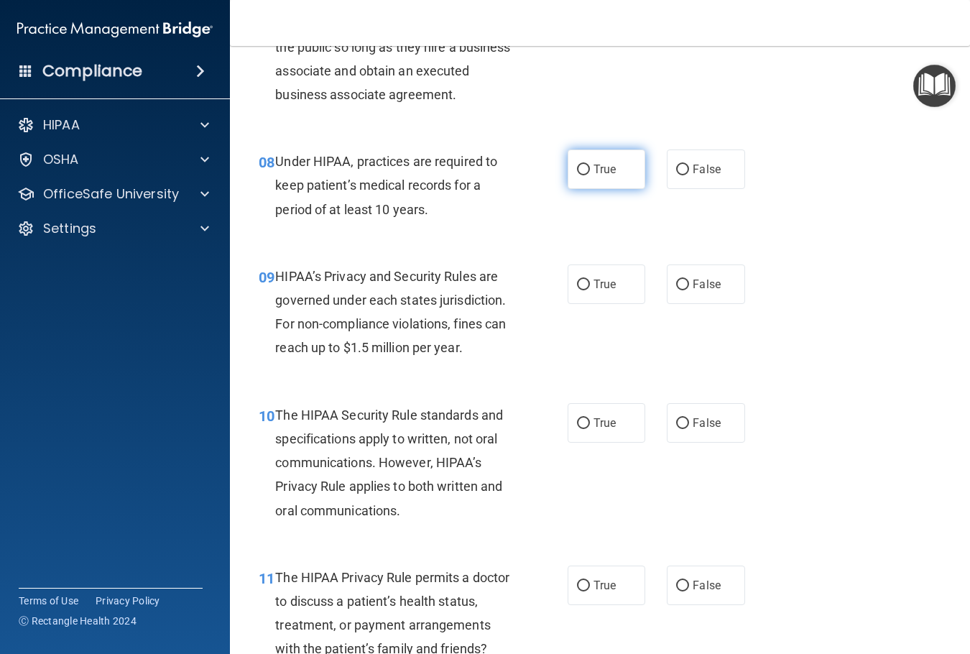
click at [602, 176] on span "True" at bounding box center [604, 169] width 22 height 14
click at [590, 175] on input "True" at bounding box center [583, 169] width 13 height 11
radio input "true"
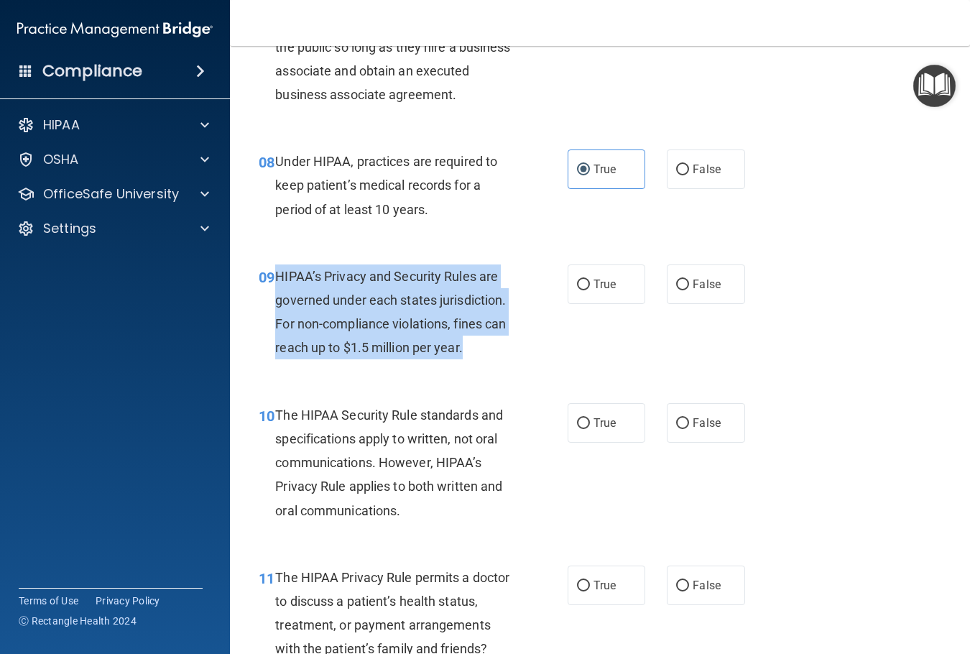
drag, startPoint x: 277, startPoint y: 327, endPoint x: 509, endPoint y: 405, distance: 245.5
click at [509, 360] on div "HIPAA’s Privacy and Security Rules are governed under each states jurisdiction.…" at bounding box center [399, 312] width 248 height 96
click at [582, 290] on input "True" at bounding box center [583, 284] width 13 height 11
radio input "true"
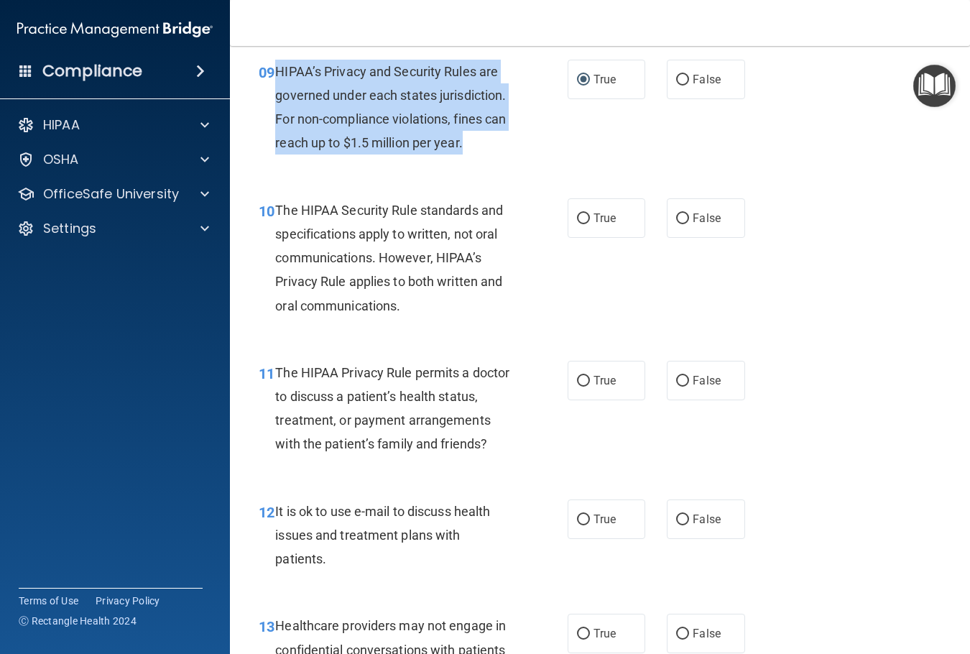
scroll to position [1221, 0]
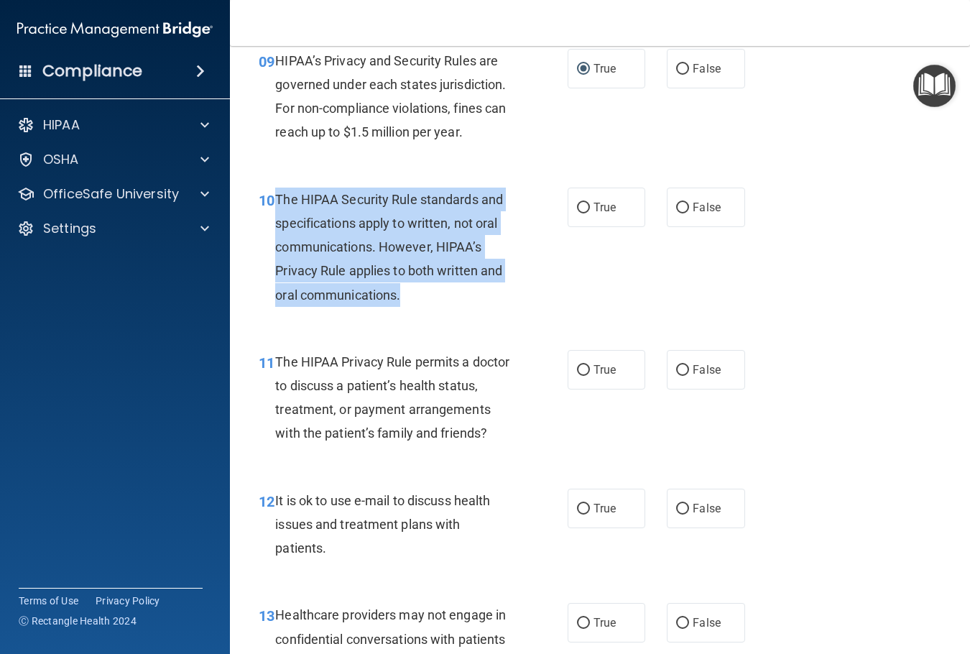
drag, startPoint x: 276, startPoint y: 247, endPoint x: 501, endPoint y: 326, distance: 239.0
click at [514, 307] on div "The HIPAA Security Rule standards and specifications apply to written, not oral…" at bounding box center [399, 246] width 248 height 119
copy span "The HIPAA Security Rule standards and specifications apply to written, not oral…"
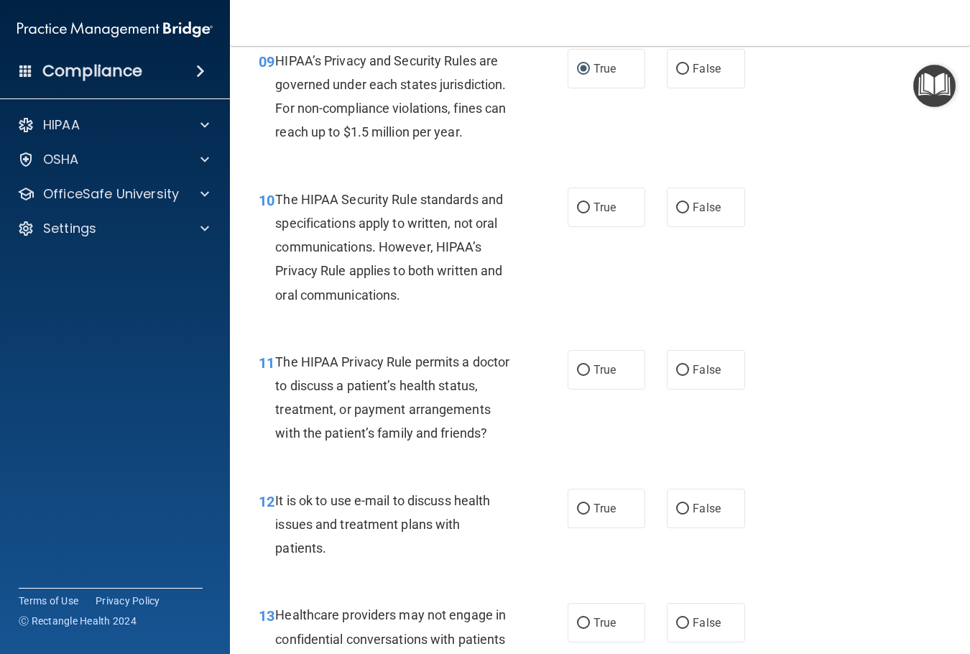
click at [466, 83] on div "09 HIPAA’s Privacy and Security Rules are governed under each states jurisdicti…" at bounding box center [600, 100] width 704 height 139
click at [593, 214] on span "True" at bounding box center [604, 207] width 22 height 14
click at [589, 213] on input "True" at bounding box center [583, 208] width 13 height 11
radio input "true"
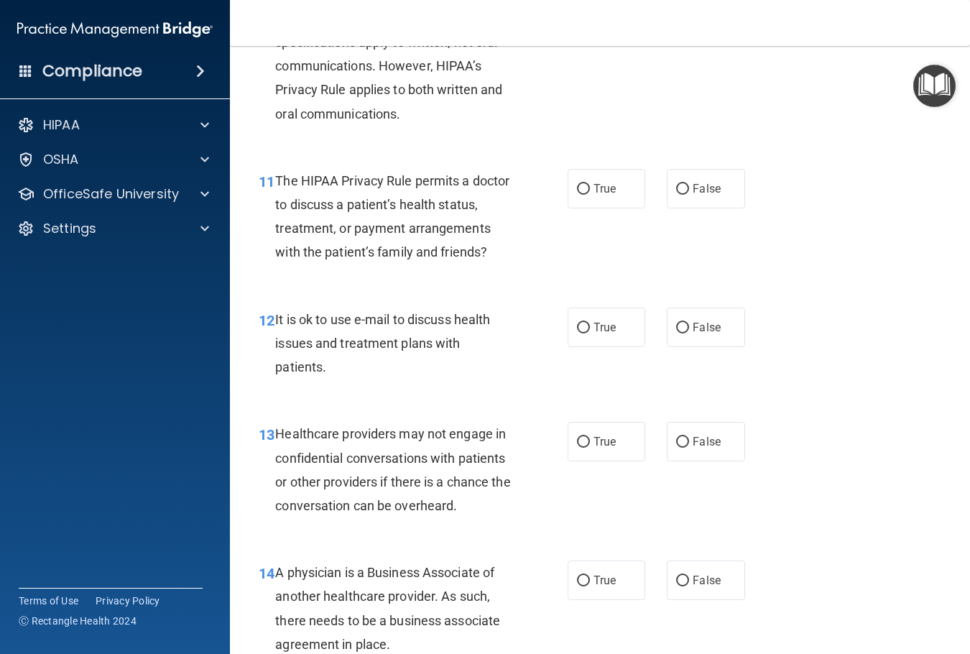
scroll to position [1436, 0]
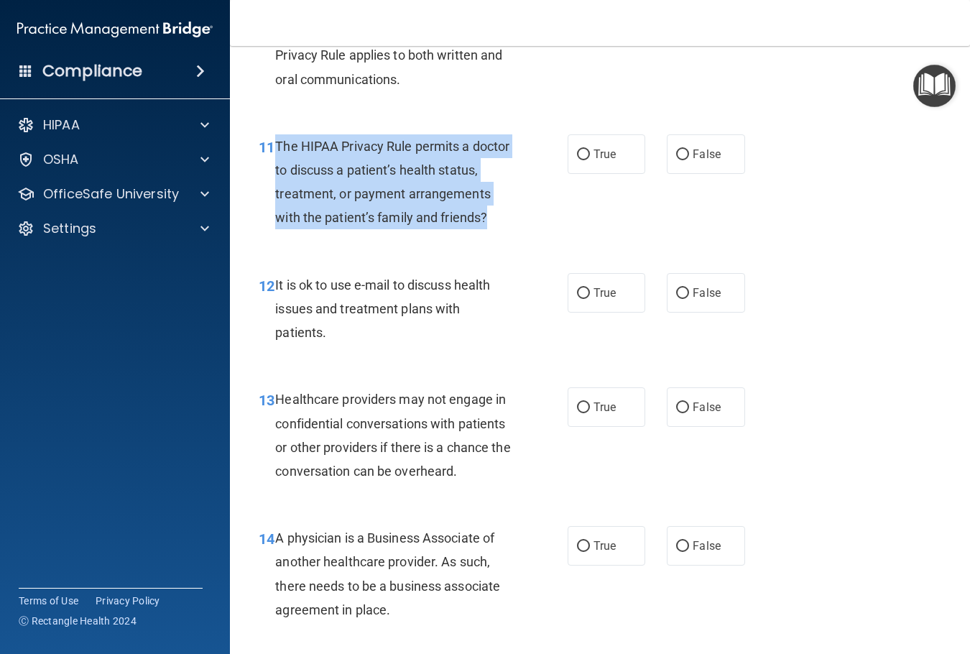
drag, startPoint x: 277, startPoint y: 197, endPoint x: 424, endPoint y: 280, distance: 169.2
click at [483, 230] on div "The HIPAA Privacy Rule permits a doctor to discuss a patient’s health status, t…" at bounding box center [399, 182] width 248 height 96
copy span "The HIPAA Privacy Rule permits a doctor to discuss a patient’s health status, t…"
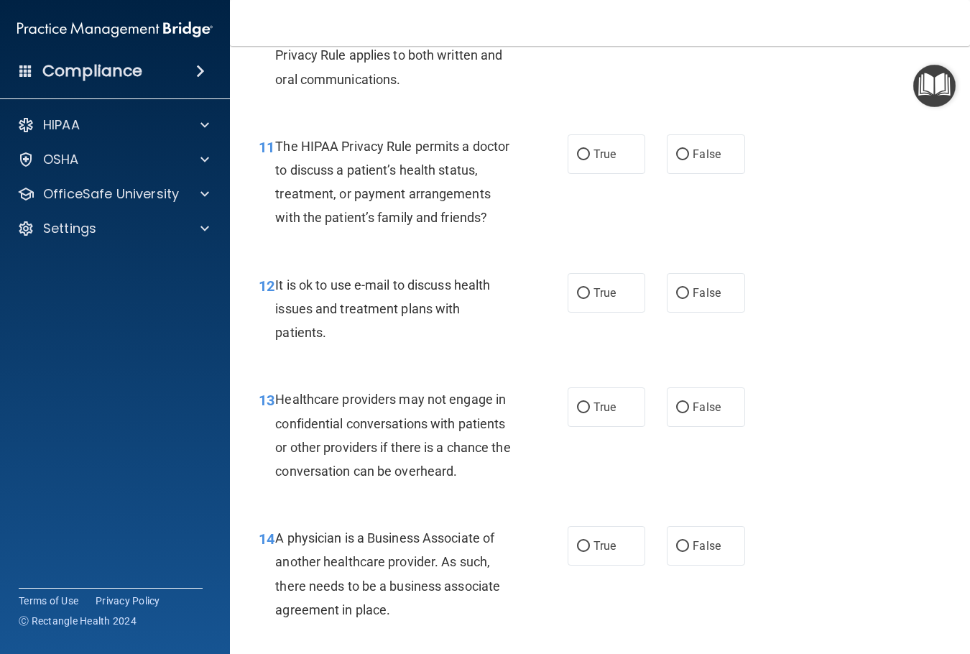
click at [796, 74] on div "10 The HIPAA Security Rule standards and specifications apply to written, not o…" at bounding box center [600, 35] width 704 height 162
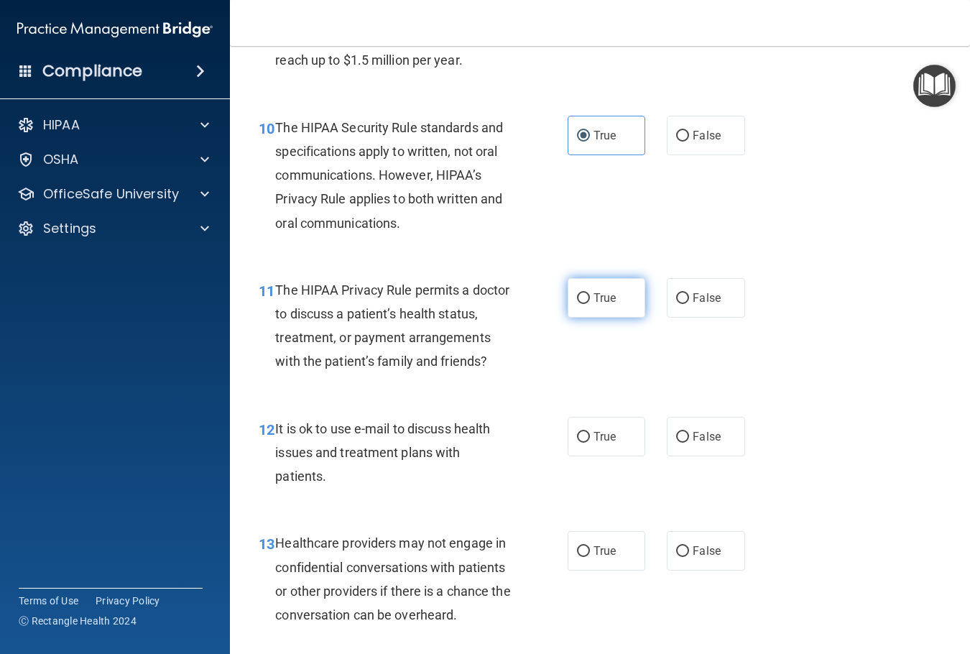
click at [590, 317] on label "True" at bounding box center [606, 298] width 78 height 40
click at [590, 304] on input "True" at bounding box center [583, 298] width 13 height 11
radio input "true"
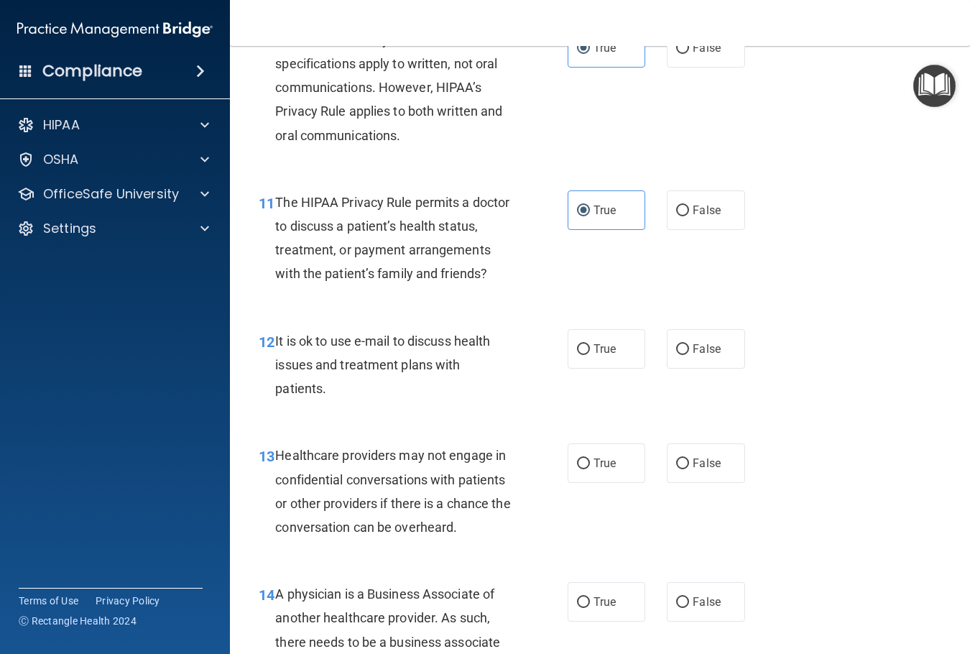
scroll to position [1508, 0]
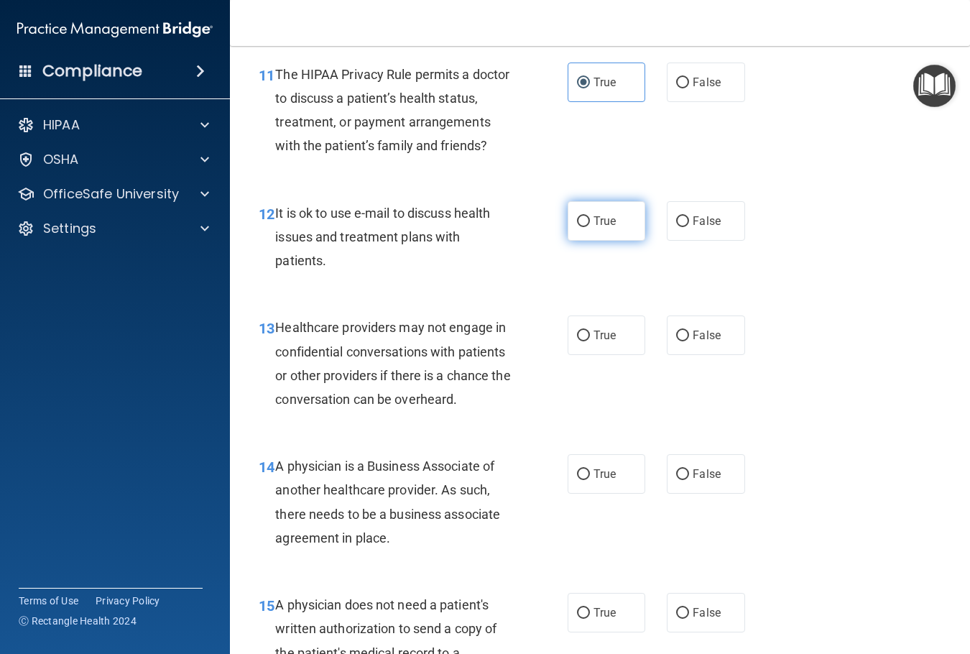
click at [587, 241] on label "True" at bounding box center [606, 221] width 78 height 40
click at [587, 227] on input "True" at bounding box center [583, 221] width 13 height 11
radio input "true"
drag, startPoint x: 602, startPoint y: 403, endPoint x: 602, endPoint y: 413, distance: 10.1
click at [602, 342] on span "True" at bounding box center [604, 335] width 22 height 14
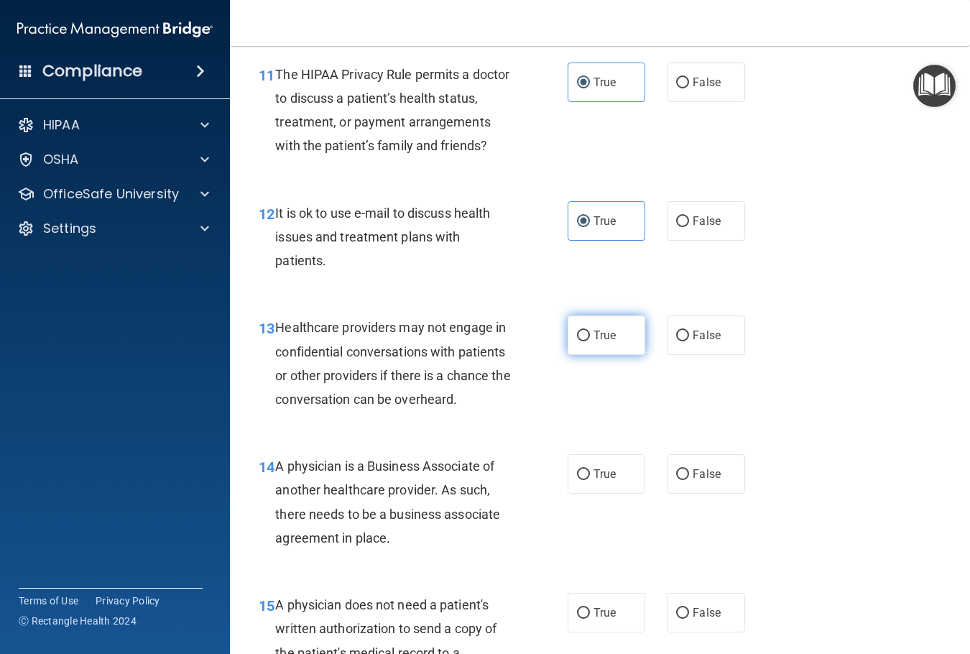
click at [590, 341] on input "True" at bounding box center [583, 335] width 13 height 11
radio input "true"
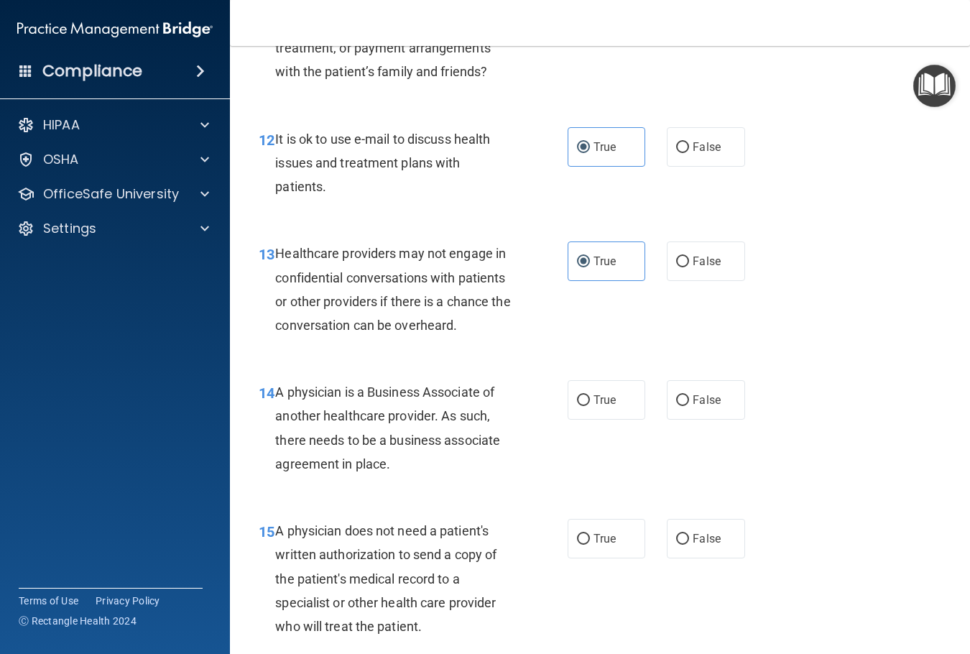
scroll to position [1652, 0]
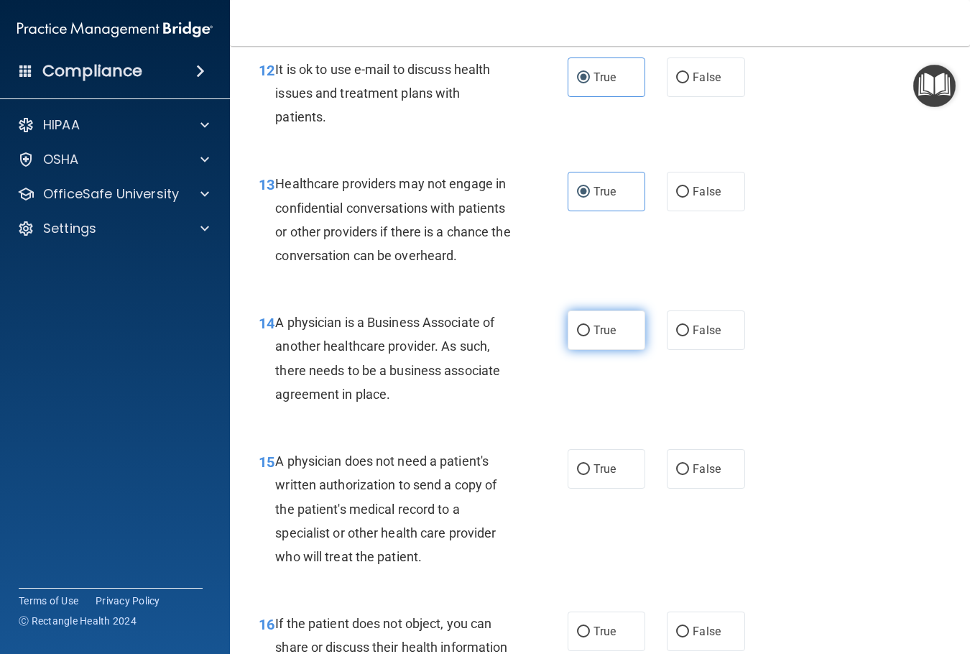
click at [567, 350] on label "True" at bounding box center [606, 330] width 78 height 40
click at [577, 336] on input "True" at bounding box center [583, 330] width 13 height 11
radio input "true"
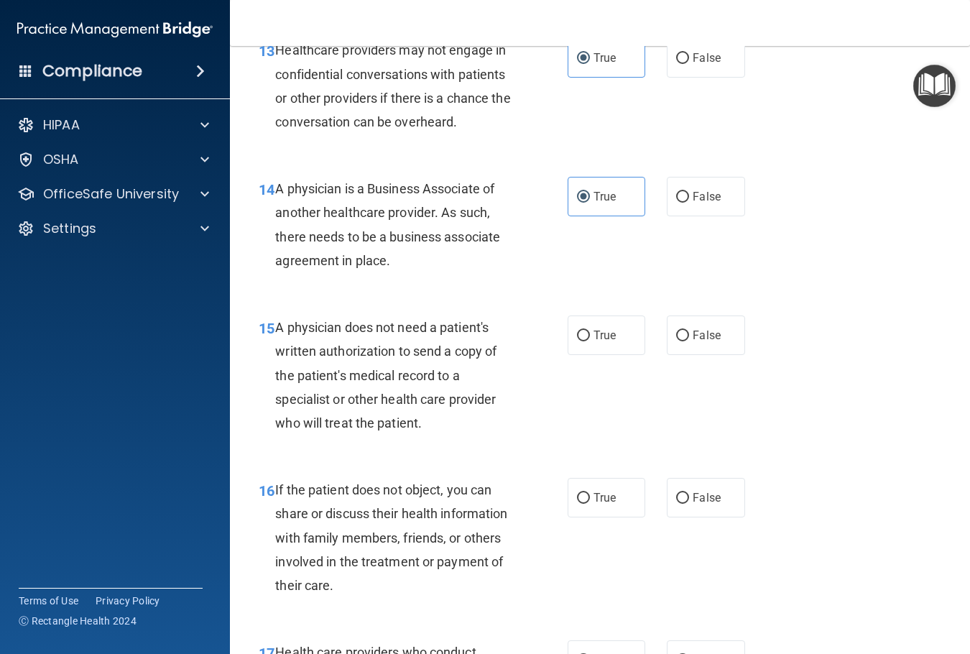
scroll to position [1795, 0]
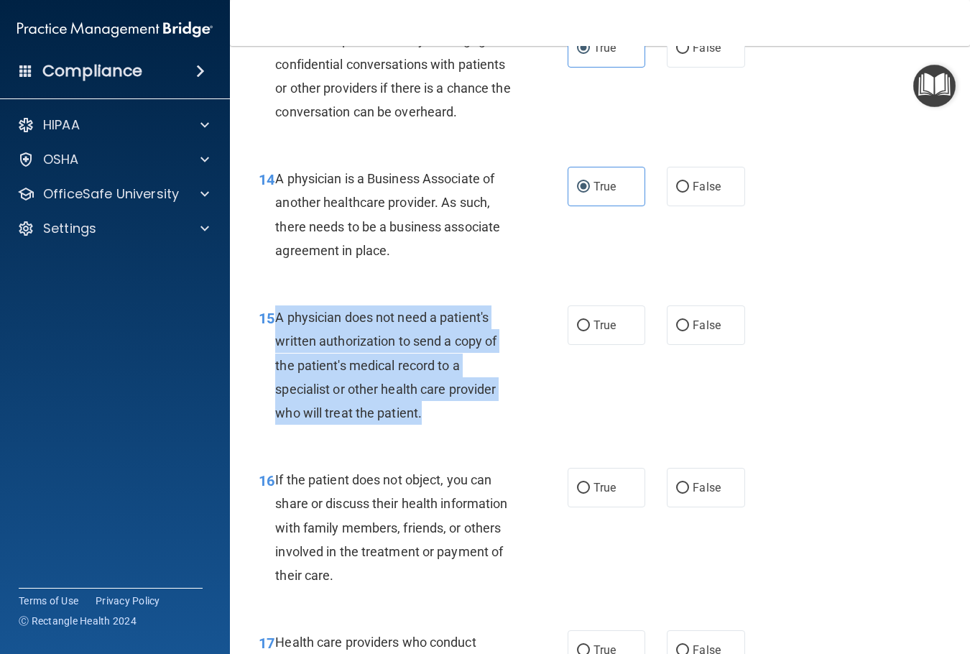
drag, startPoint x: 271, startPoint y: 386, endPoint x: 465, endPoint y: 465, distance: 208.7
click at [538, 432] on div "15 A physician does not need a patient's written authorization to send a copy o…" at bounding box center [413, 368] width 352 height 126
copy div "A physician does not need a patient's written authorization to send a copy of t…"
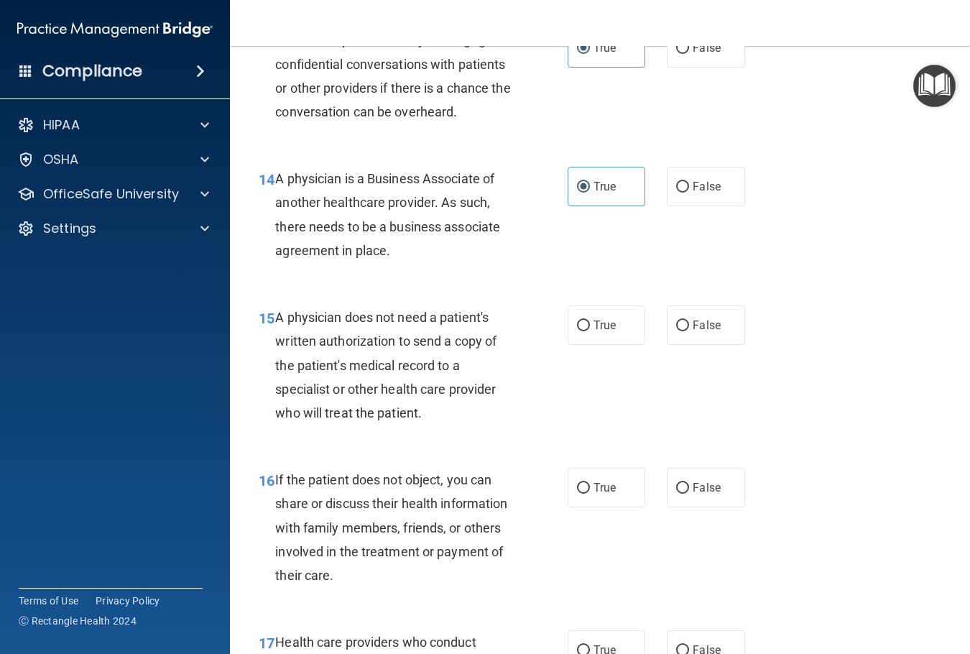
click at [928, 149] on div "13 Healthcare providers may not engage in confidential conversations with patie…" at bounding box center [600, 79] width 704 height 139
click at [602, 345] on label "True" at bounding box center [606, 325] width 78 height 40
click at [590, 331] on input "True" at bounding box center [583, 325] width 13 height 11
radio input "true"
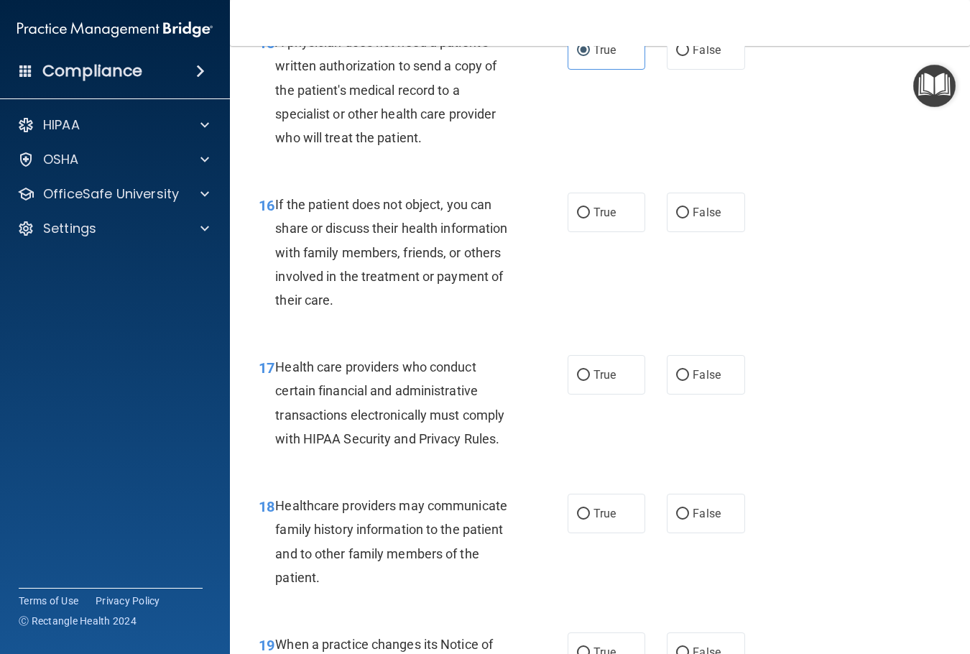
scroll to position [2083, 0]
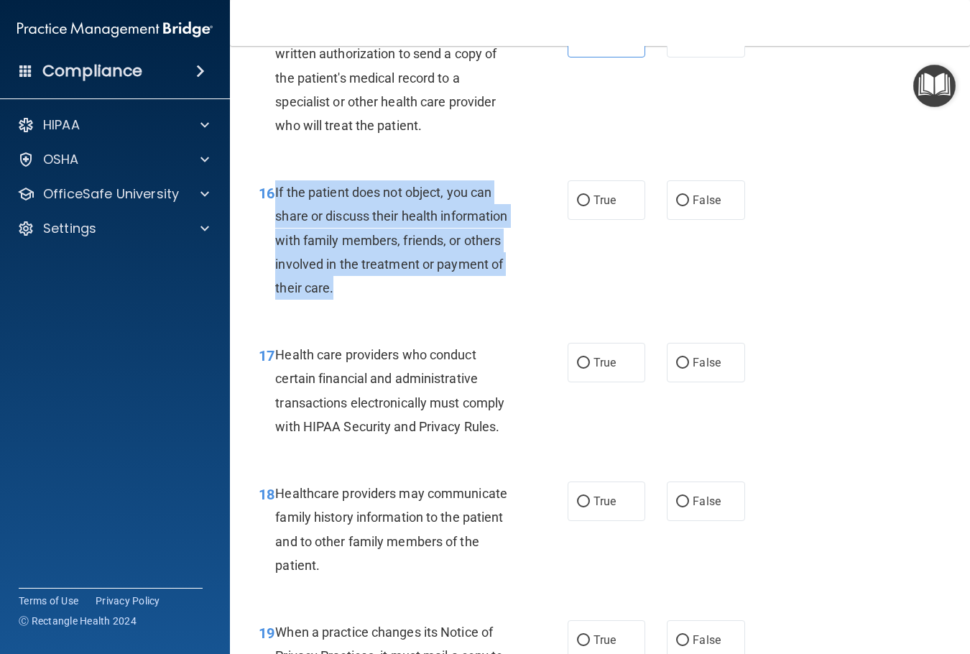
drag, startPoint x: 274, startPoint y: 266, endPoint x: 519, endPoint y: 362, distance: 263.1
click at [519, 307] on div "16 If the patient does not object, you can share or discuss their health inform…" at bounding box center [413, 243] width 352 height 126
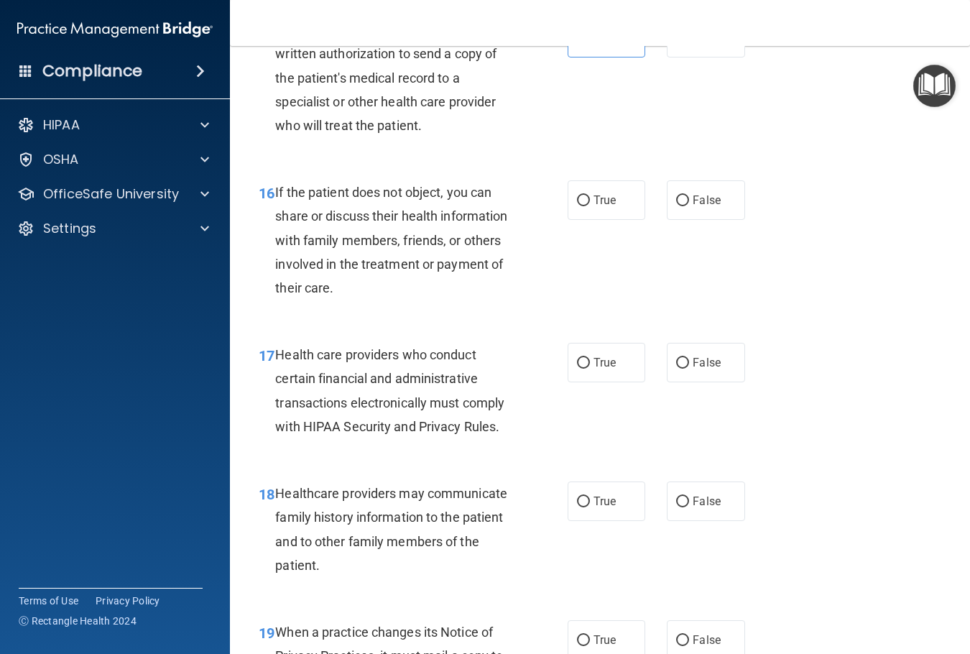
click at [947, 348] on main "- The HIPAA Quiz #2 This quiz doesn’t expire until . Are you sure you want to t…" at bounding box center [600, 350] width 740 height 608
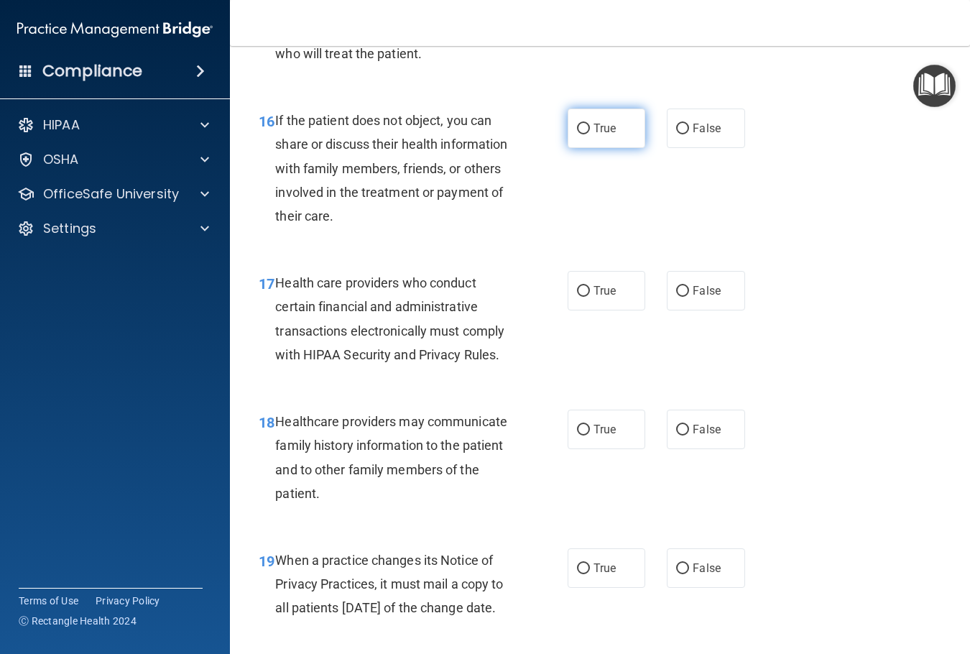
click at [605, 135] on span "True" at bounding box center [604, 128] width 22 height 14
click at [590, 134] on input "True" at bounding box center [583, 129] width 13 height 11
radio input "true"
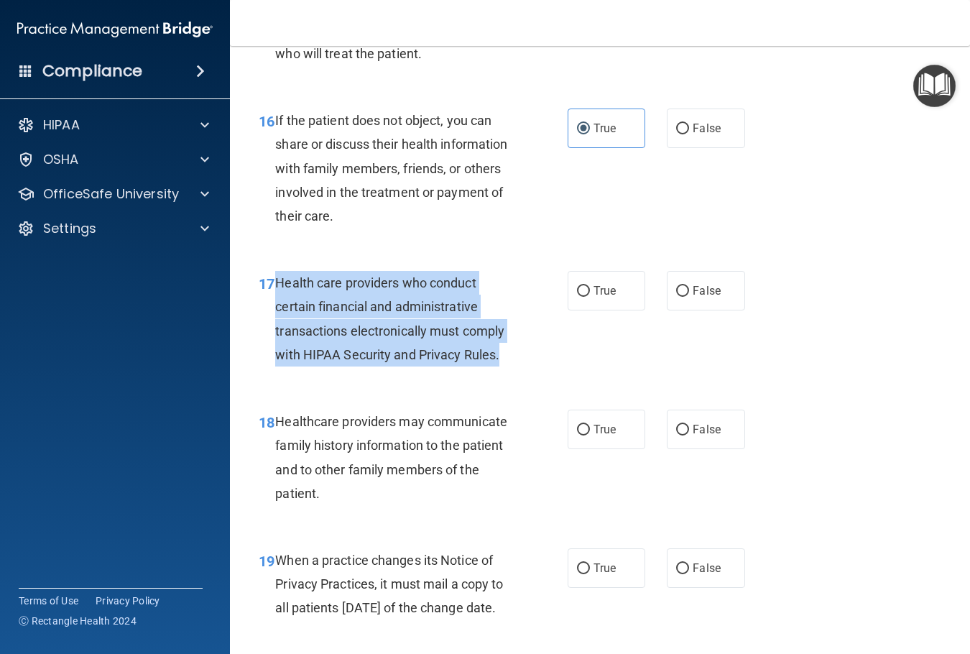
drag, startPoint x: 275, startPoint y: 358, endPoint x: 502, endPoint y: 443, distance: 242.3
click at [502, 373] on div "17 Health care providers who conduct certain financial and administrative trans…" at bounding box center [413, 322] width 352 height 103
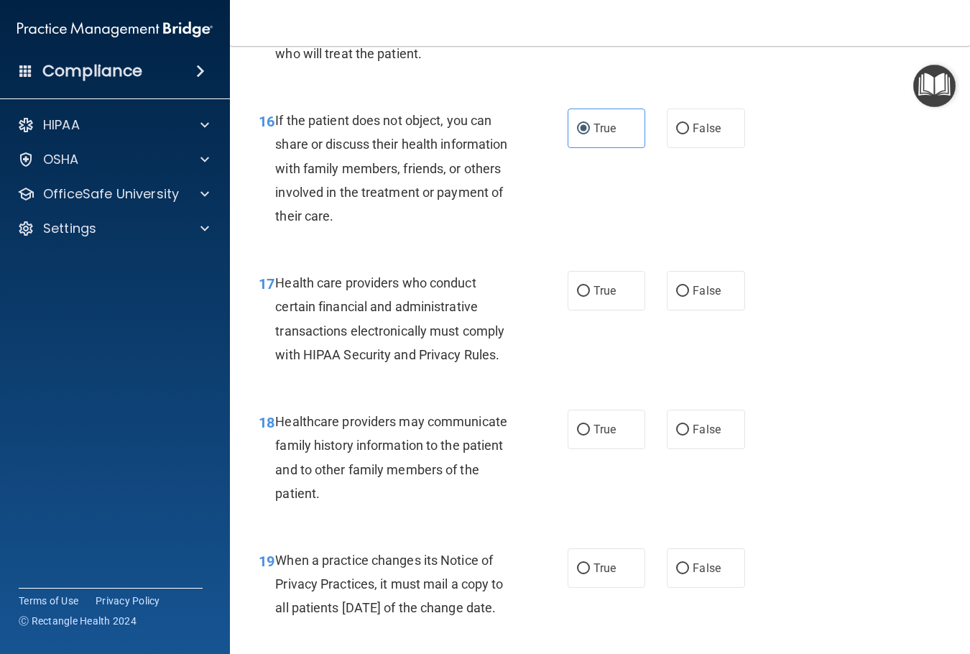
click at [771, 90] on div "15 A physician does not need a patient's written authorization to send a copy o…" at bounding box center [600, 9] width 704 height 162
click at [594, 310] on label "True" at bounding box center [606, 291] width 78 height 40
click at [590, 297] on input "True" at bounding box center [583, 291] width 13 height 11
radio input "true"
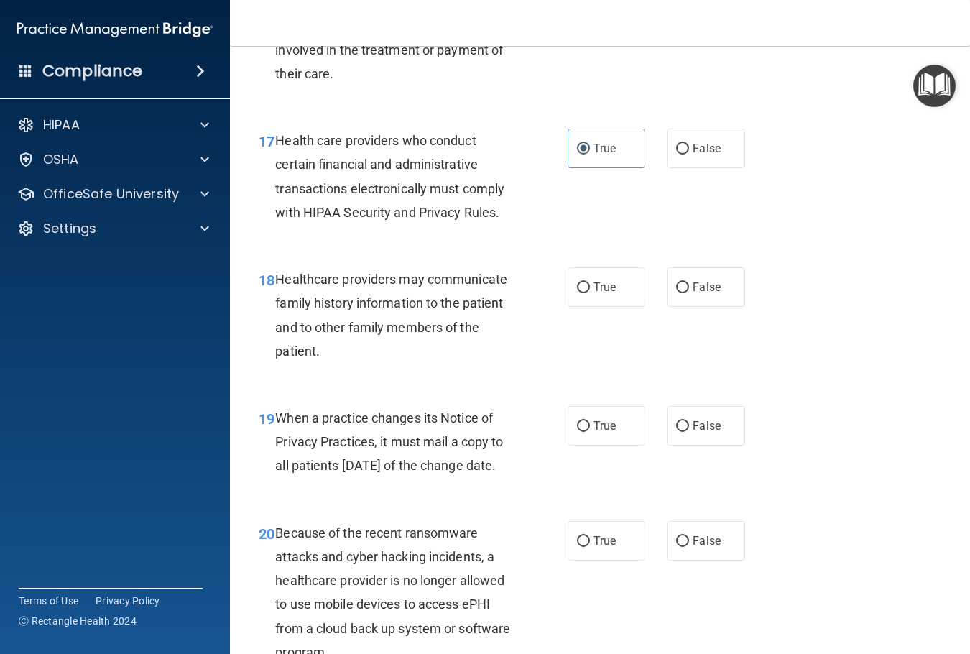
scroll to position [2298, 0]
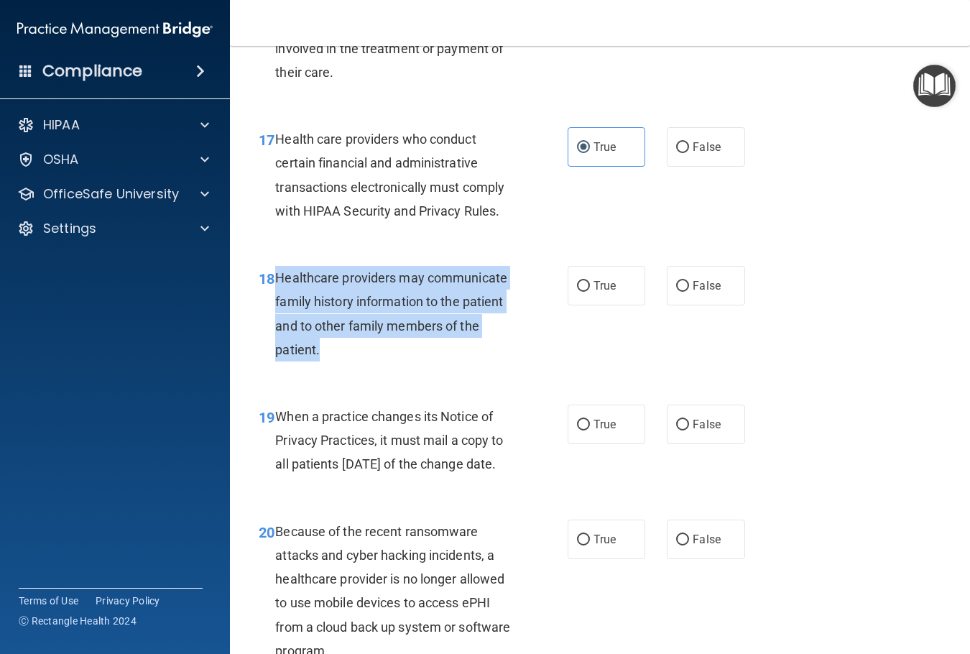
drag, startPoint x: 278, startPoint y: 353, endPoint x: 522, endPoint y: 414, distance: 251.9
click at [522, 368] on div "18 Healthcare providers may communicate family history information to the patie…" at bounding box center [413, 317] width 352 height 103
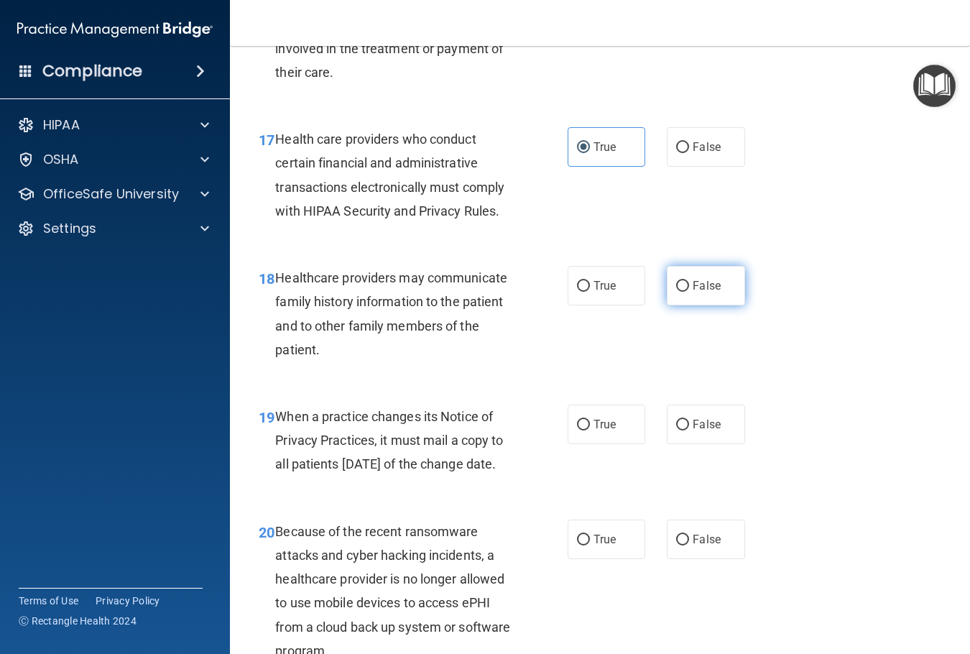
click at [671, 305] on label "False" at bounding box center [705, 286] width 78 height 40
click at [676, 292] on input "False" at bounding box center [682, 286] width 13 height 11
radio input "true"
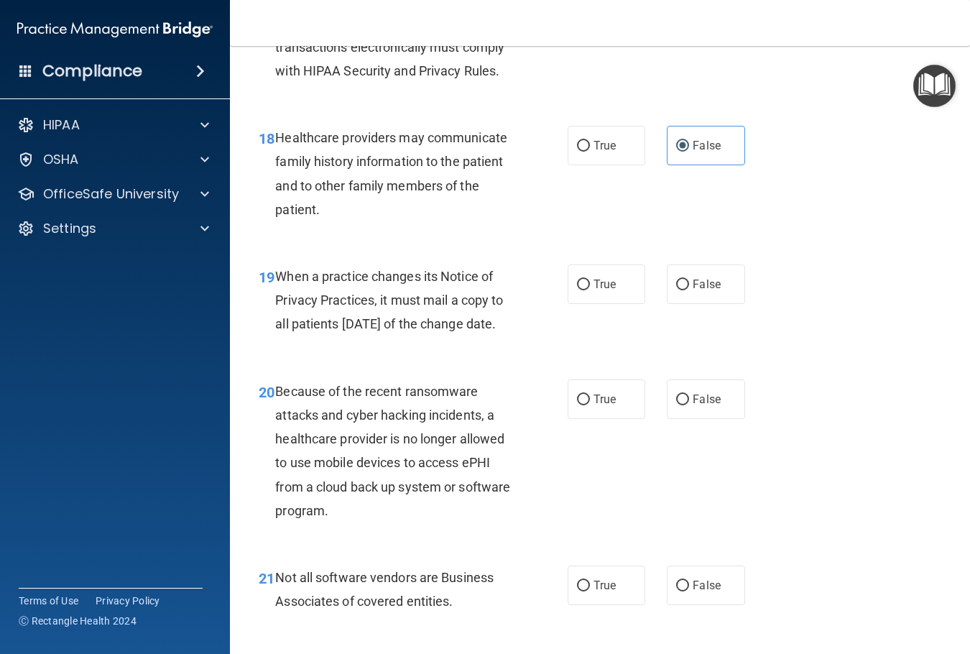
scroll to position [2442, 0]
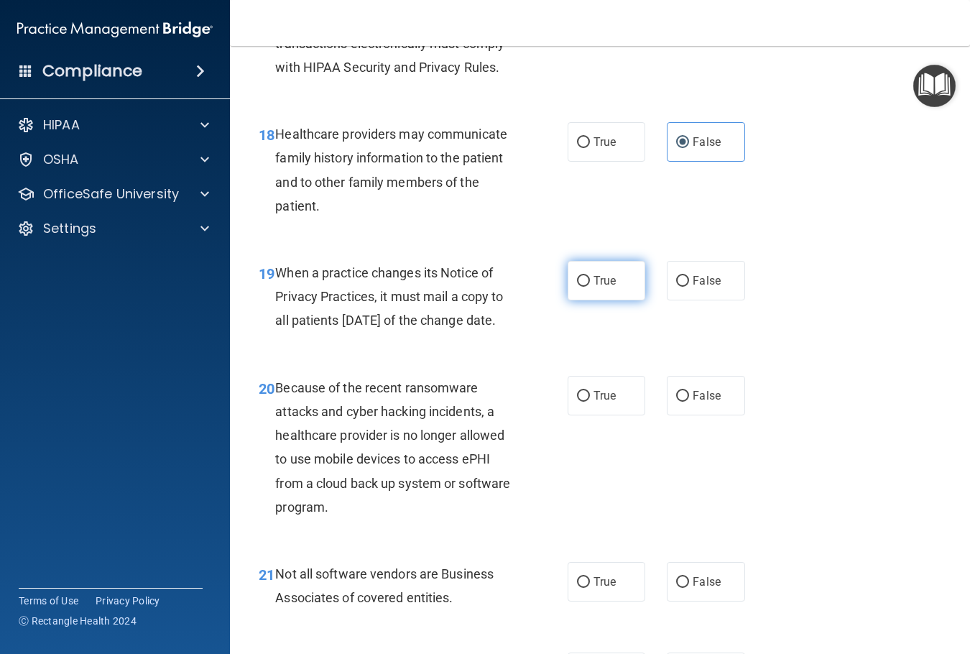
click at [581, 287] on input "True" at bounding box center [583, 281] width 13 height 11
radio input "true"
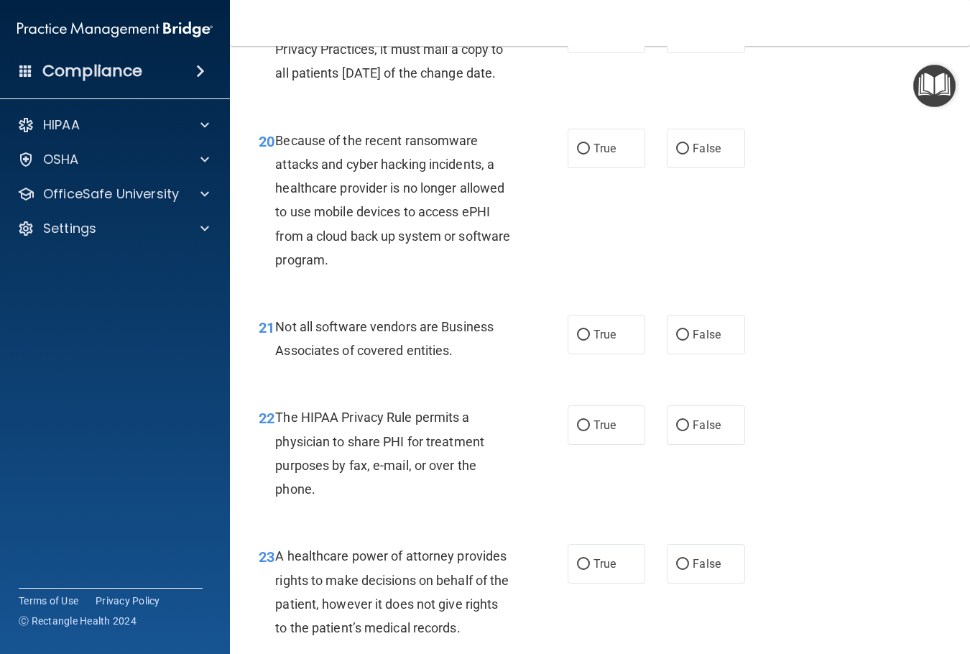
scroll to position [2729, 0]
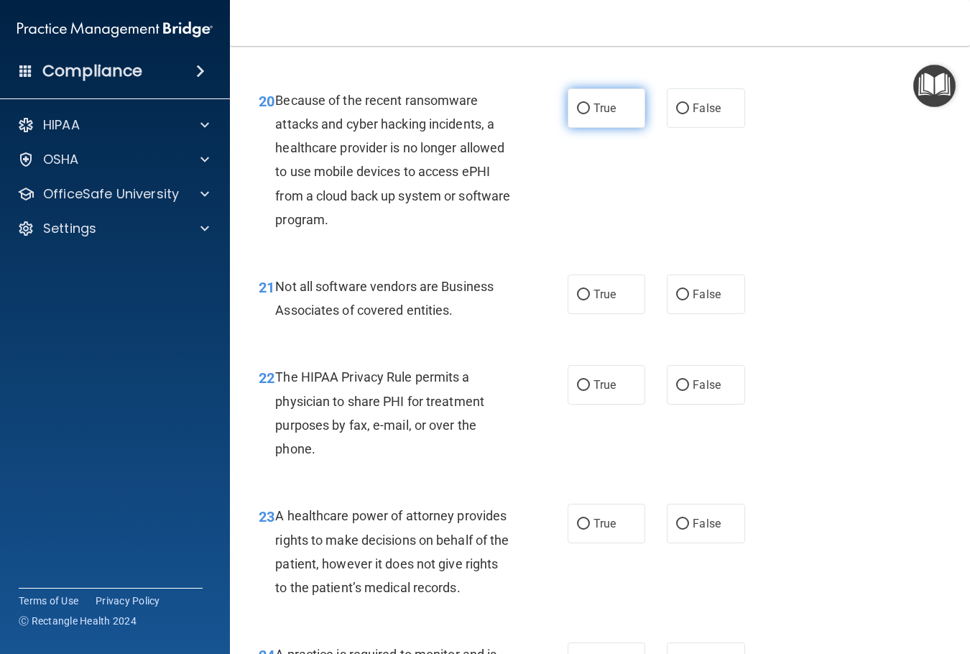
click at [623, 128] on label "True" at bounding box center [606, 108] width 78 height 40
click at [590, 114] on input "True" at bounding box center [583, 108] width 13 height 11
radio input "true"
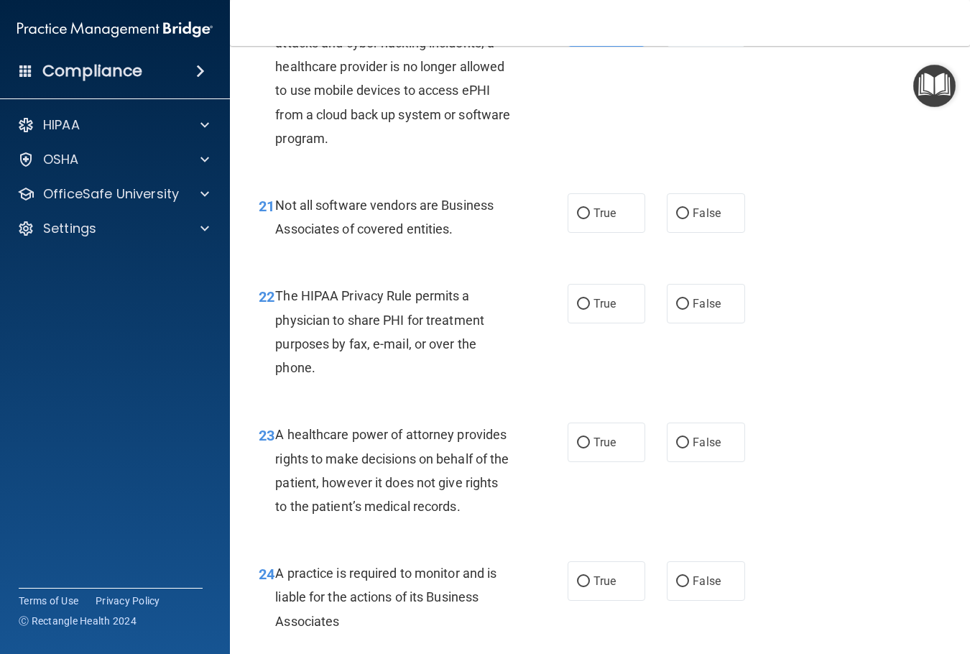
scroll to position [2873, 0]
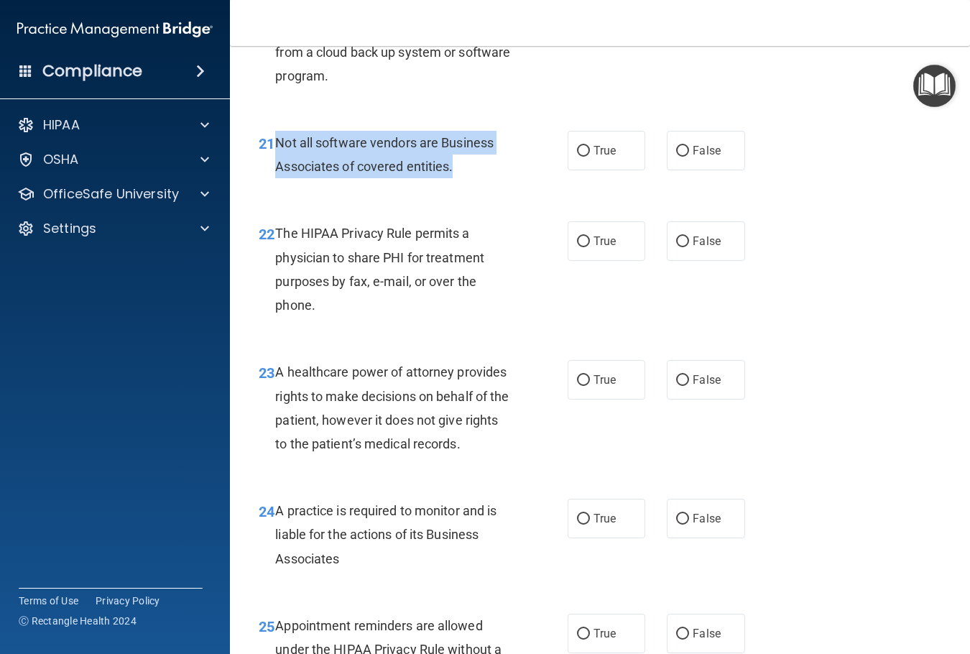
drag, startPoint x: 277, startPoint y: 233, endPoint x: 491, endPoint y: 275, distance: 217.3
click at [491, 185] on div "21 Not all software vendors are Business Associates of covered entities." at bounding box center [413, 158] width 352 height 55
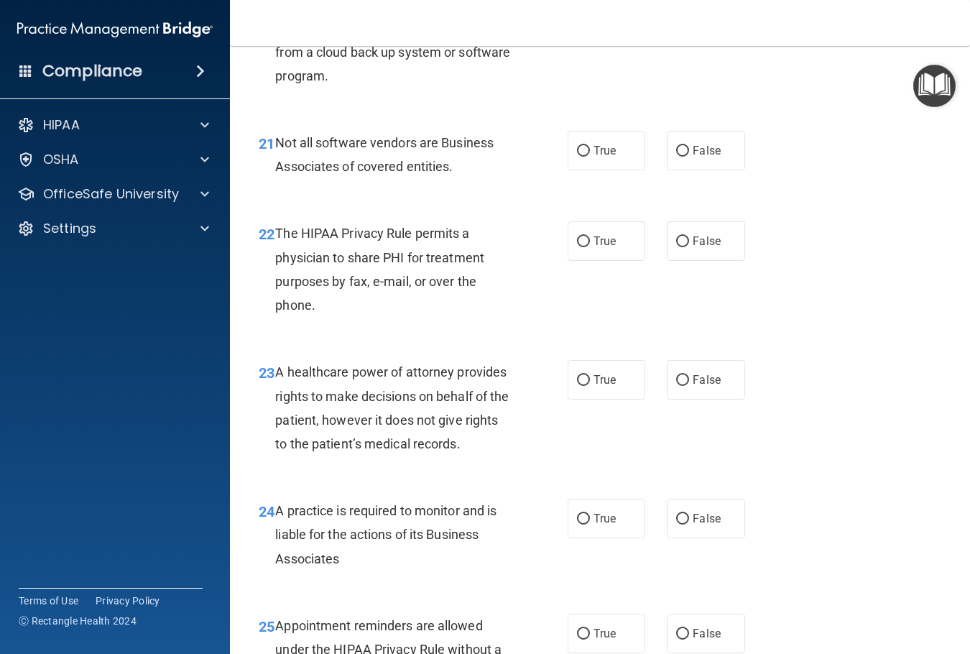
click at [573, 95] on div "20 Because of the recent ransomware attacks and cyber hacking incidents, a heal…" at bounding box center [413, 20] width 352 height 150
click at [599, 170] on label "True" at bounding box center [606, 151] width 78 height 40
click at [590, 157] on input "True" at bounding box center [583, 151] width 13 height 11
radio input "true"
click at [577, 247] on input "True" at bounding box center [583, 241] width 13 height 11
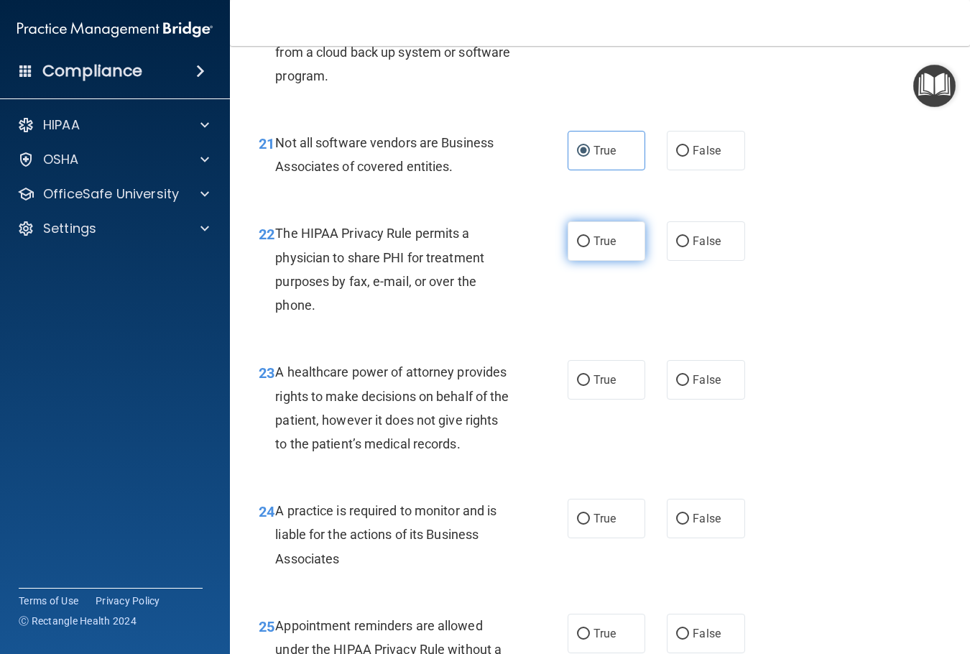
radio input "true"
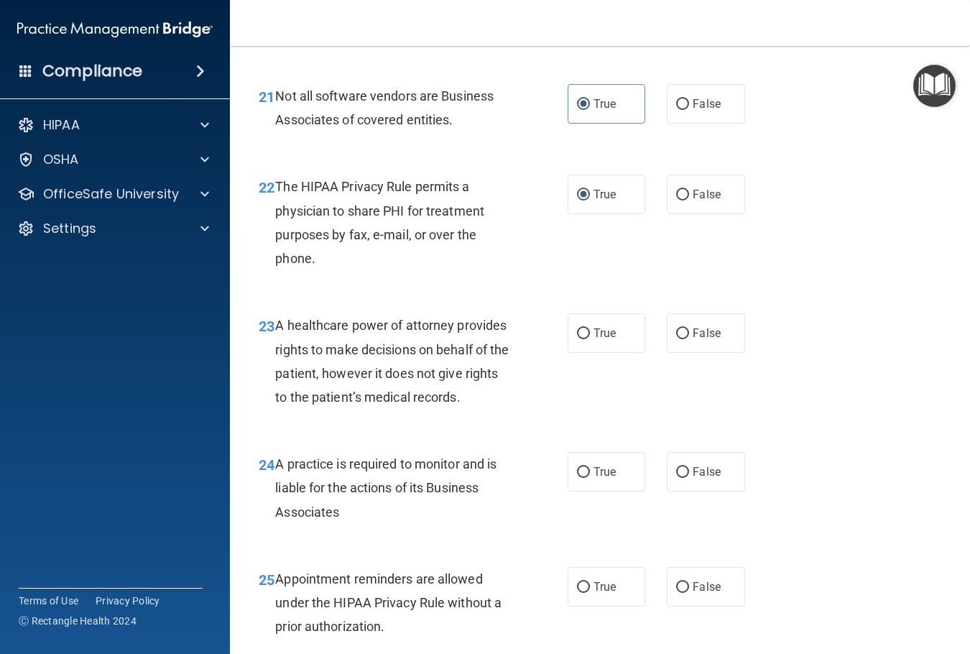
scroll to position [2945, 0]
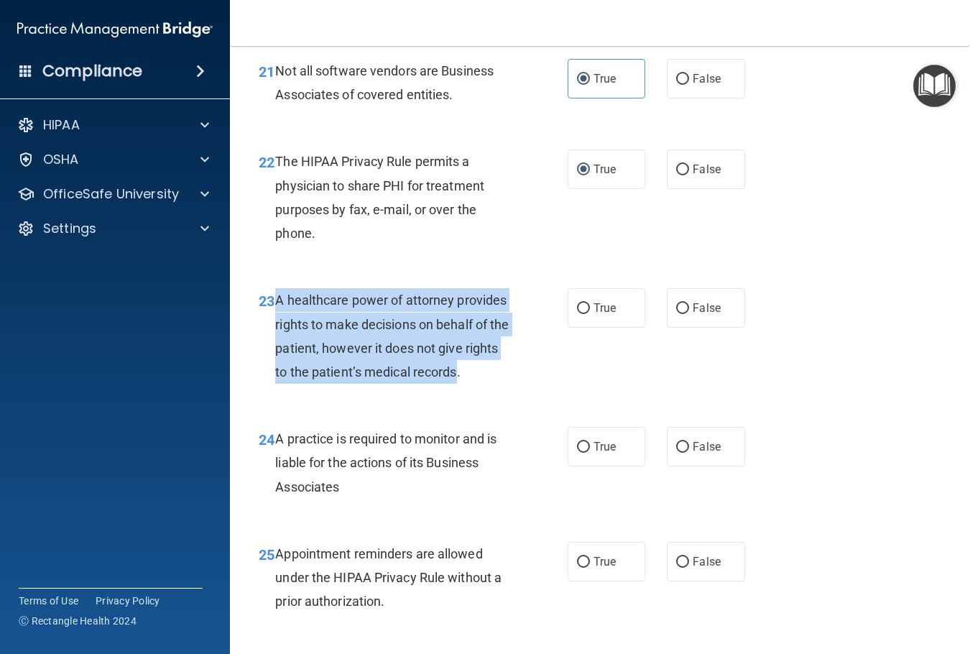
drag, startPoint x: 275, startPoint y: 399, endPoint x: 492, endPoint y: 463, distance: 226.1
click at [492, 379] on span "A healthcare power of attorney provides rights to make decisions on behalf of t…" at bounding box center [391, 335] width 233 height 87
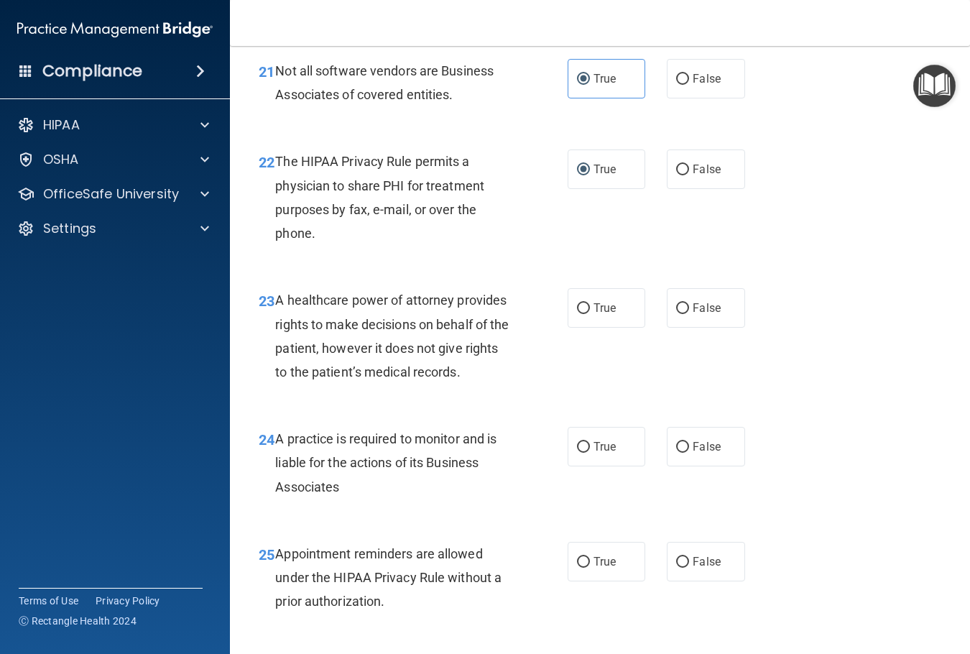
click at [900, 243] on div "22 The HIPAA Privacy Rule permits a physician to share PHI for treatment purpos…" at bounding box center [600, 200] width 704 height 139
click at [681, 327] on label "False" at bounding box center [705, 308] width 78 height 40
click at [681, 314] on input "False" at bounding box center [682, 308] width 13 height 11
radio input "true"
click at [582, 466] on label "True" at bounding box center [606, 447] width 78 height 40
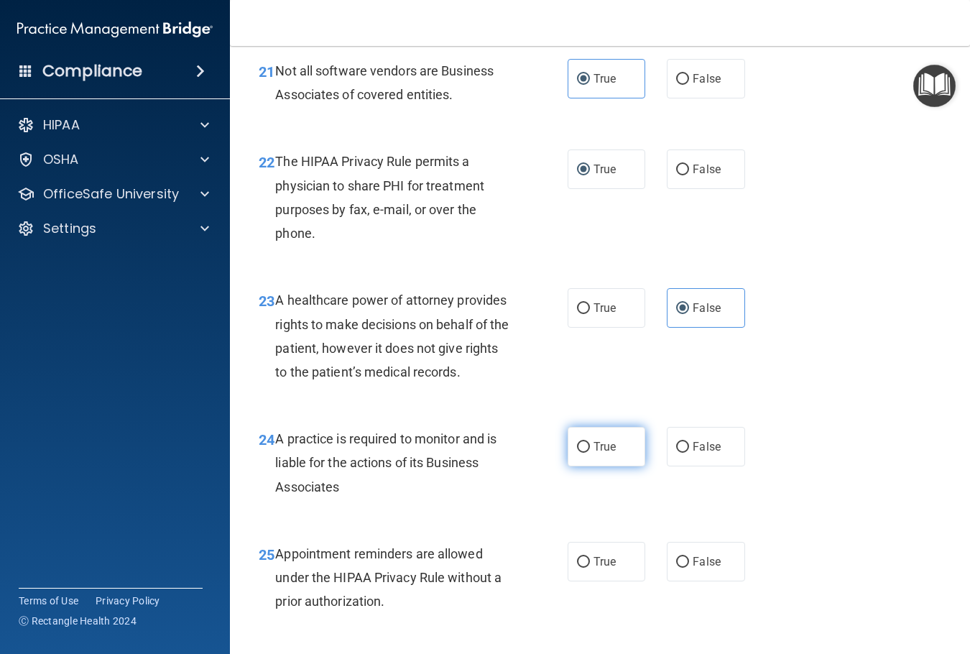
click at [582, 452] on input "True" at bounding box center [583, 447] width 13 height 11
radio input "true"
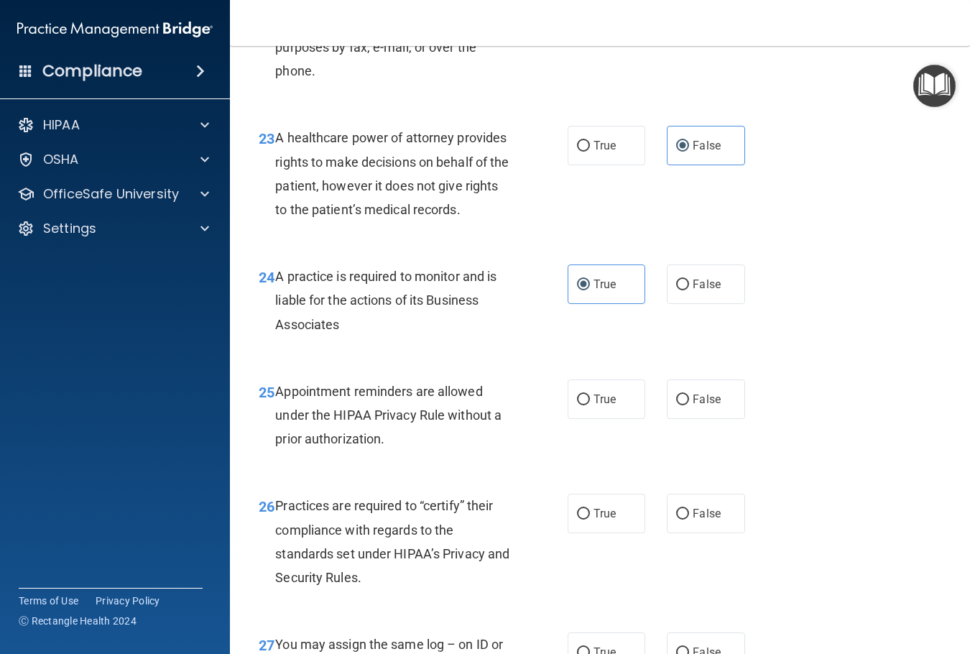
scroll to position [3160, 0]
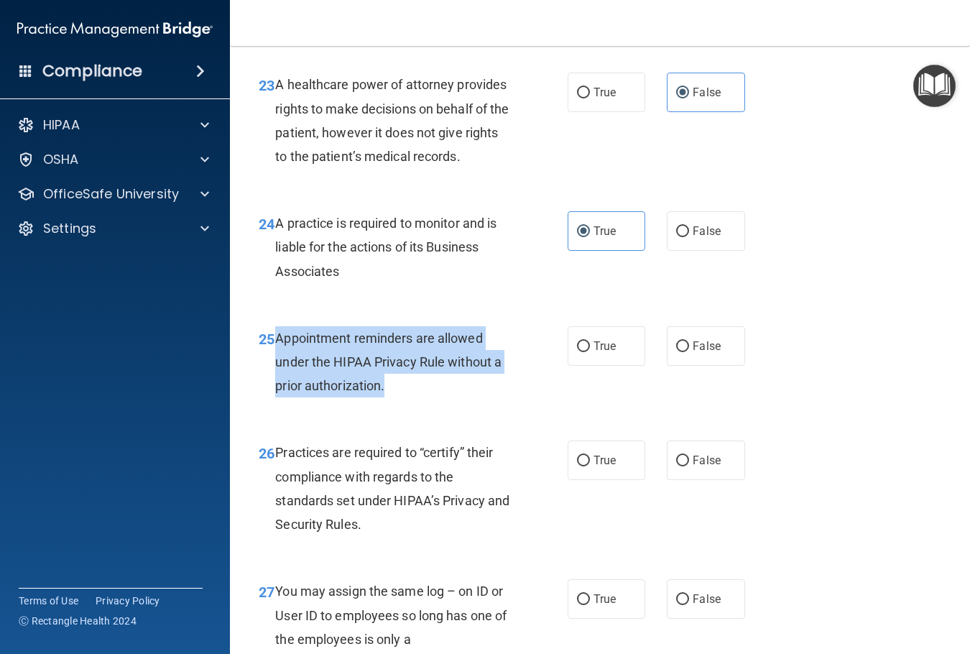
drag, startPoint x: 277, startPoint y: 427, endPoint x: 471, endPoint y: 488, distance: 203.5
click at [471, 398] on div "Appointment reminders are allowed under the HIPAA Privacy Rule without a prior …" at bounding box center [399, 362] width 248 height 72
drag, startPoint x: 437, startPoint y: 445, endPoint x: 435, endPoint y: 453, distance: 8.4
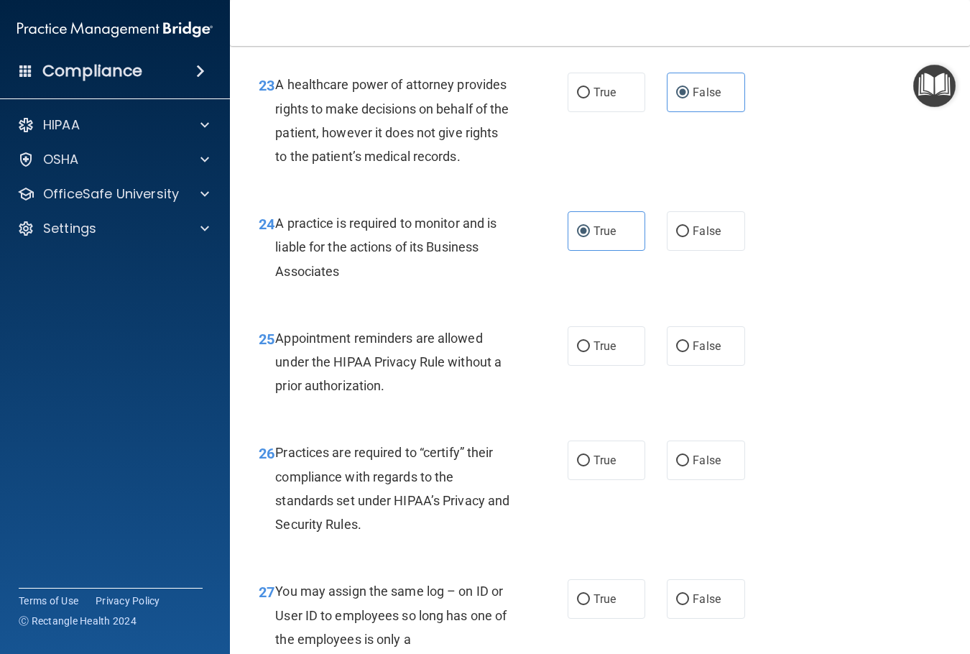
click at [593, 366] on label "True" at bounding box center [606, 346] width 78 height 40
click at [590, 352] on input "True" at bounding box center [583, 346] width 13 height 11
radio input "true"
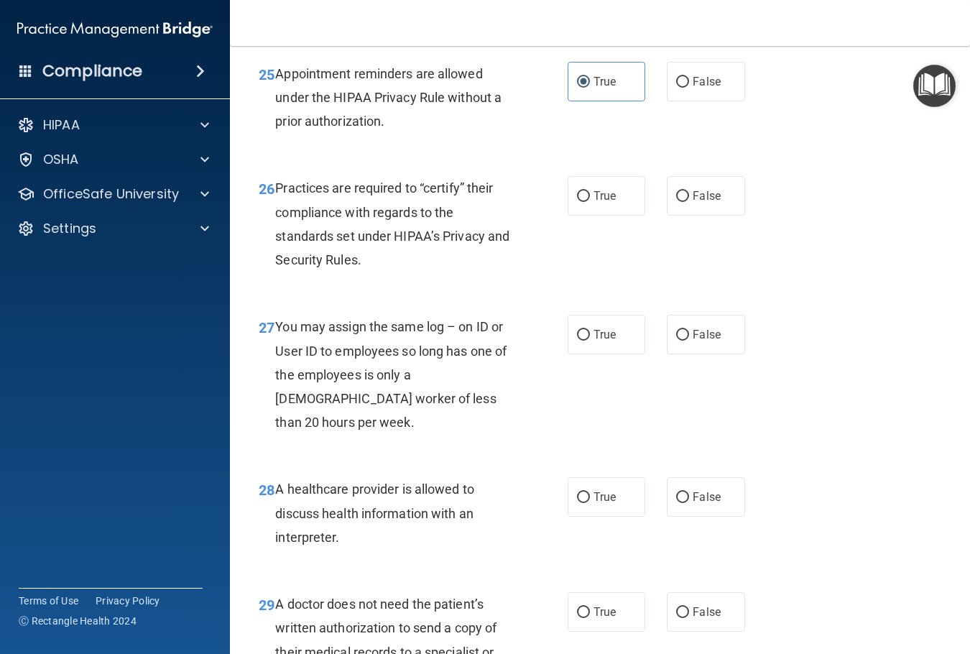
scroll to position [3519, 0]
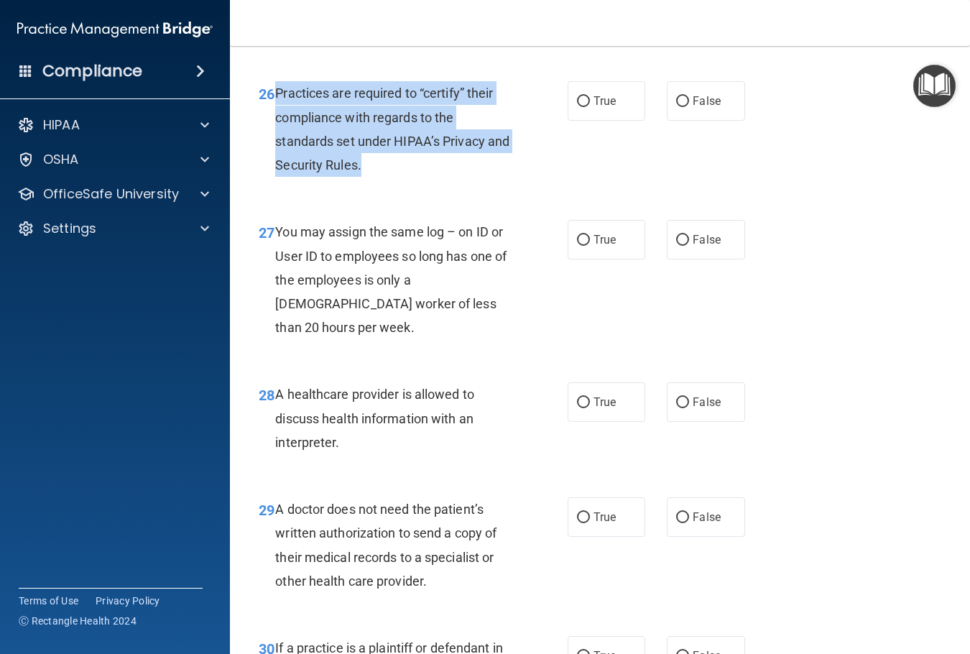
drag, startPoint x: 275, startPoint y: 186, endPoint x: 485, endPoint y: 256, distance: 221.9
click at [485, 177] on div "Practices are required to “certify” their compliance with regards to the standa…" at bounding box center [399, 129] width 248 height 96
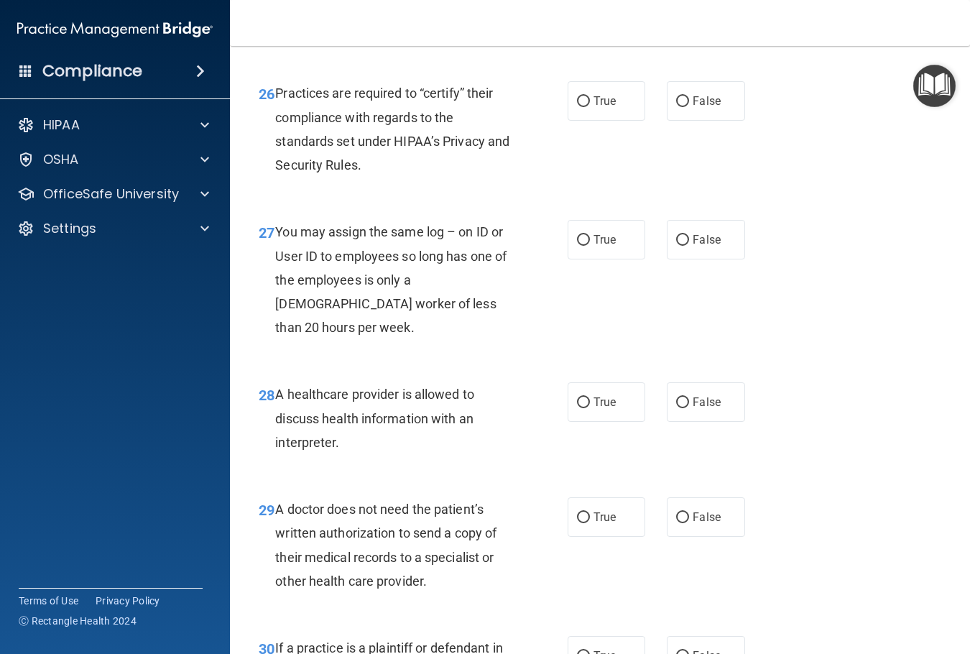
click at [833, 64] on div "25 Appointment reminders are allowed under the HIPAA Privacy Rule without a pri…" at bounding box center [600, 6] width 704 height 115
click at [694, 108] on span "False" at bounding box center [706, 101] width 28 height 14
click at [689, 107] on input "False" at bounding box center [682, 101] width 13 height 11
radio input "true"
click at [692, 246] on span "False" at bounding box center [706, 240] width 28 height 14
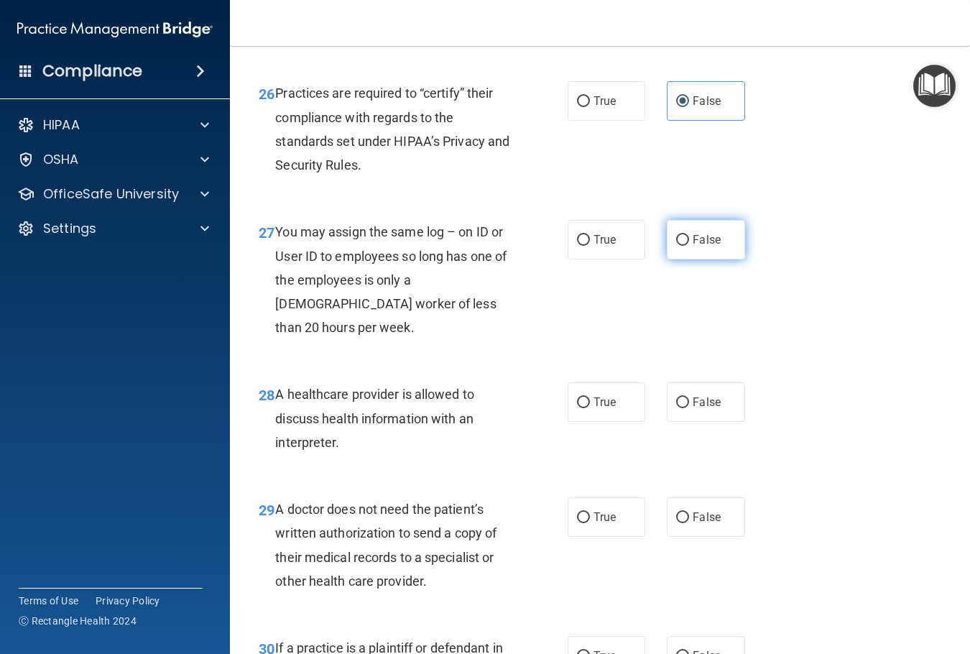
click at [685, 246] on input "False" at bounding box center [682, 240] width 13 height 11
radio input "true"
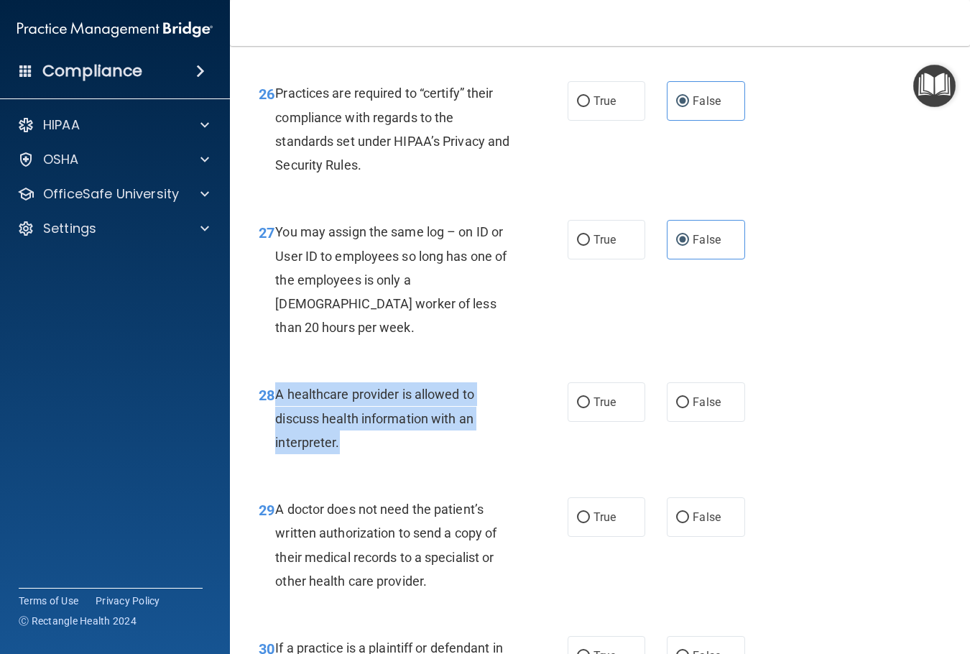
drag, startPoint x: 273, startPoint y: 463, endPoint x: 381, endPoint y: 520, distance: 122.4
click at [381, 461] on div "28 A healthcare provider is allowed to discuss health information with an inter…" at bounding box center [413, 421] width 352 height 79
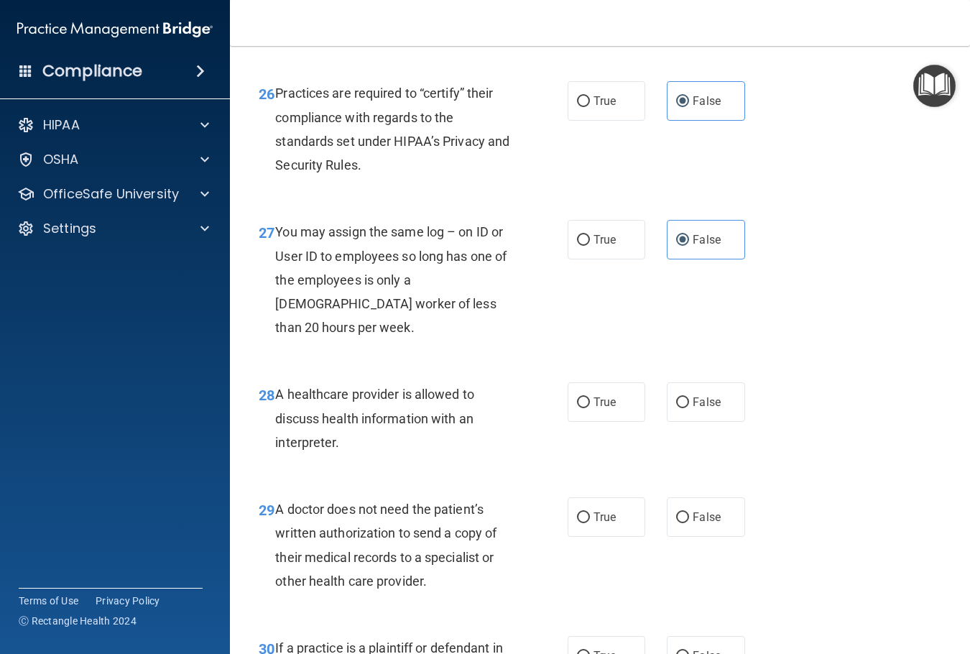
click at [791, 64] on div "25 Appointment reminders are allowed under the HIPAA Privacy Rule without a pri…" at bounding box center [600, 6] width 704 height 115
click at [597, 409] on span "True" at bounding box center [604, 402] width 22 height 14
click at [590, 408] on input "True" at bounding box center [583, 402] width 13 height 11
radio input "true"
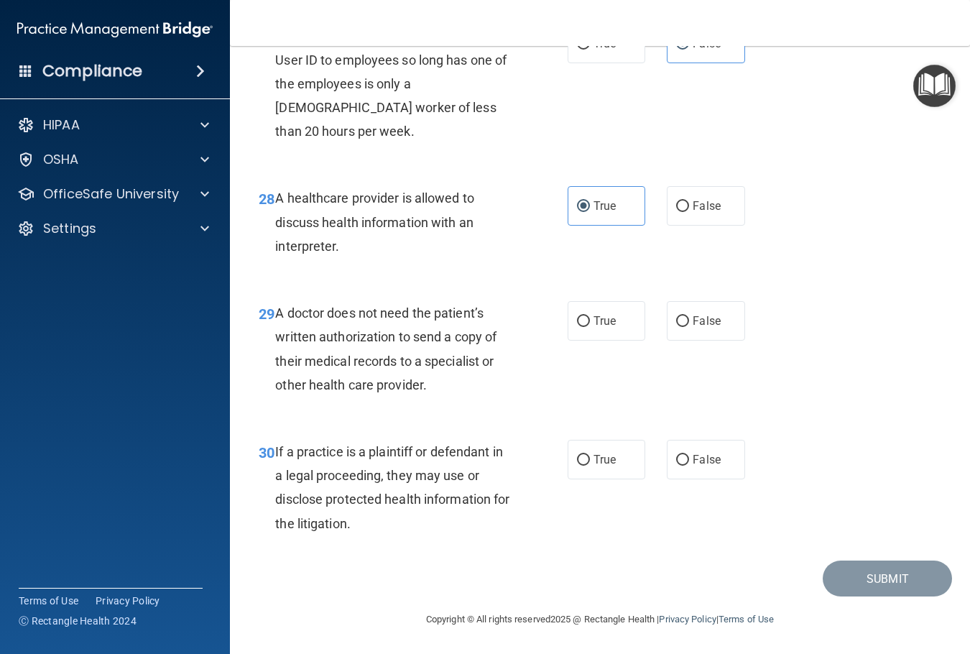
scroll to position [3787, 0]
click at [594, 315] on span "True" at bounding box center [604, 321] width 22 height 14
click at [590, 316] on input "True" at bounding box center [583, 321] width 13 height 11
radio input "true"
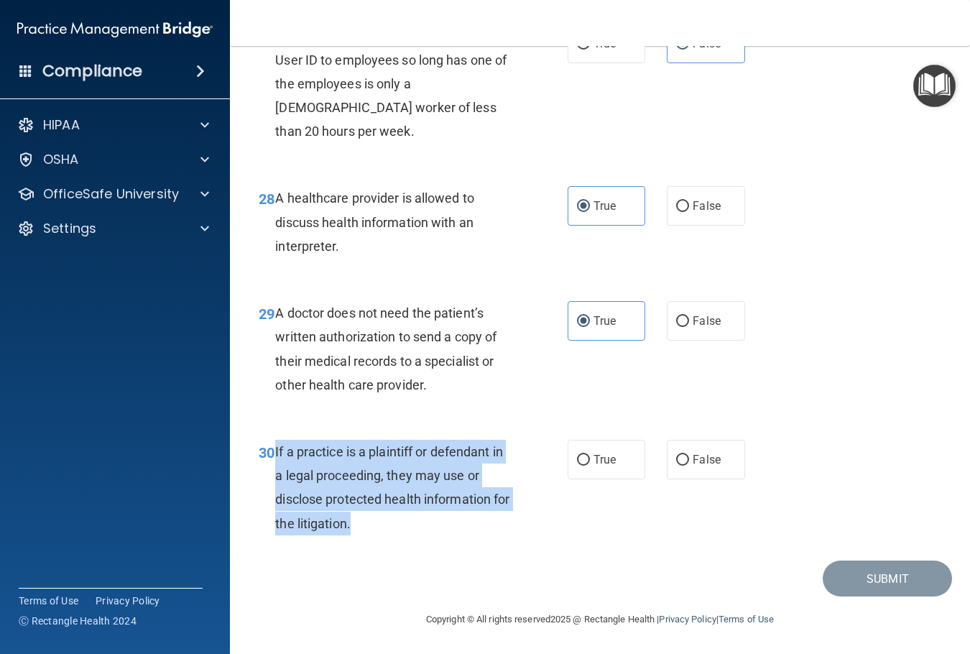
drag, startPoint x: 275, startPoint y: 453, endPoint x: 538, endPoint y: 534, distance: 274.9
click at [538, 534] on div "30 If a practice is a plaintiff or defendant in a legal proceeding, they may us…" at bounding box center [413, 491] width 352 height 103
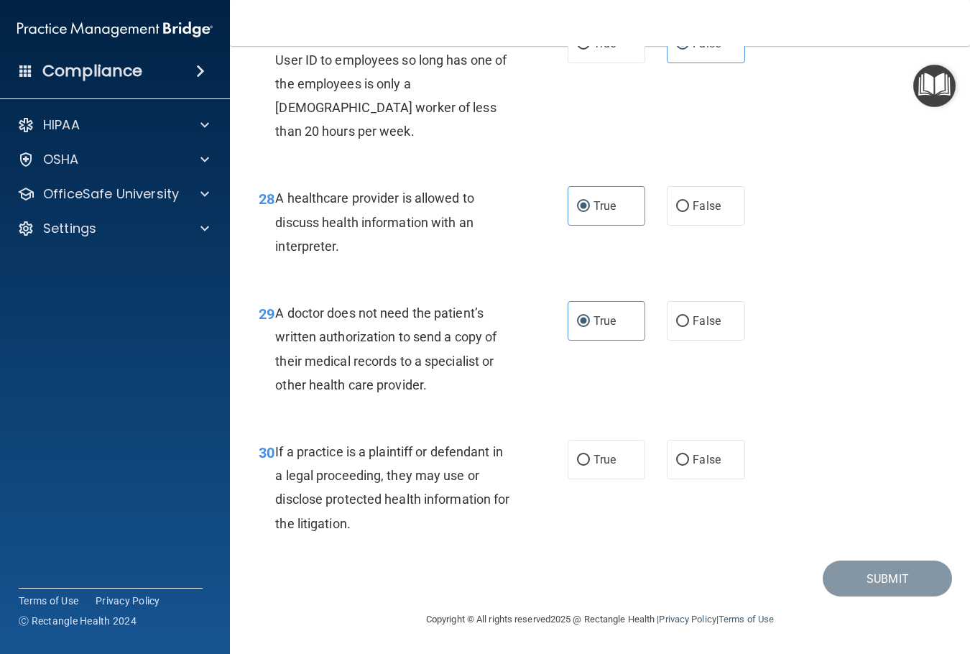
click at [916, 454] on div "30 If a practice is a plaintiff or defendant in a legal proceeding, they may us…" at bounding box center [600, 491] width 704 height 139
click at [567, 445] on label "True" at bounding box center [606, 460] width 78 height 40
click at [577, 455] on input "True" at bounding box center [583, 460] width 13 height 11
radio input "true"
click at [861, 567] on button "Submit" at bounding box center [886, 578] width 129 height 37
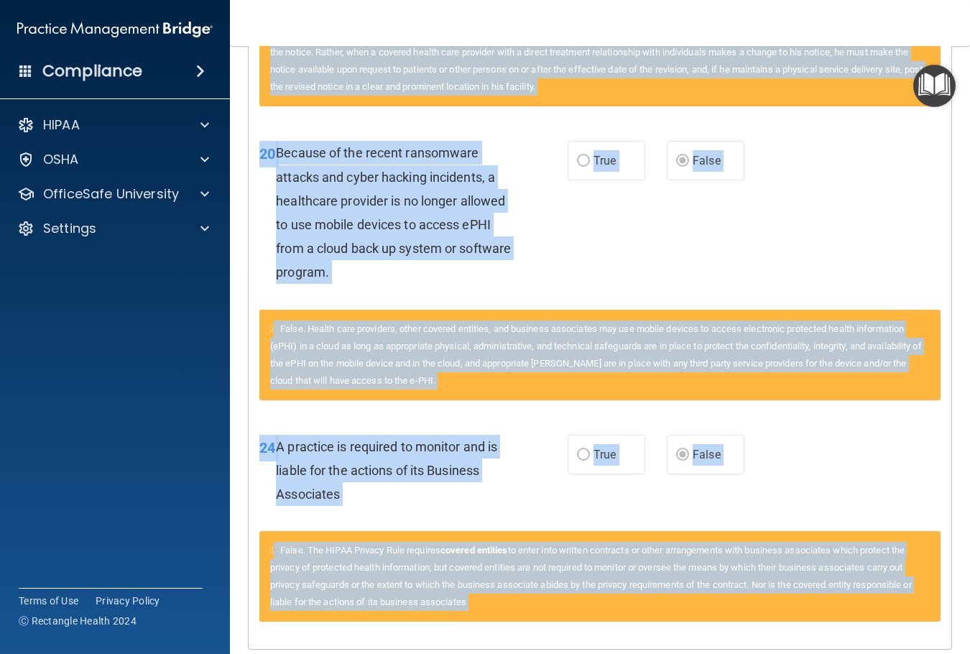
scroll to position [1750, 0]
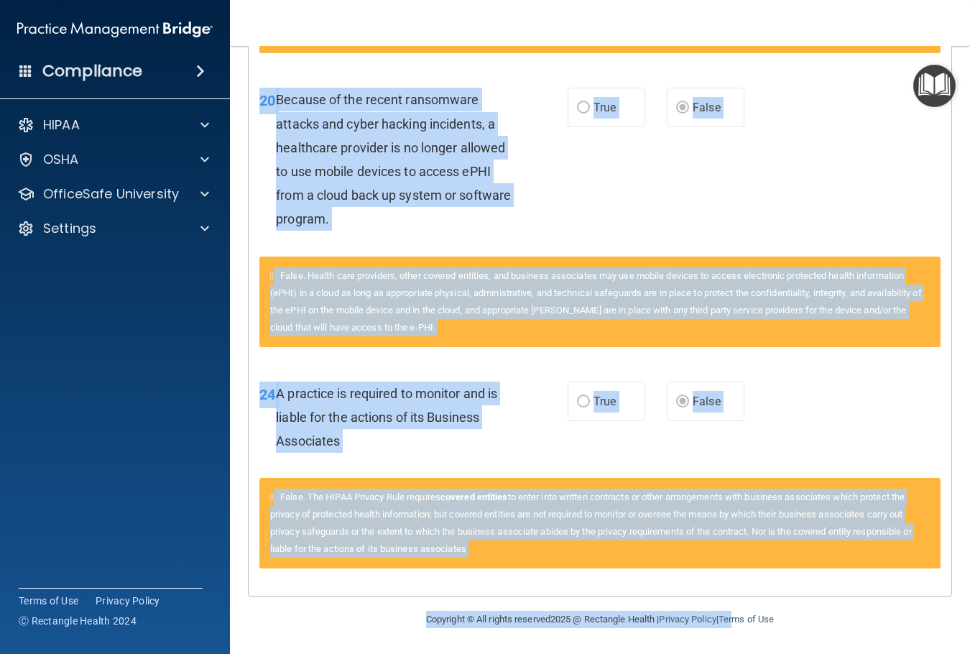
drag, startPoint x: 260, startPoint y: 146, endPoint x: 733, endPoint y: 668, distance: 704.2
click at [733, 653] on html "Compliance HIPAA Documents and Policies Report an Incident Business Associates …" at bounding box center [485, 327] width 970 height 654
click at [801, 147] on div "20 Because of the recent ransomware attacks and cyber hacking incidents, a heal…" at bounding box center [599, 163] width 702 height 186
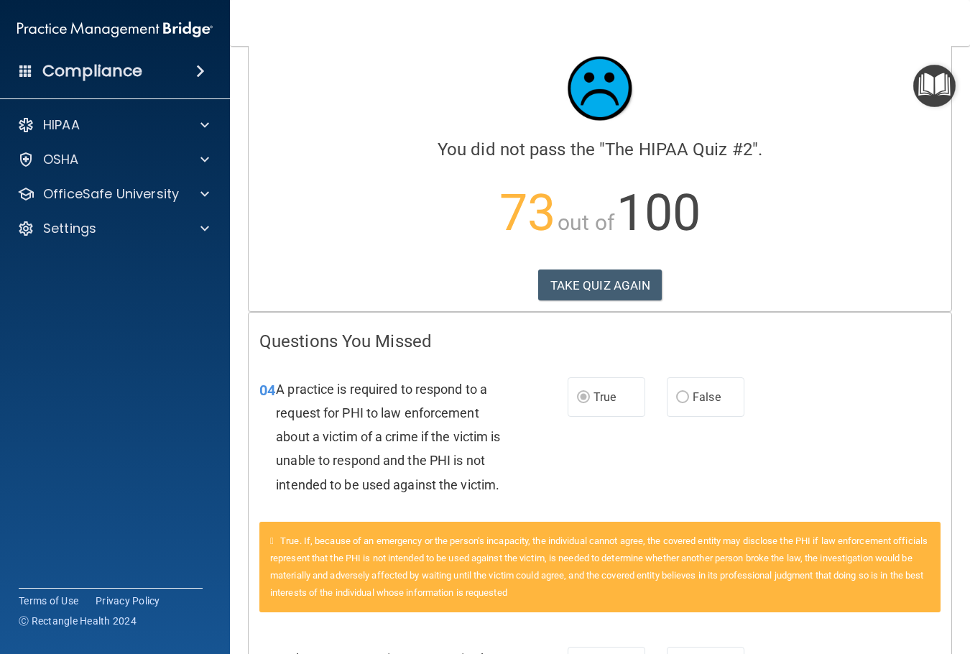
scroll to position [0, 0]
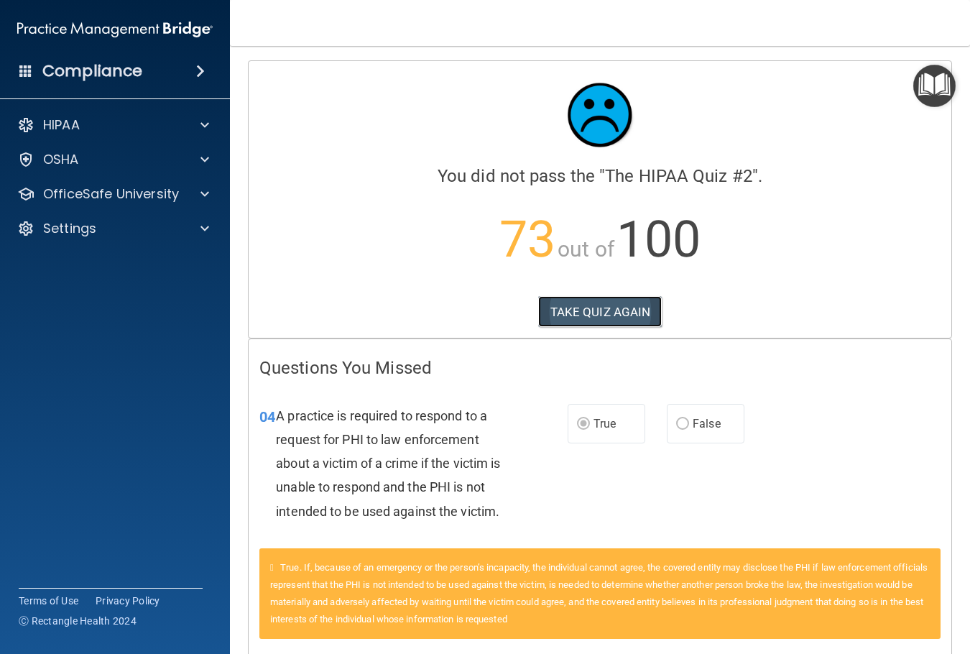
click at [605, 318] on button "TAKE QUIZ AGAIN" at bounding box center [600, 312] width 124 height 32
